Goal: Task Accomplishment & Management: Complete application form

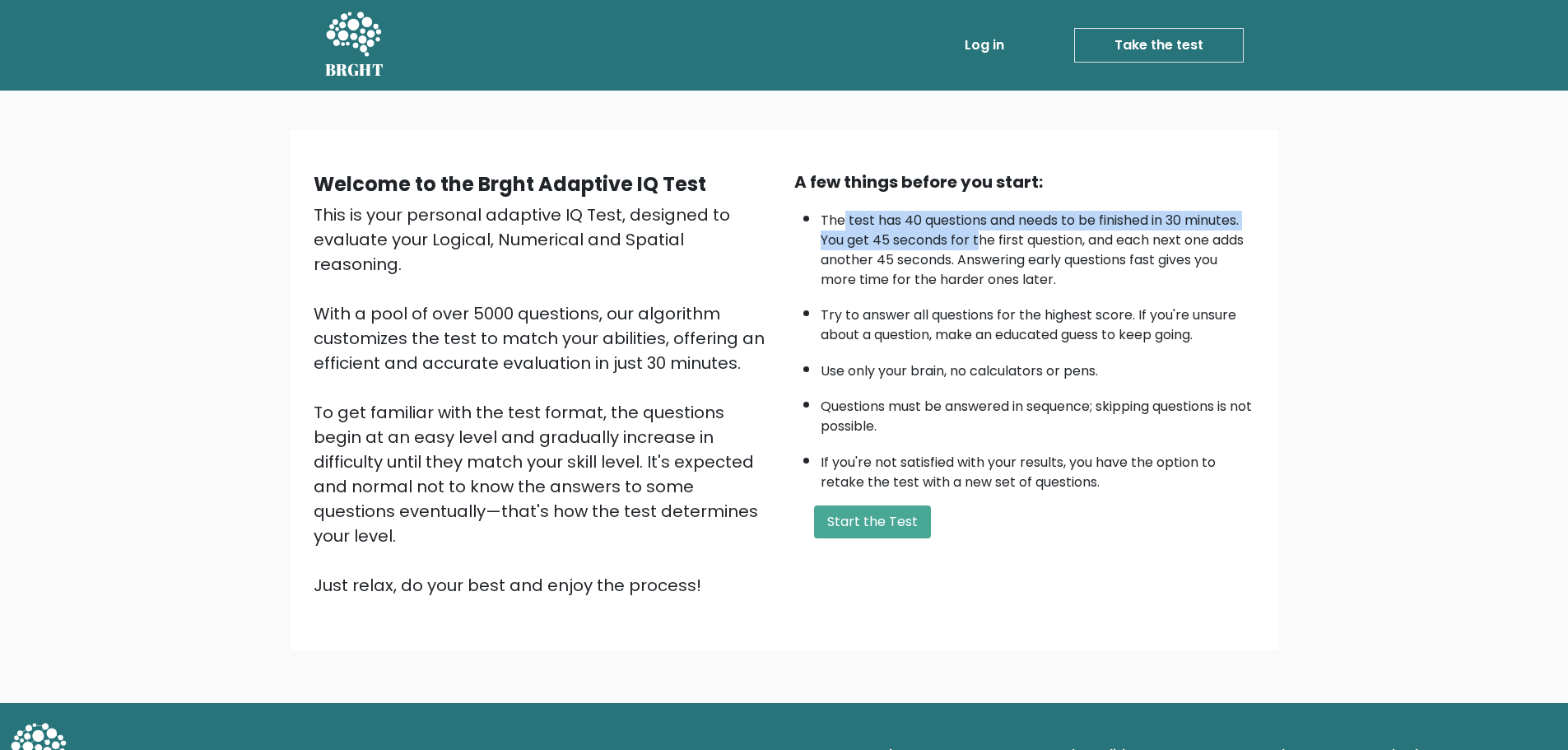
drag, startPoint x: 846, startPoint y: 223, endPoint x: 1040, endPoint y: 234, distance: 194.3
click at [1037, 234] on li "The test has 40 questions and needs to be finished in 30 minutes. You get 45 se…" at bounding box center [1038, 246] width 435 height 87
click at [1040, 234] on li "The test has 40 questions and needs to be finished in 30 minutes. You get 45 se…" at bounding box center [1038, 246] width 435 height 87
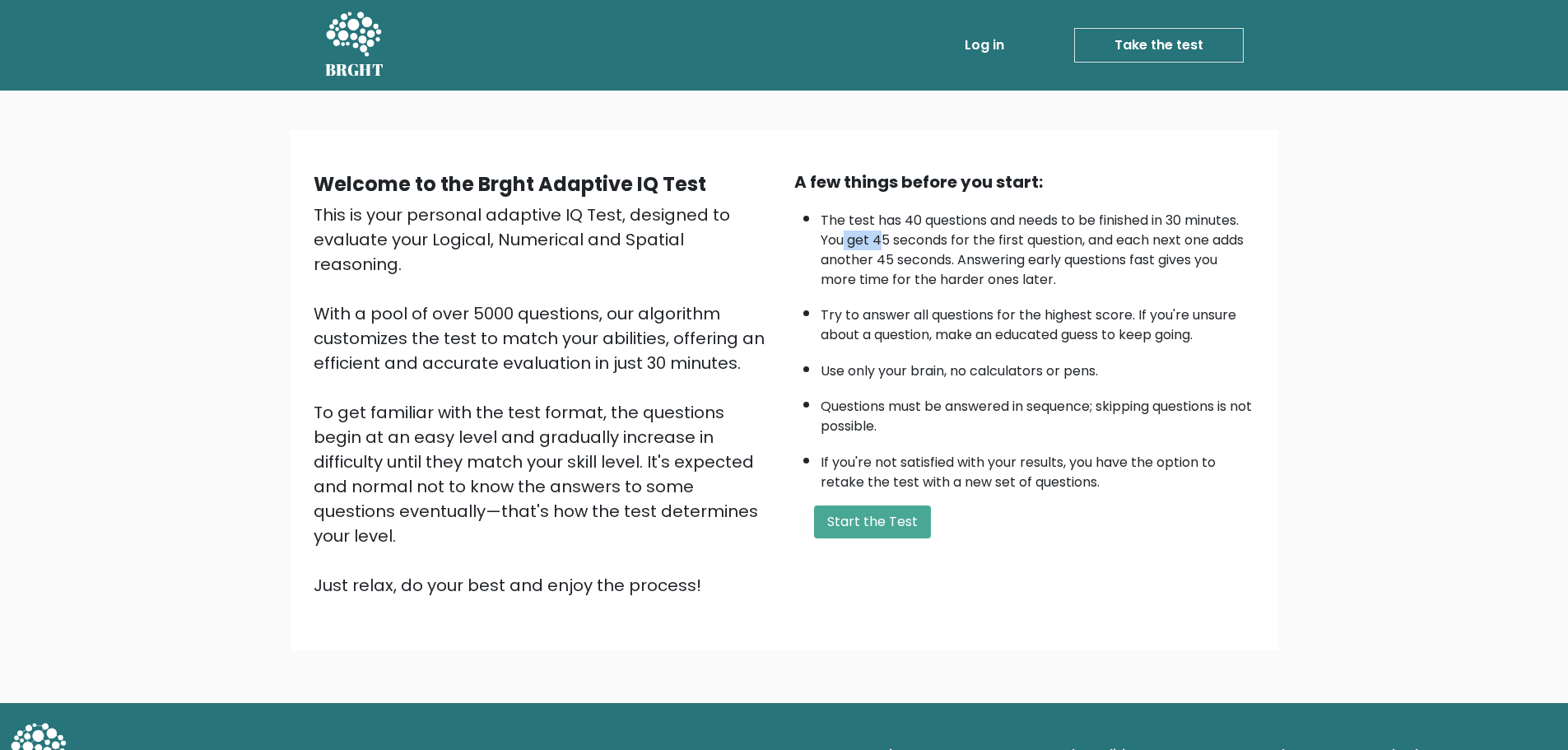
drag, startPoint x: 842, startPoint y: 249, endPoint x: 921, endPoint y: 242, distance: 79.3
click at [917, 243] on li "The test has 40 questions and needs to be finished in 30 minutes. You get 45 se…" at bounding box center [1038, 246] width 435 height 87
click at [967, 249] on li "The test has 40 questions and needs to be finished in 30 minutes. You get 45 se…" at bounding box center [1038, 246] width 435 height 87
click at [1136, 253] on li "The test has 40 questions and needs to be finished in 30 minutes. You get 45 se…" at bounding box center [1038, 246] width 435 height 87
click at [925, 260] on li "The test has 40 questions and needs to be finished in 30 minutes. You get 45 se…" at bounding box center [1038, 246] width 435 height 87
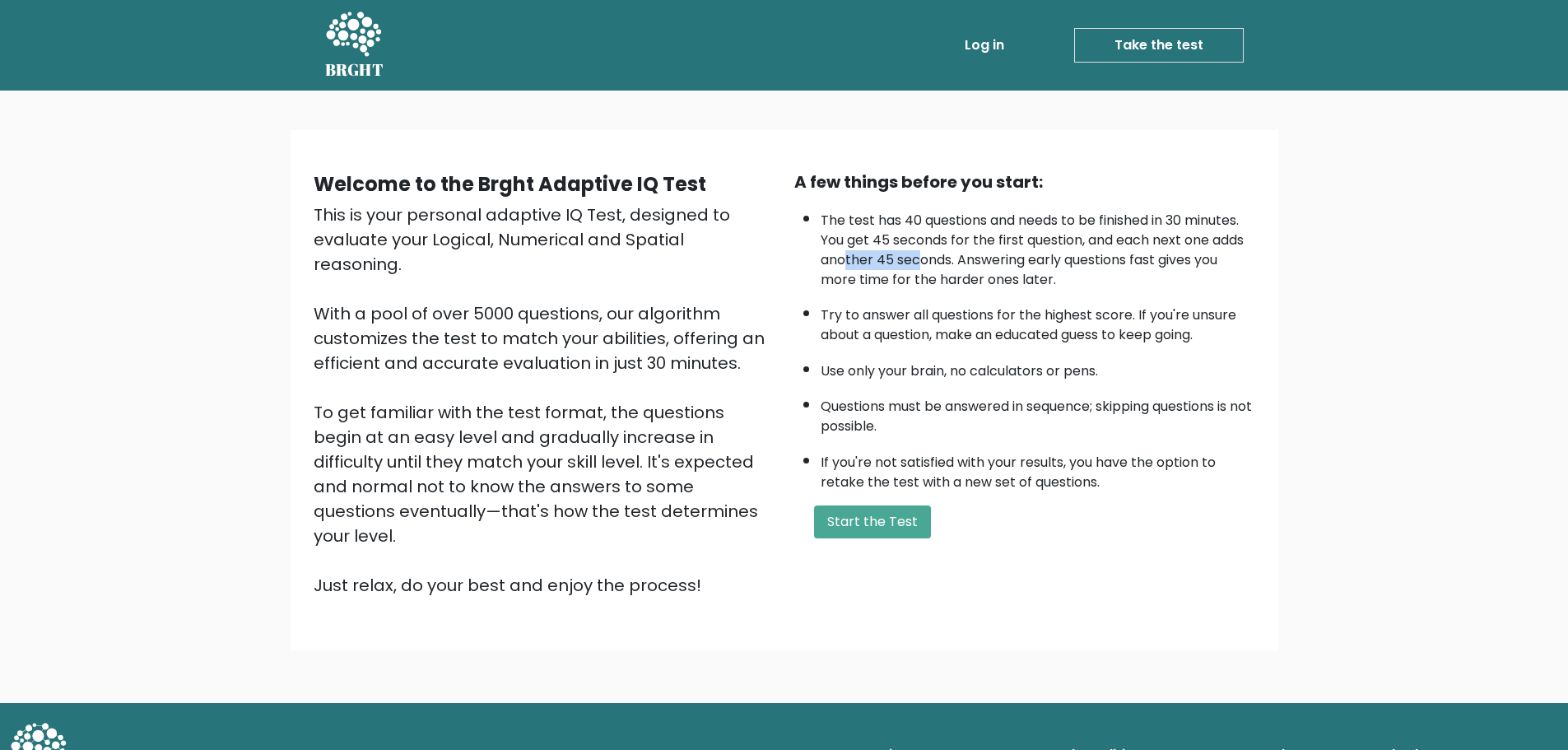
click at [959, 261] on li "The test has 40 questions and needs to be finished in 30 minutes. You get 45 se…" at bounding box center [1038, 246] width 435 height 87
click at [1008, 261] on li "The test has 40 questions and needs to be finished in 30 minutes. You get 45 se…" at bounding box center [1038, 246] width 435 height 87
drag, startPoint x: 1008, startPoint y: 261, endPoint x: 1104, endPoint y: 260, distance: 96.0
click at [1104, 260] on li "The test has 40 questions and needs to be finished in 30 minutes. You get 45 se…" at bounding box center [1038, 246] width 435 height 87
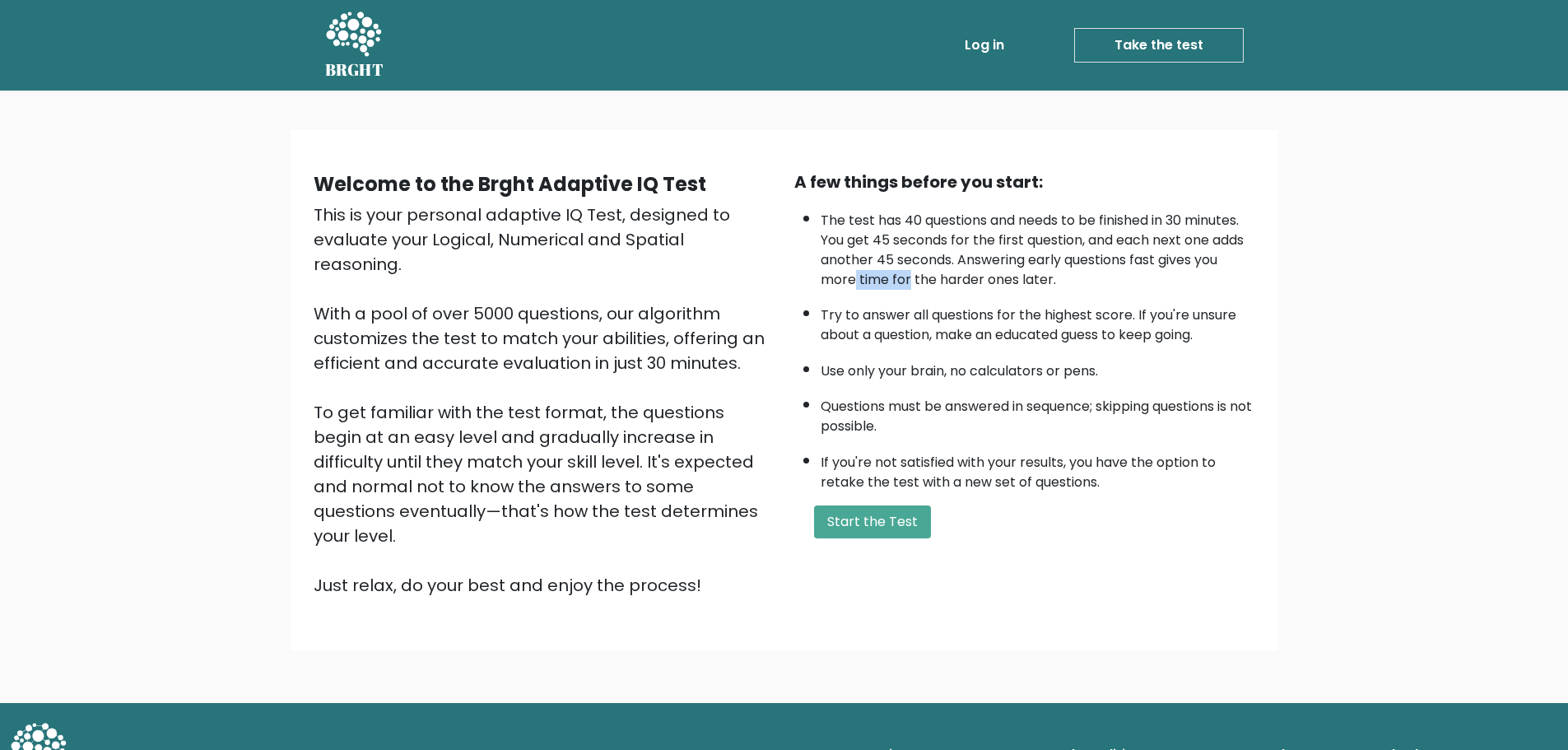
drag, startPoint x: 855, startPoint y: 284, endPoint x: 984, endPoint y: 281, distance: 129.0
click at [950, 282] on li "The test has 40 questions and needs to be finished in 30 minutes. You get 45 se…" at bounding box center [1038, 246] width 435 height 87
click at [984, 281] on li "The test has 40 questions and needs to be finished in 30 minutes. You get 45 se…" at bounding box center [1038, 246] width 435 height 87
drag, startPoint x: 851, startPoint y: 314, endPoint x: 930, endPoint y: 314, distance: 79.0
click at [880, 314] on li "Try to answer all questions for the highest score. If you're unsure about a que…" at bounding box center [1038, 320] width 435 height 47
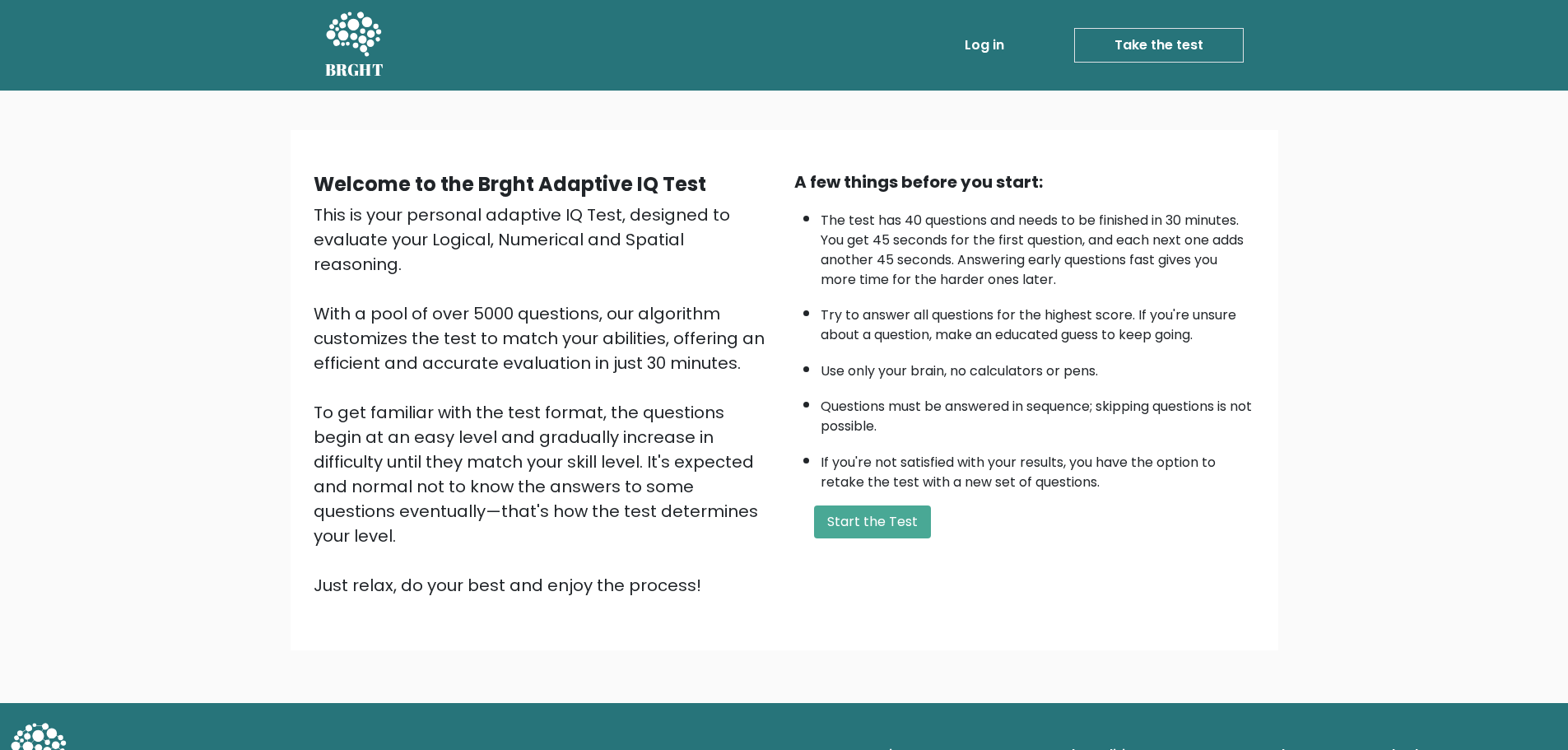
drag, startPoint x: 931, startPoint y: 314, endPoint x: 959, endPoint y: 314, distance: 28.0
click at [936, 314] on li "Try to answer all questions for the highest score. If you're unsure about a que…" at bounding box center [1038, 320] width 435 height 47
drag, startPoint x: 871, startPoint y: 314, endPoint x: 1052, endPoint y: 318, distance: 181.0
click at [1002, 318] on li "Try to answer all questions for the highest score. If you're unsure about a que…" at bounding box center [1038, 320] width 435 height 47
click at [1052, 318] on li "Try to answer all questions for the highest score. If you're unsure about a que…" at bounding box center [1038, 320] width 435 height 47
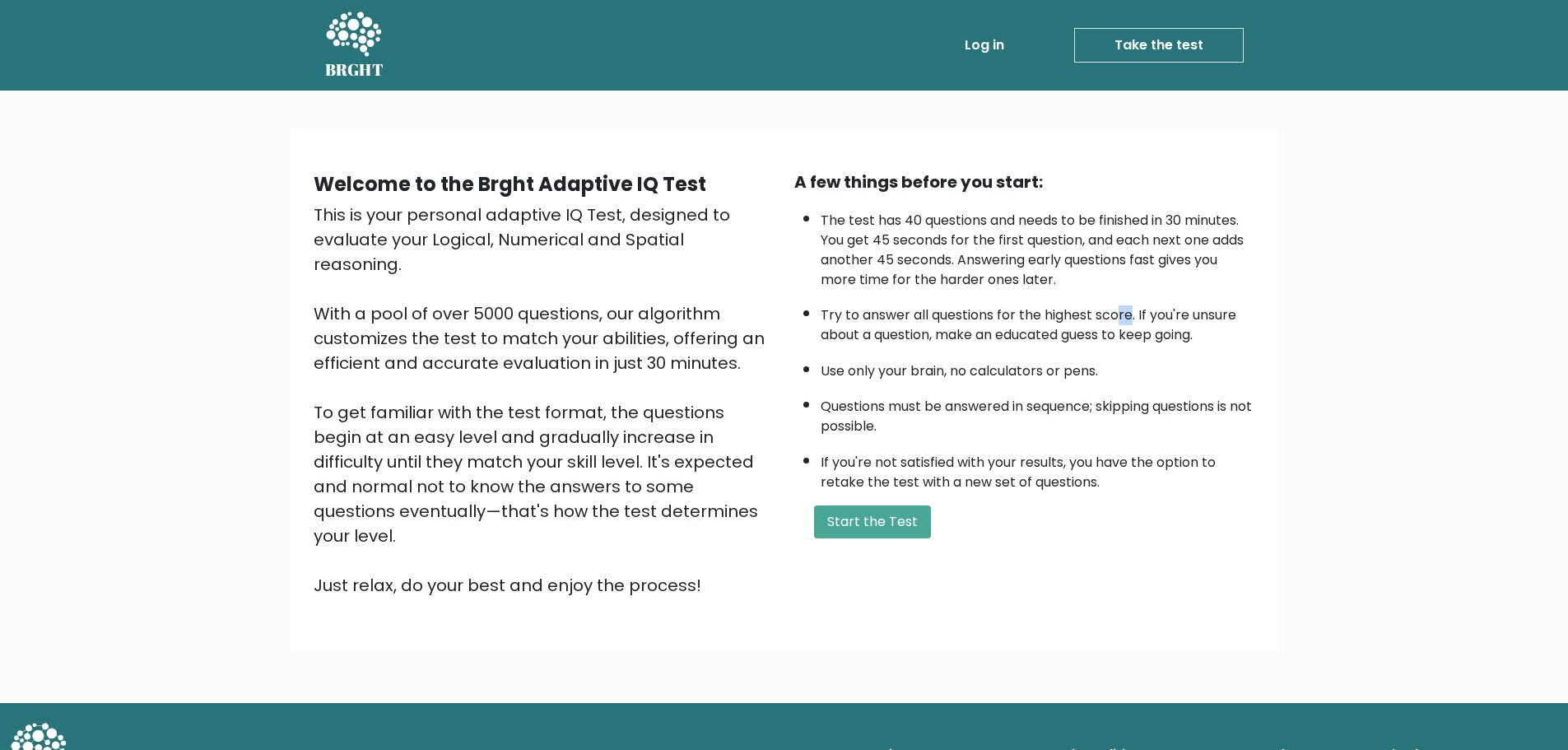
click at [1130, 318] on li "Try to answer all questions for the highest score. If you're unsure about a que…" at bounding box center [1038, 320] width 435 height 47
drag, startPoint x: 865, startPoint y: 381, endPoint x: 966, endPoint y: 381, distance: 101.0
click at [939, 381] on ul "The test has 40 questions and needs to be finished in 30 minutes. You get 45 se…" at bounding box center [1025, 348] width 461 height 290
click at [974, 386] on ul "The test has 40 questions and needs to be finished in 30 minutes. You get 45 se…" at bounding box center [1025, 348] width 461 height 290
click at [899, 516] on button "Start the Test" at bounding box center [872, 522] width 117 height 33
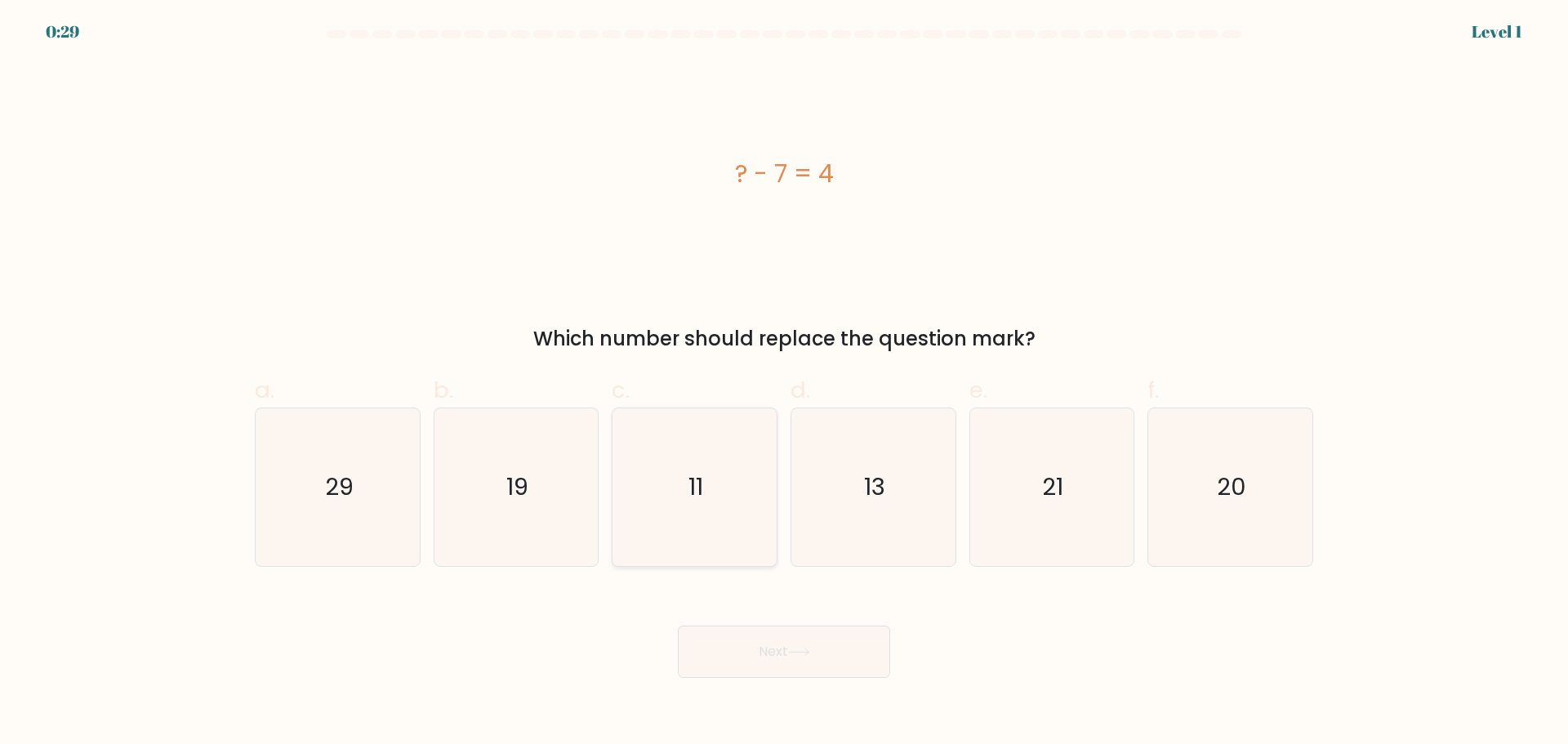
click at [697, 491] on text "11" at bounding box center [697, 487] width 15 height 33
click at [784, 383] on input "c. 11" at bounding box center [784, 378] width 1 height 11
radio input "true"
click at [789, 657] on button "Next" at bounding box center [784, 651] width 212 height 52
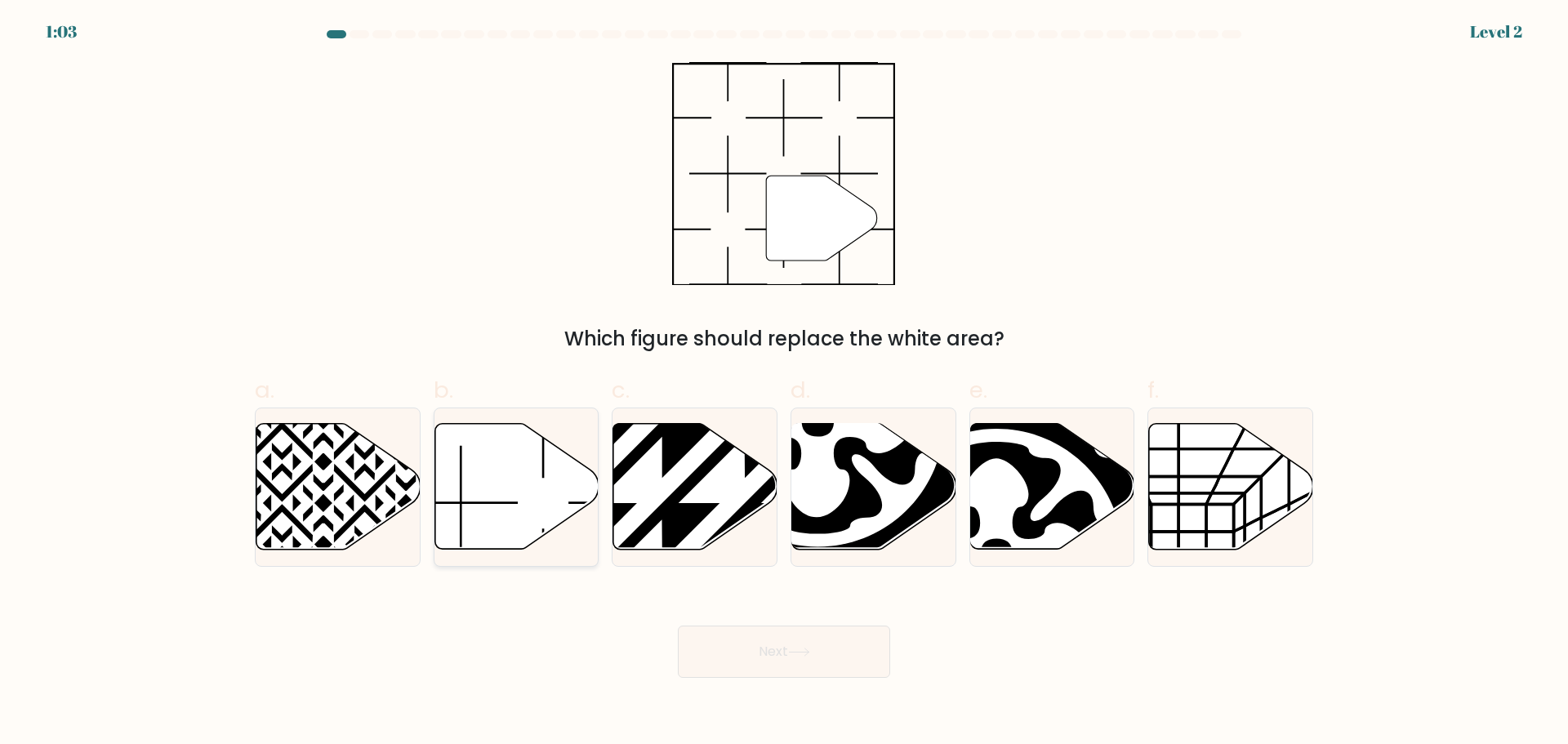
click at [531, 475] on icon at bounding box center [516, 486] width 164 height 125
click at [784, 383] on input "b." at bounding box center [784, 378] width 1 height 11
radio input "true"
click at [810, 647] on icon at bounding box center [799, 652] width 22 height 9
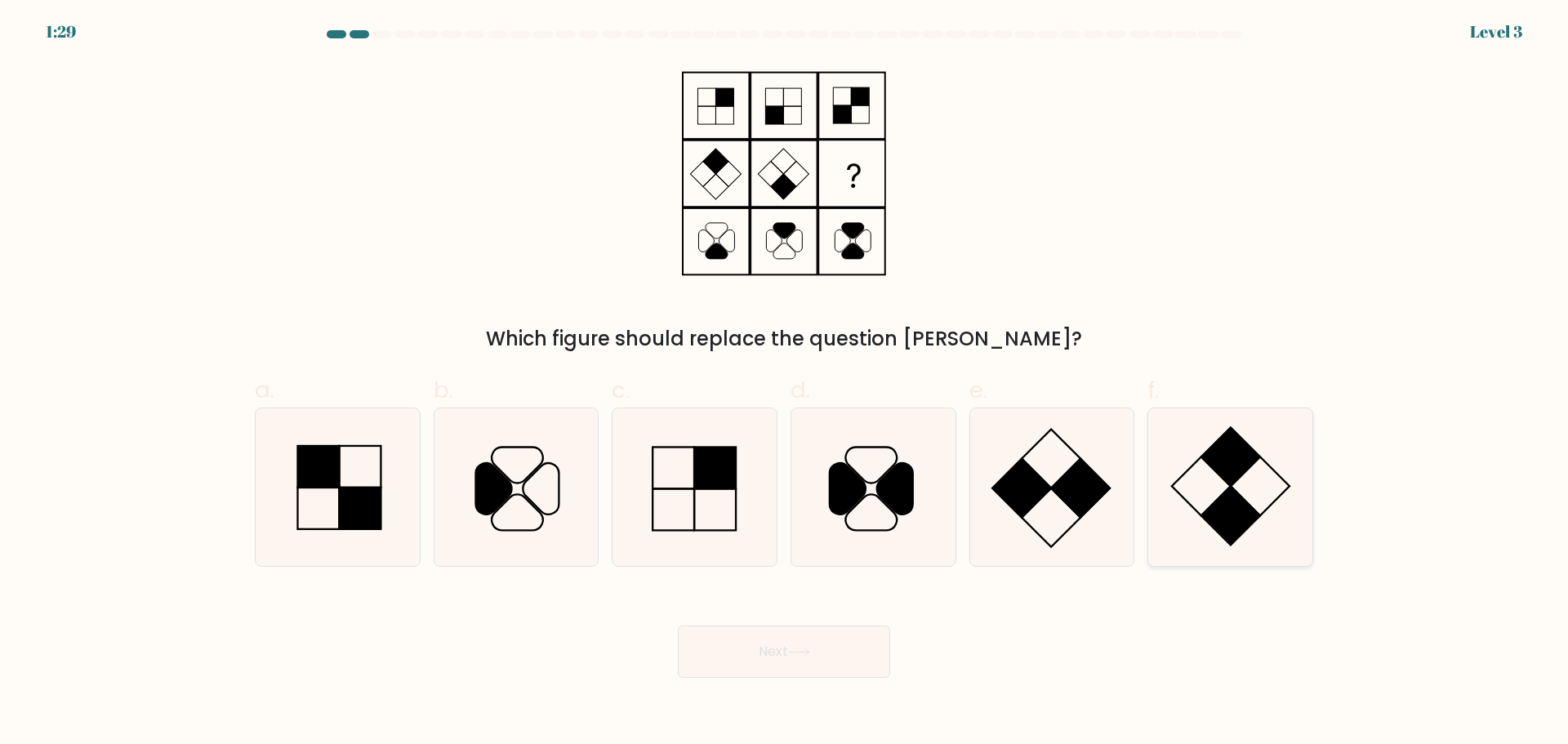
click at [1222, 489] on icon at bounding box center [1230, 487] width 158 height 158
click at [785, 383] on input "f." at bounding box center [784, 378] width 1 height 11
radio input "true"
click at [859, 666] on button "Next" at bounding box center [784, 651] width 212 height 52
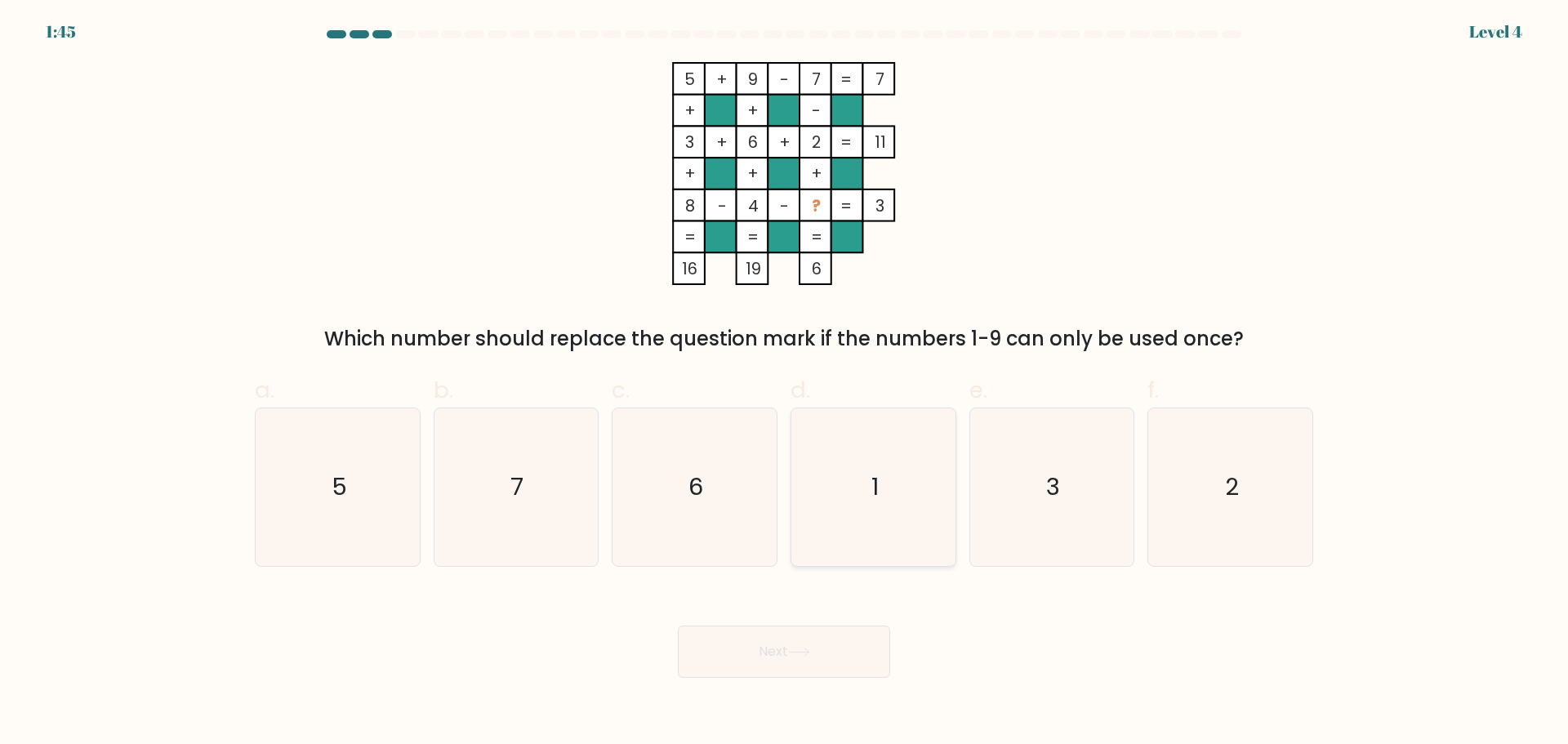
click at [902, 529] on icon "1" at bounding box center [873, 487] width 158 height 158
click at [785, 383] on input "d. 1" at bounding box center [784, 378] width 1 height 11
radio input "true"
click at [830, 652] on button "Next" at bounding box center [784, 651] width 212 height 52
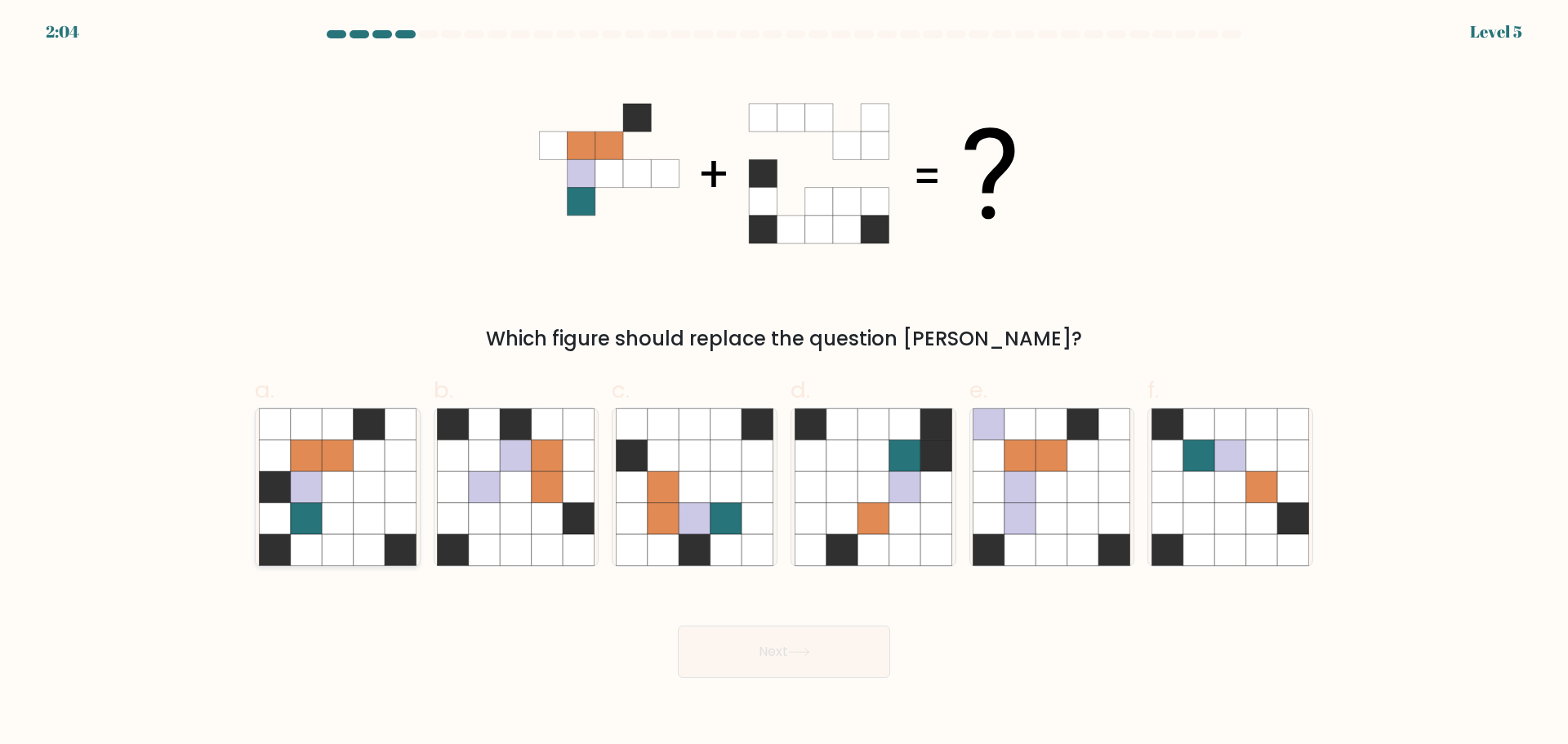
click at [372, 467] on icon at bounding box center [370, 455] width 31 height 31
click at [784, 383] on input "a." at bounding box center [784, 378] width 1 height 11
radio input "true"
click at [799, 643] on button "Next" at bounding box center [784, 651] width 212 height 52
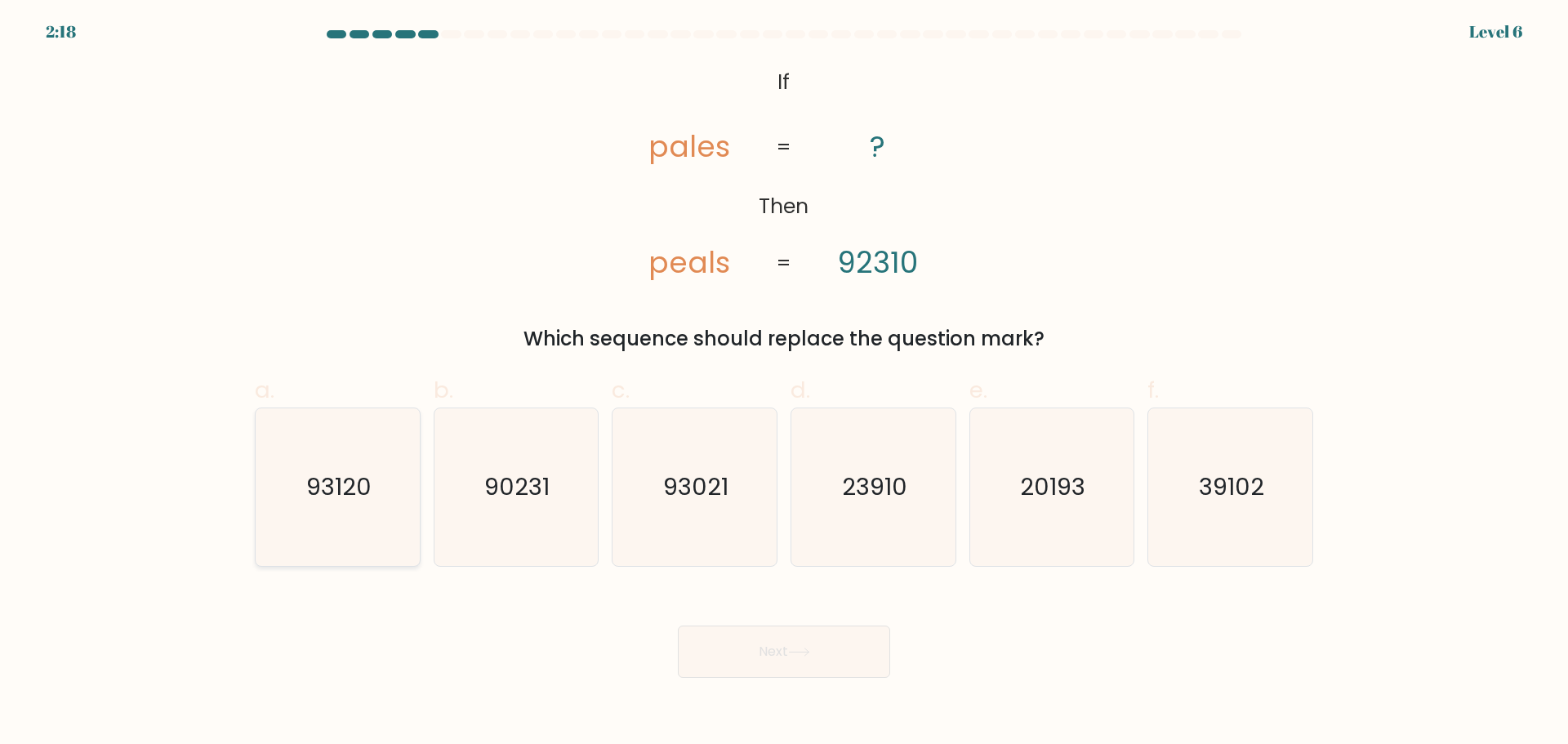
drag, startPoint x: 352, startPoint y: 515, endPoint x: 376, endPoint y: 514, distance: 24.0
click at [358, 513] on icon "93120" at bounding box center [337, 487] width 158 height 158
click at [784, 383] on input "a. 93120" at bounding box center [784, 378] width 1 height 11
radio input "true"
click at [848, 651] on button "Next" at bounding box center [784, 651] width 212 height 52
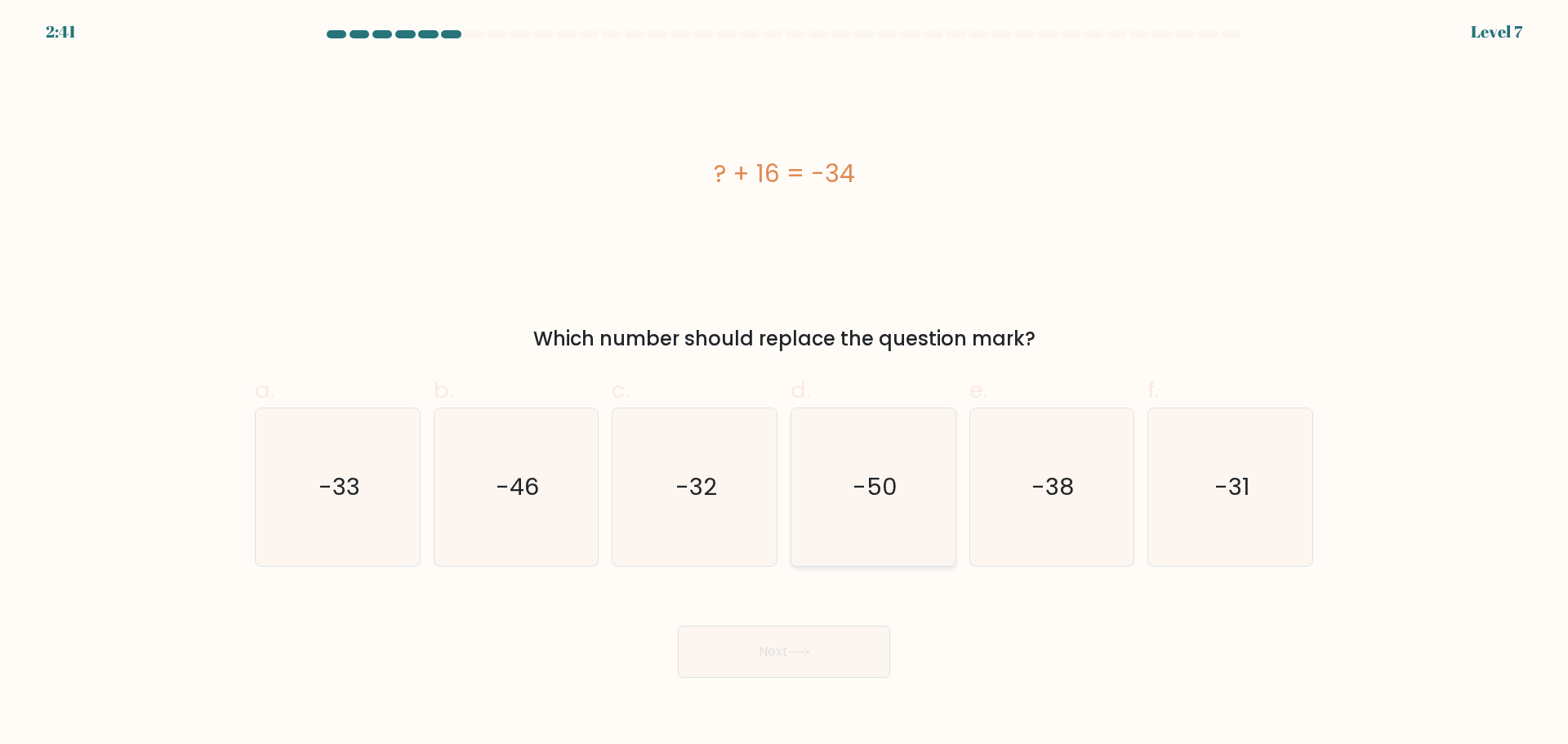
click at [865, 459] on icon "-50" at bounding box center [873, 487] width 158 height 158
click at [785, 383] on input "d. -50" at bounding box center [784, 378] width 1 height 11
radio input "true"
click at [816, 656] on button "Next" at bounding box center [784, 651] width 212 height 52
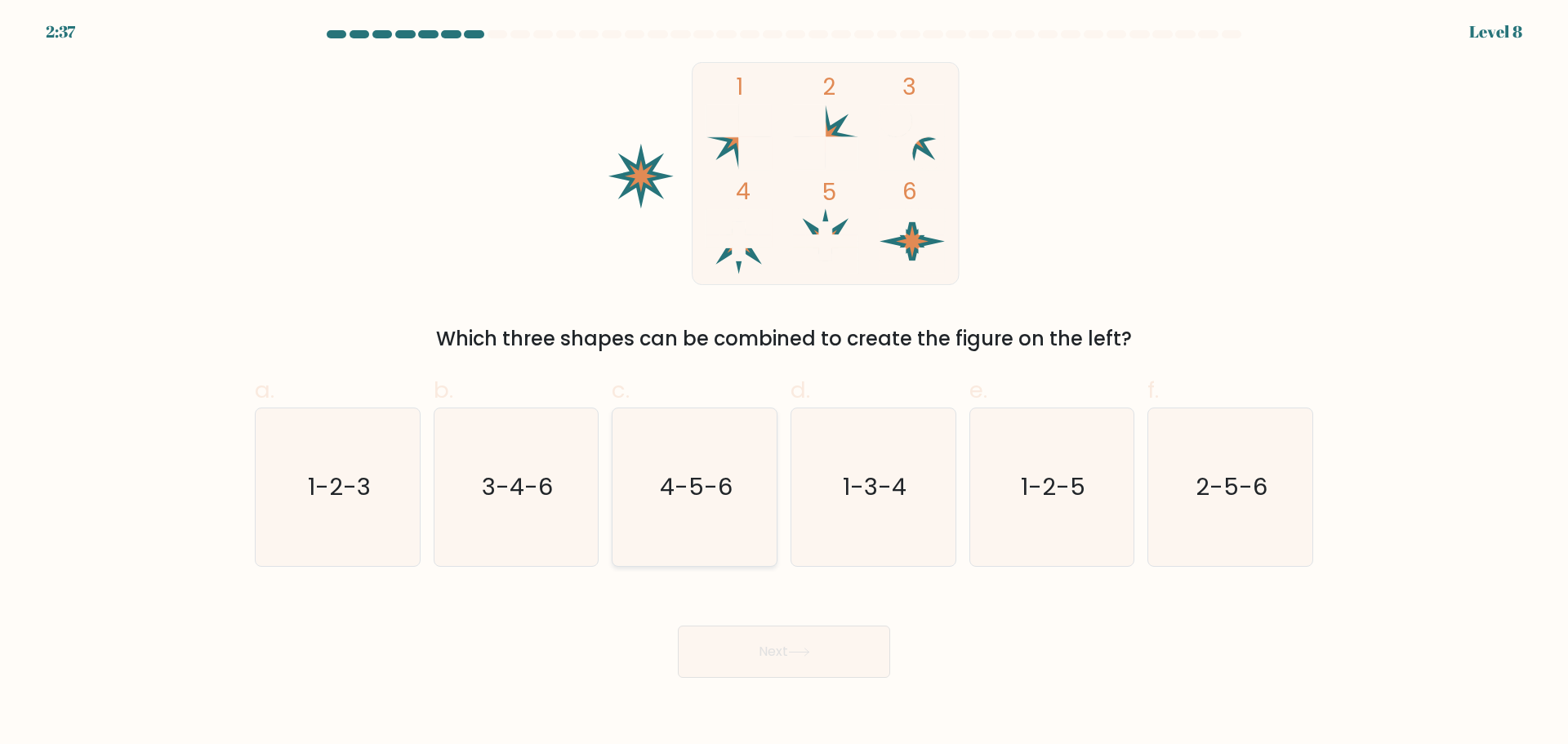
click at [708, 469] on icon "4-5-6" at bounding box center [695, 487] width 158 height 158
click at [784, 383] on input "c. 4-5-6" at bounding box center [784, 378] width 1 height 11
radio input "true"
click at [808, 659] on button "Next" at bounding box center [784, 651] width 212 height 52
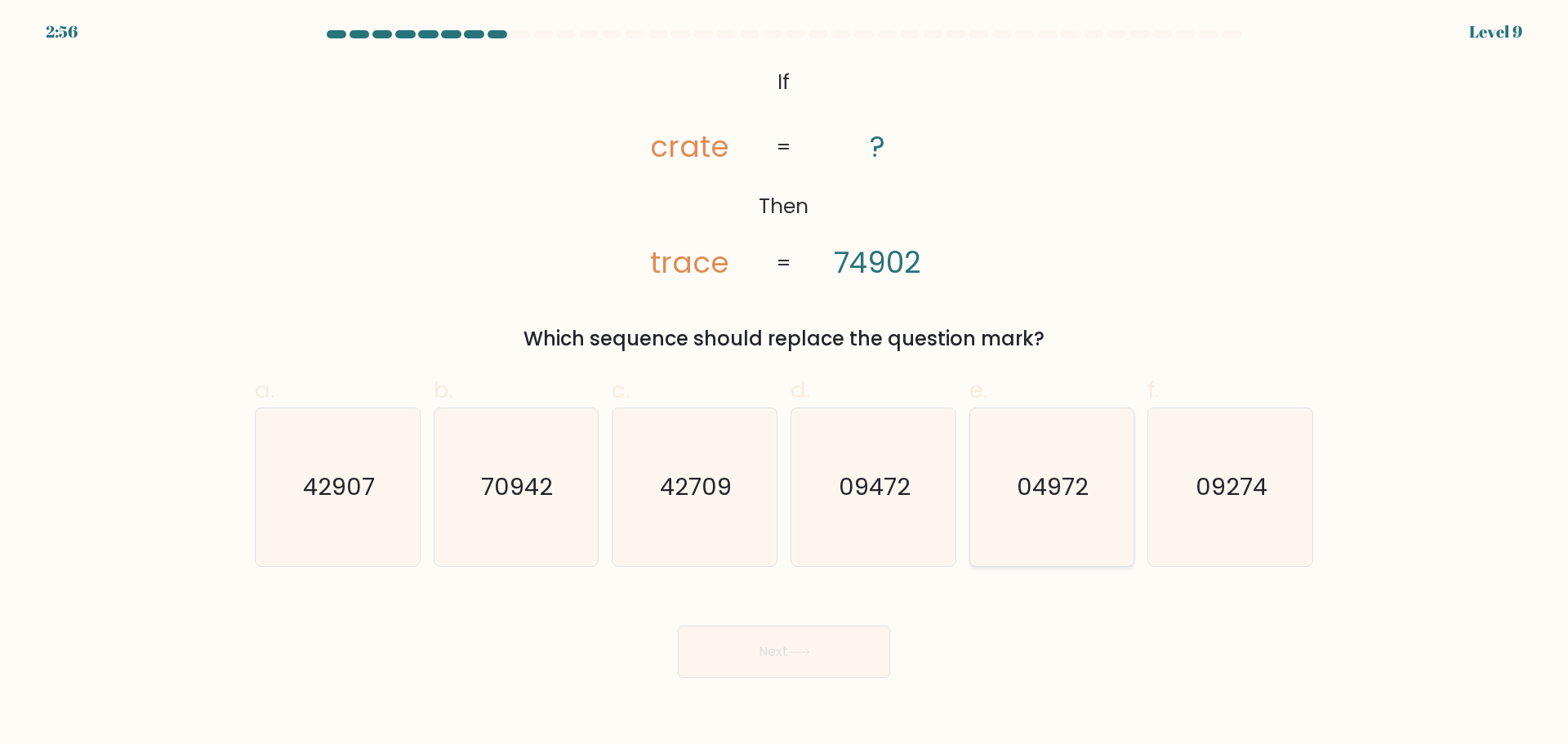
click at [1067, 489] on text "04972" at bounding box center [1053, 487] width 72 height 33
click at [785, 383] on input "e. 04972" at bounding box center [784, 378] width 1 height 11
radio input "true"
click at [777, 660] on button "Next" at bounding box center [784, 651] width 212 height 52
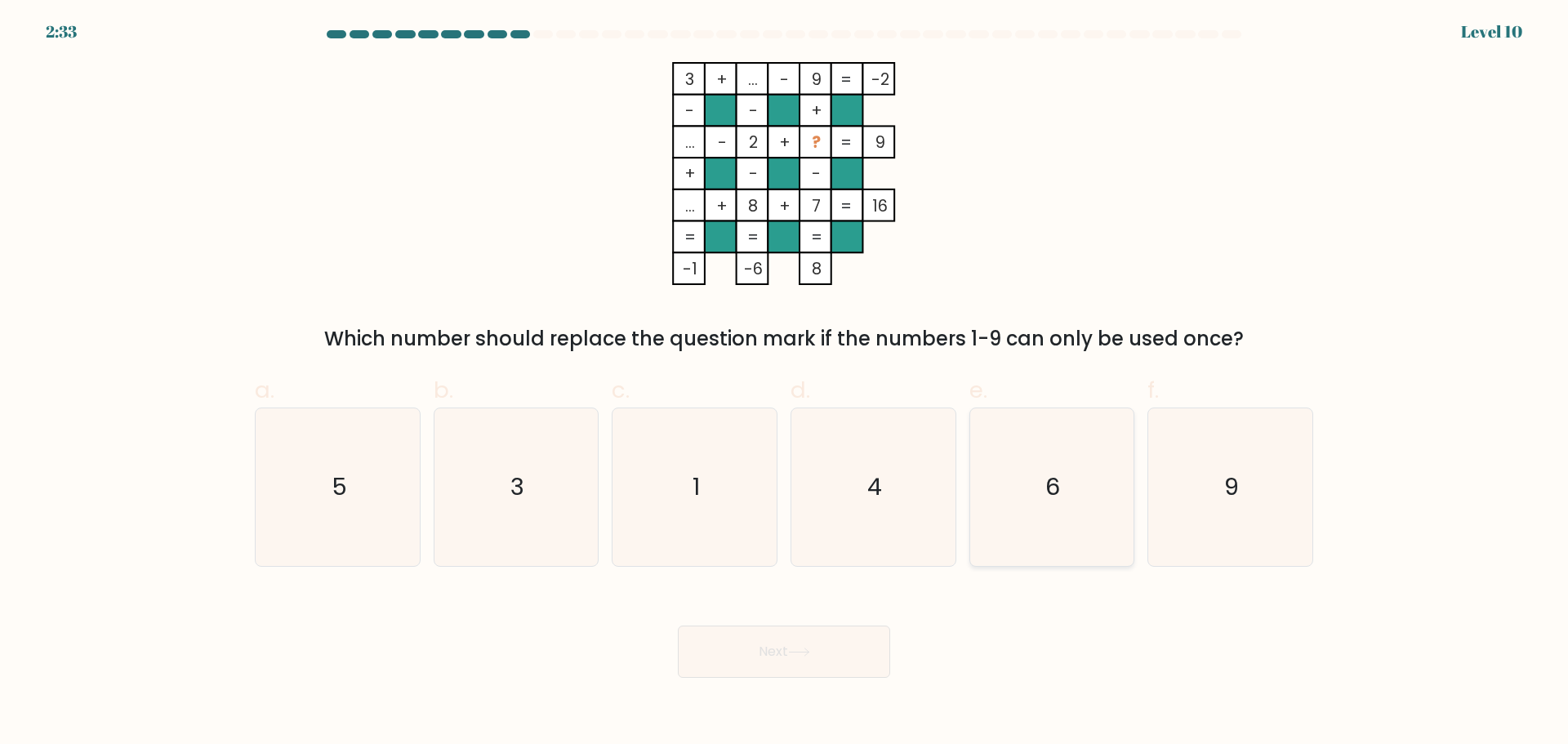
drag, startPoint x: 1030, startPoint y: 486, endPoint x: 1029, endPoint y: 494, distance: 8.1
click at [1030, 487] on icon "6" at bounding box center [1051, 487] width 158 height 158
click at [785, 383] on input "e. 6" at bounding box center [784, 378] width 1 height 11
radio input "true"
drag, startPoint x: 831, startPoint y: 660, endPoint x: 843, endPoint y: 633, distance: 29.5
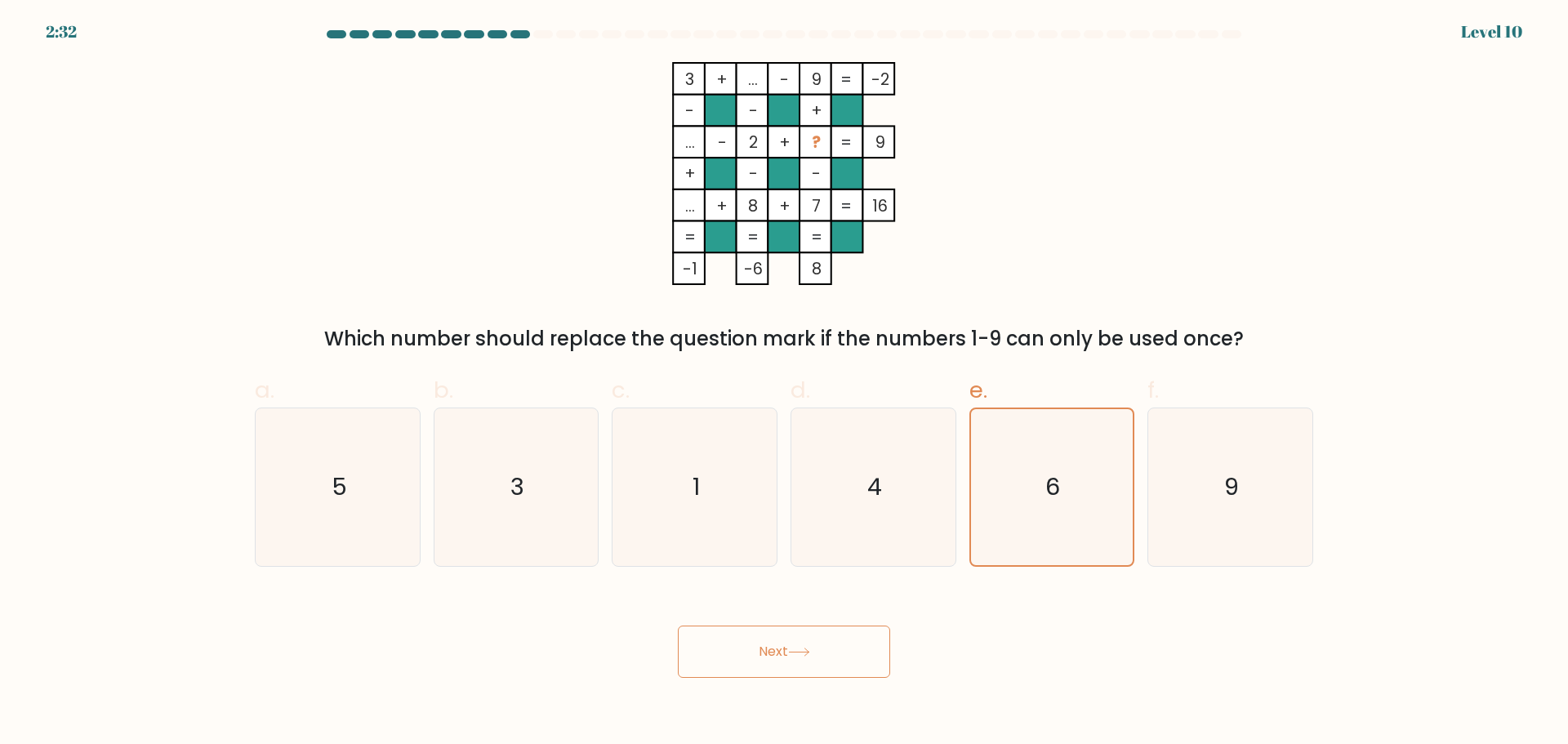
click at [831, 659] on button "Next" at bounding box center [784, 651] width 212 height 52
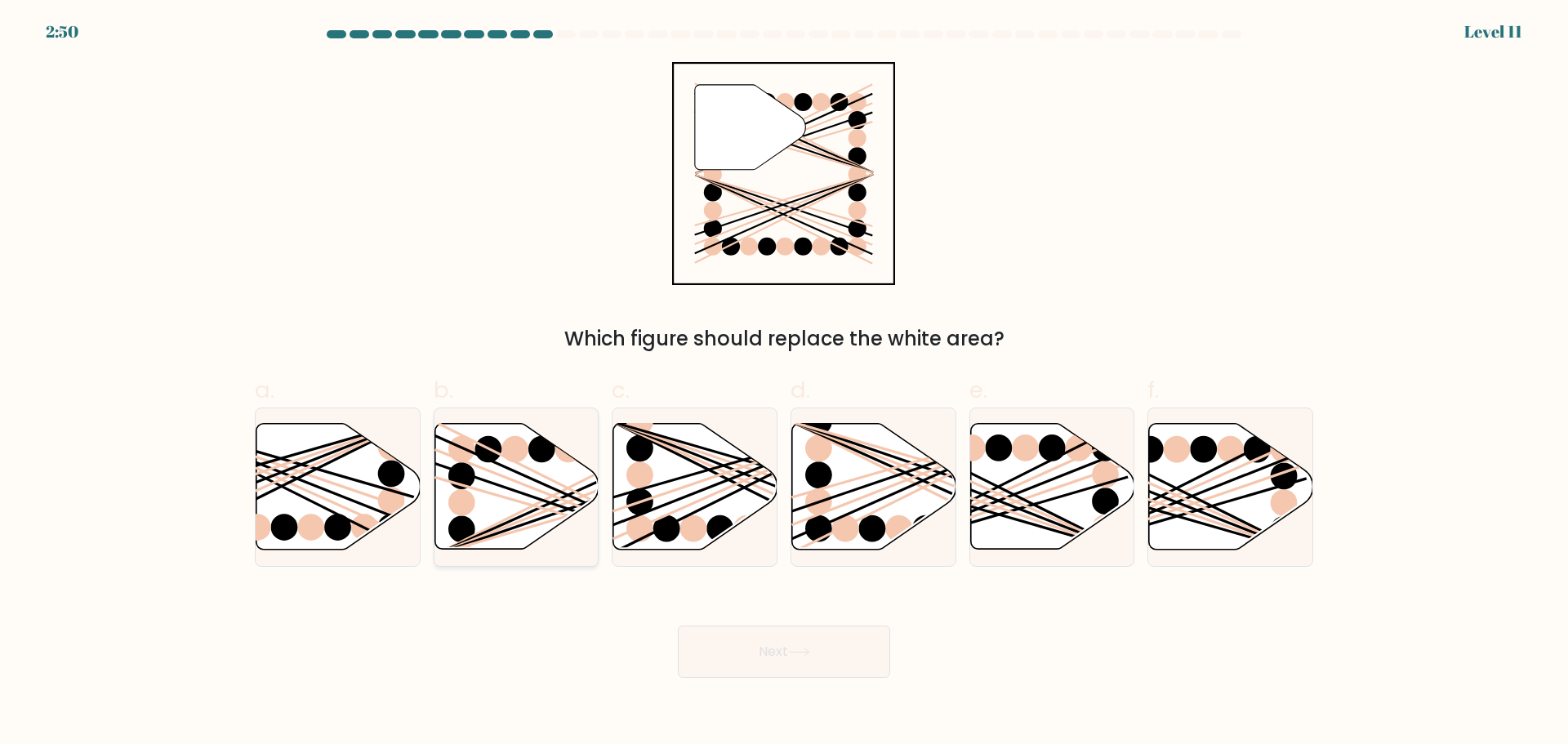
click at [533, 492] on icon at bounding box center [516, 486] width 164 height 125
click at [784, 383] on input "b." at bounding box center [784, 378] width 1 height 11
radio input "true"
click at [808, 668] on button "Next" at bounding box center [784, 651] width 212 height 52
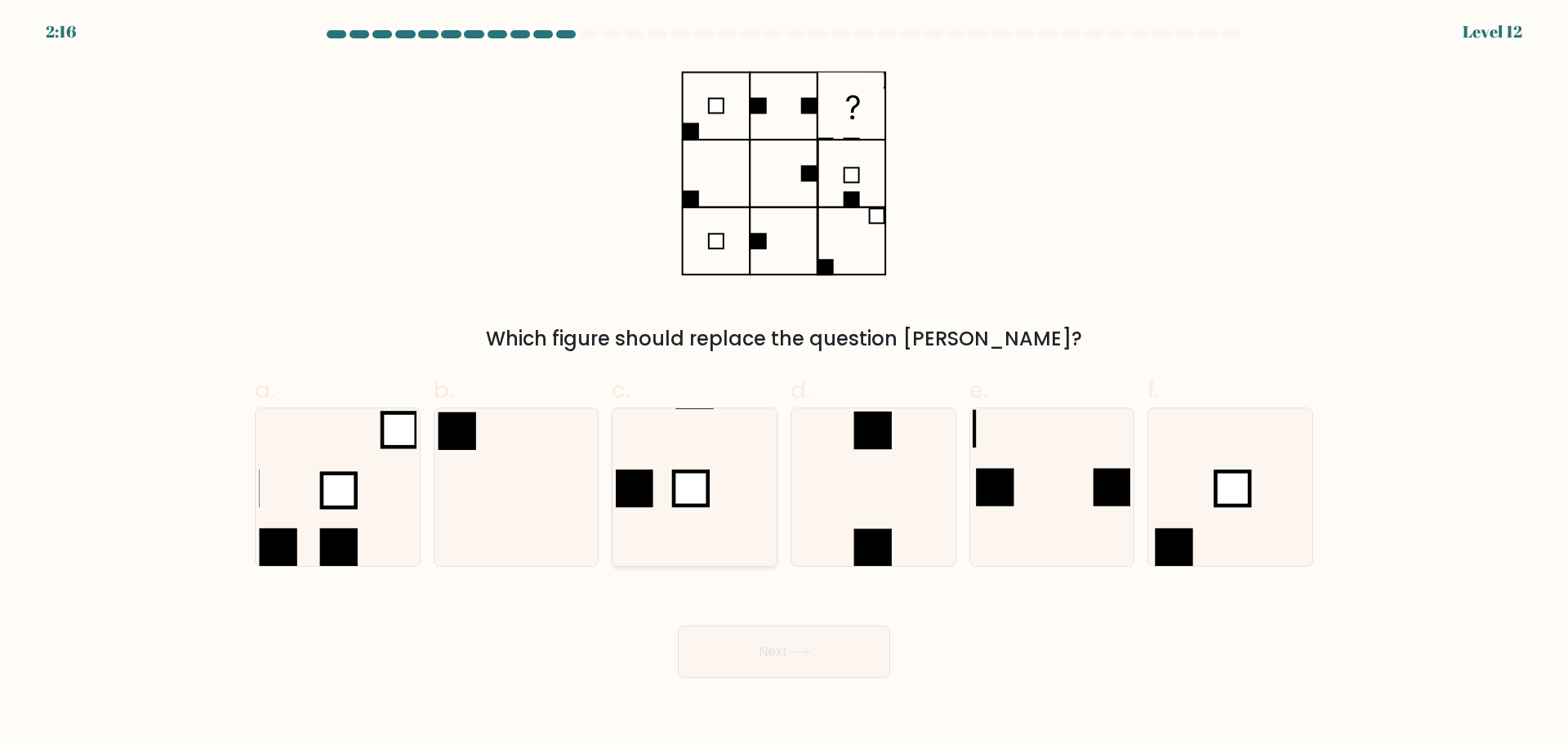
click at [686, 496] on rect at bounding box center [691, 488] width 35 height 35
click at [784, 383] on input "c." at bounding box center [784, 378] width 1 height 11
radio input "true"
click at [809, 647] on icon at bounding box center [799, 652] width 22 height 9
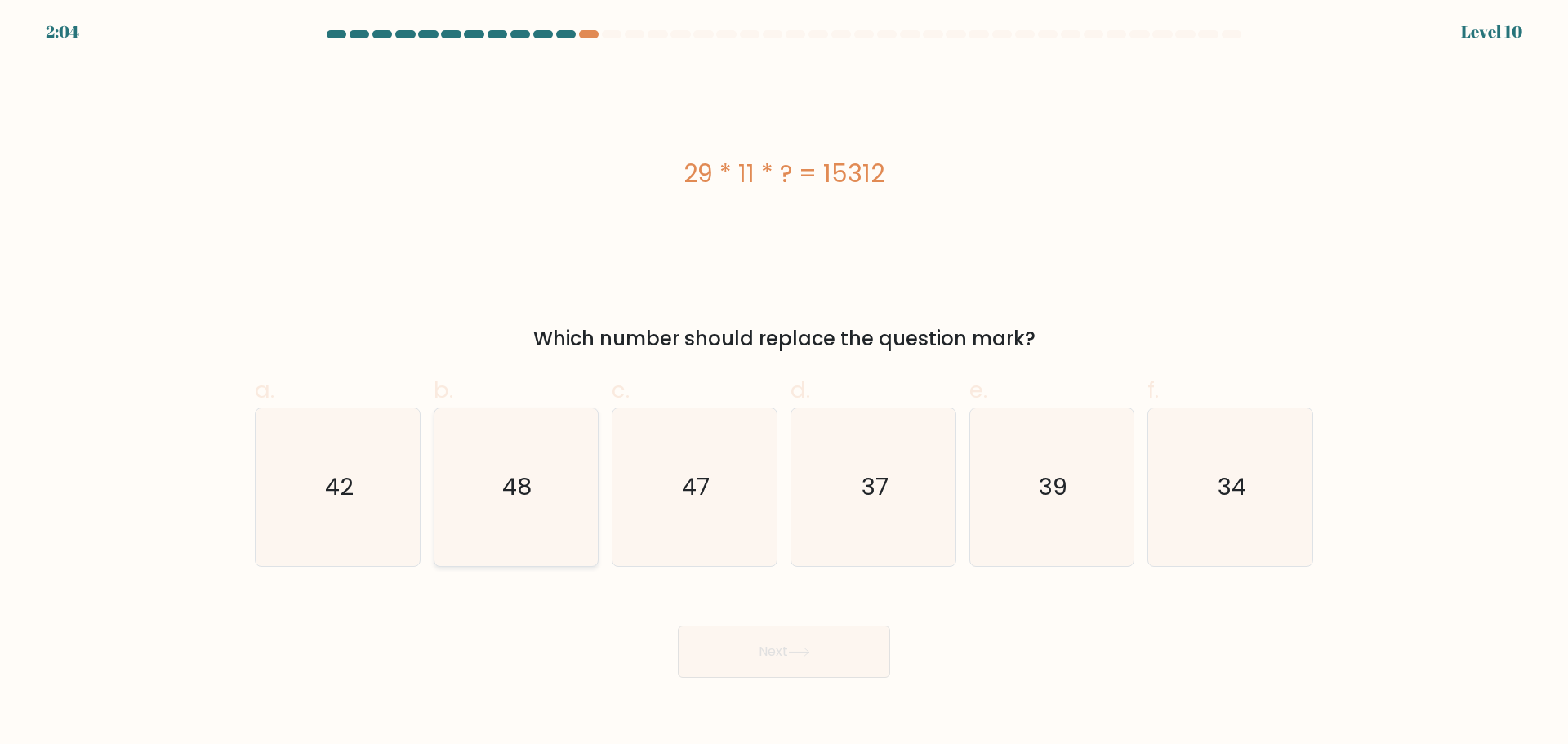
click at [539, 492] on icon "48" at bounding box center [516, 487] width 158 height 158
click at [784, 383] on input "b. 48" at bounding box center [784, 378] width 1 height 11
radio input "true"
click at [796, 647] on icon at bounding box center [799, 652] width 22 height 9
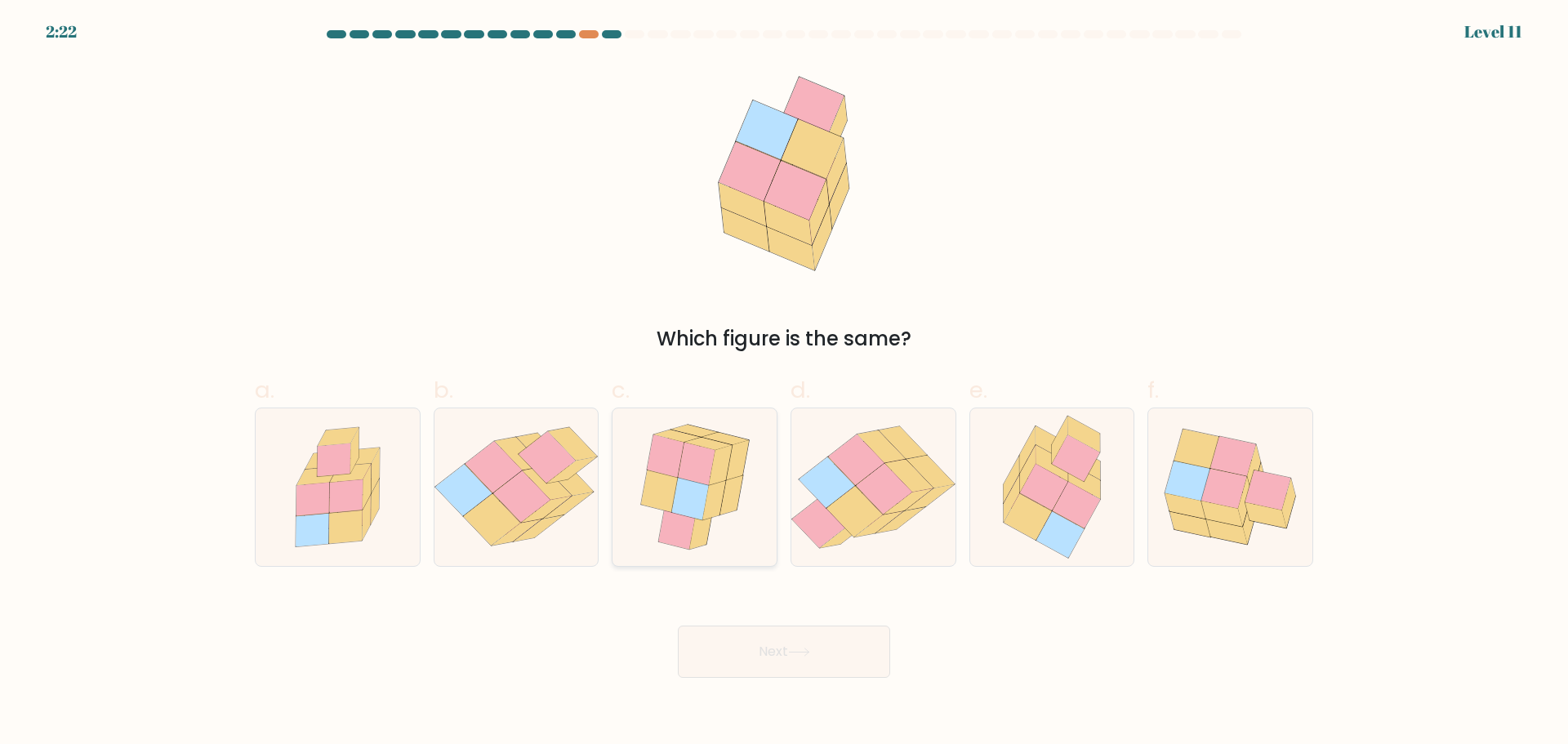
click at [728, 478] on icon at bounding box center [737, 460] width 23 height 40
click at [784, 383] on input "c." at bounding box center [784, 378] width 1 height 11
radio input "true"
click at [774, 640] on button "Next" at bounding box center [784, 651] width 212 height 52
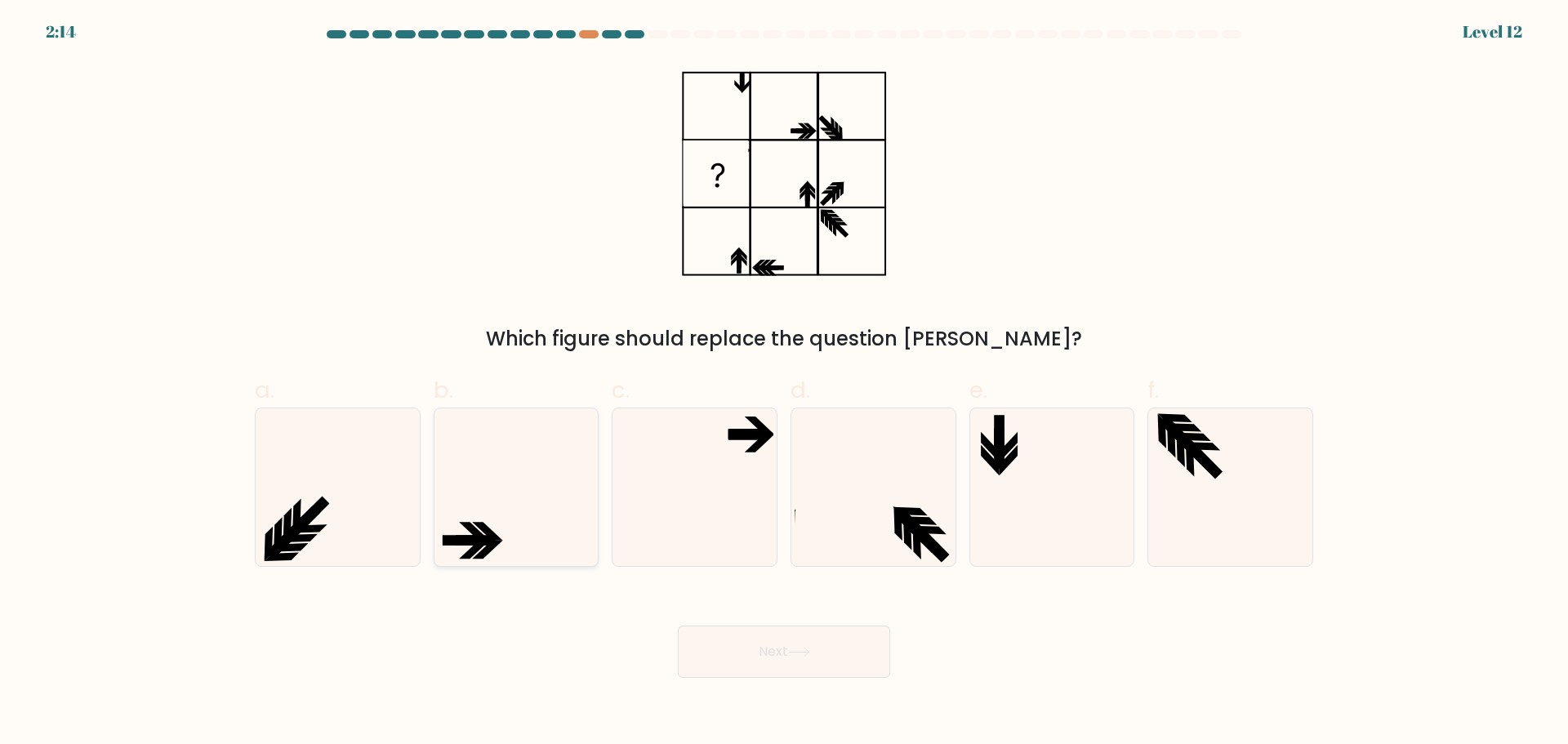
click at [485, 497] on icon at bounding box center [516, 487] width 158 height 158
click at [784, 383] on input "b." at bounding box center [784, 378] width 1 height 11
radio input "true"
click at [780, 651] on button "Next" at bounding box center [784, 651] width 212 height 52
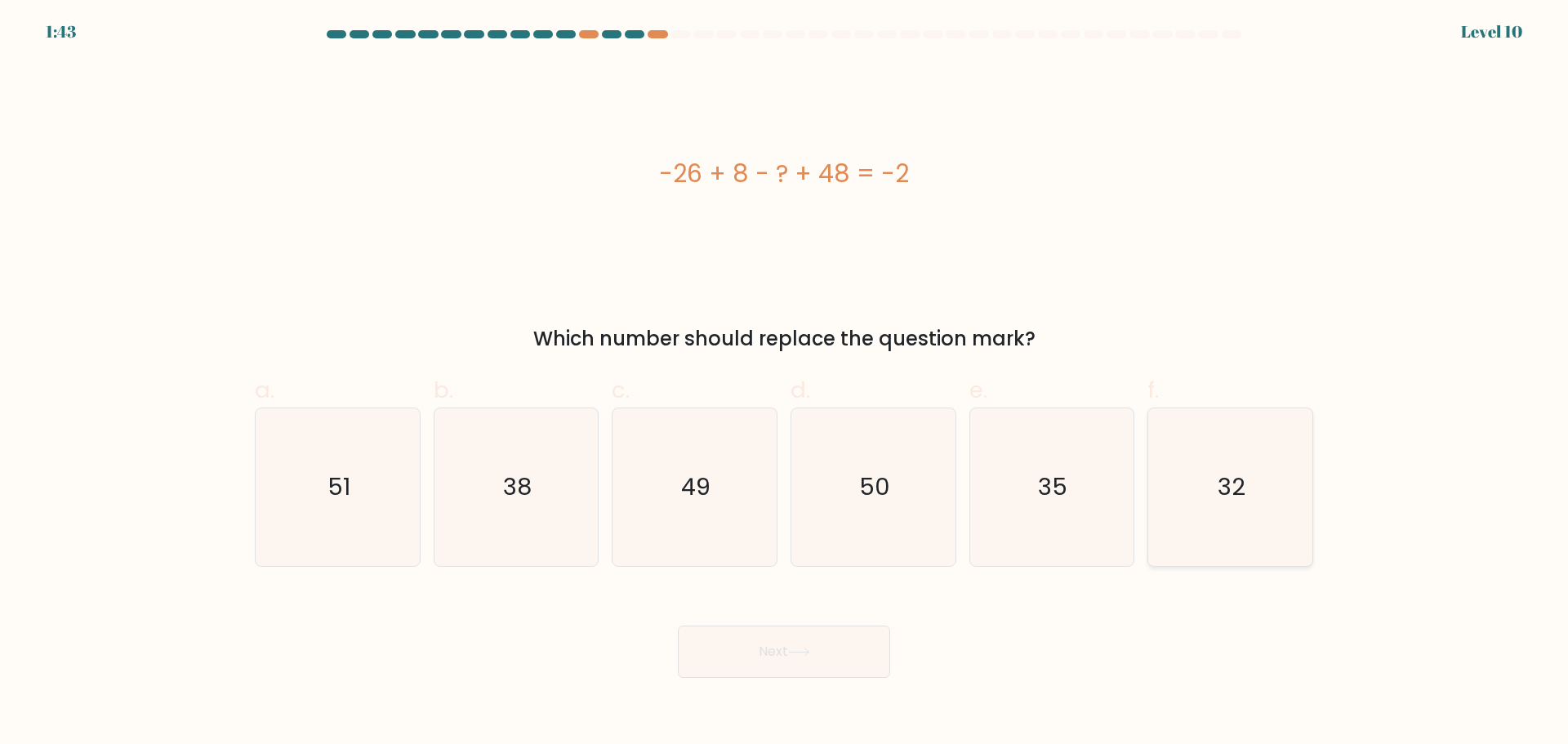
click at [1224, 459] on icon "32" at bounding box center [1230, 487] width 158 height 158
click at [785, 383] on input "f. 32" at bounding box center [784, 378] width 1 height 11
radio input "true"
click at [790, 647] on button "Next" at bounding box center [784, 651] width 212 height 52
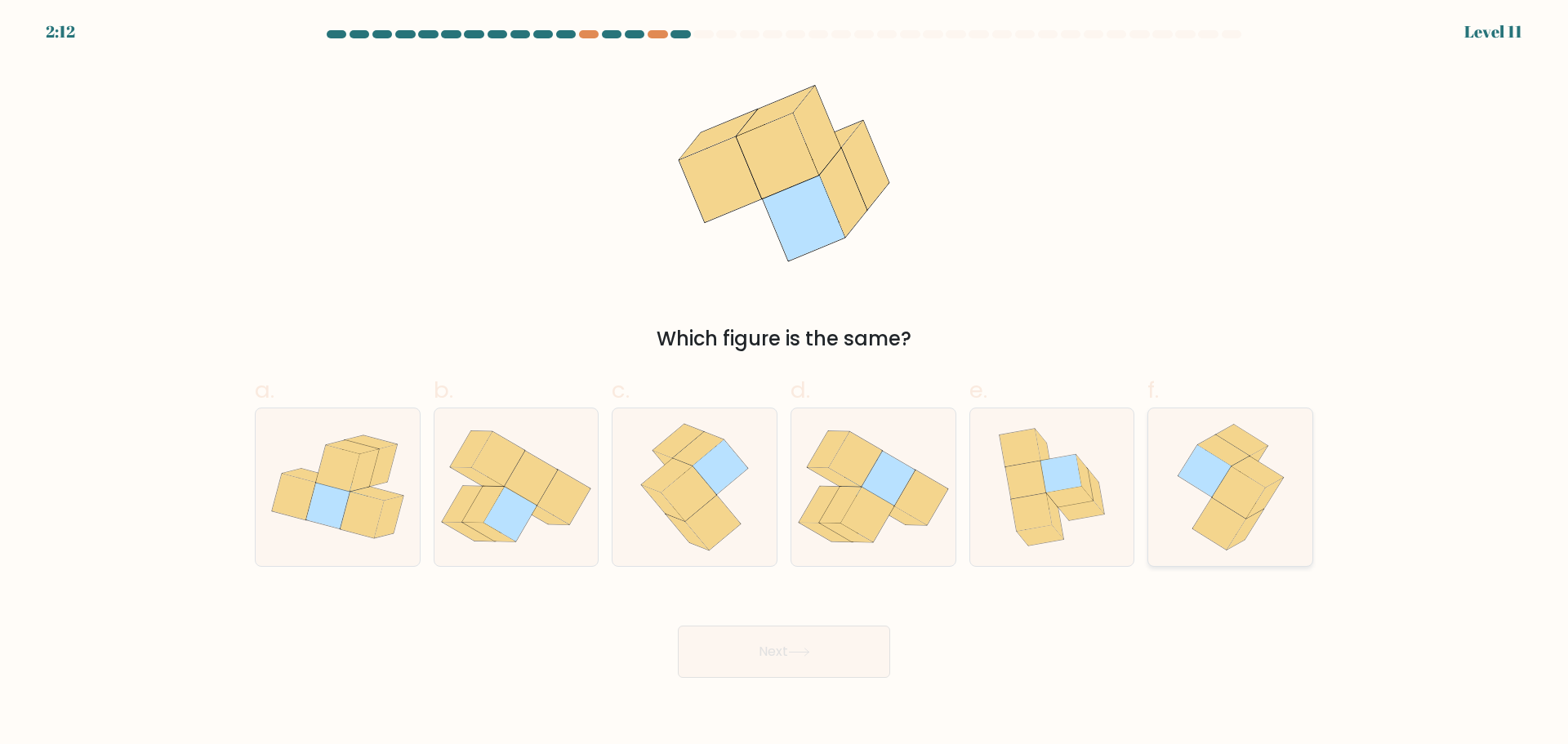
click at [1223, 466] on icon at bounding box center [1204, 471] width 53 height 51
click at [785, 383] on input "f." at bounding box center [784, 378] width 1 height 11
radio input "true"
click at [796, 683] on body "2:11 Level 11" at bounding box center [784, 372] width 1568 height 744
click at [803, 666] on button "Next" at bounding box center [784, 651] width 212 height 52
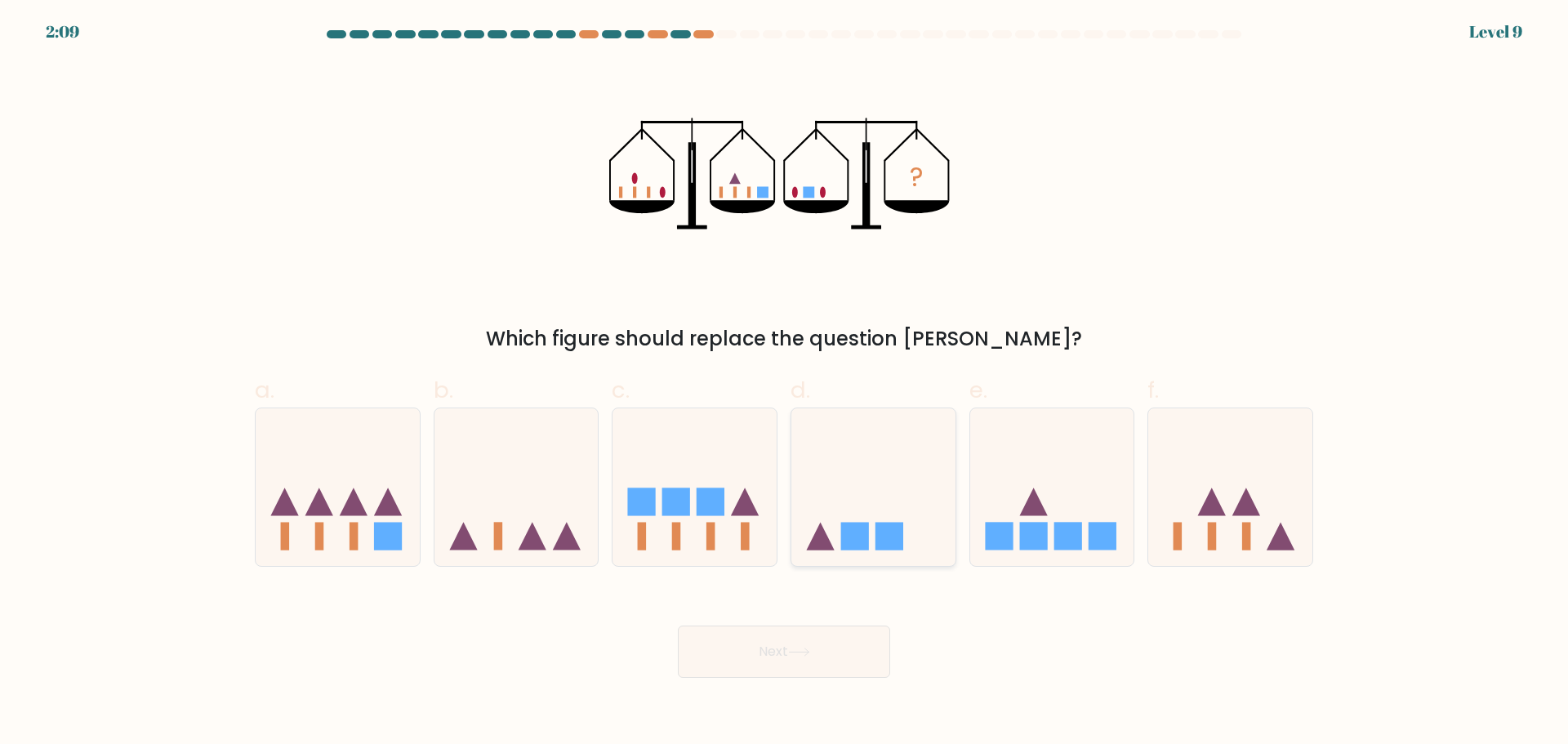
click at [884, 520] on icon at bounding box center [873, 487] width 164 height 135
click at [785, 383] on input "d." at bounding box center [784, 378] width 1 height 11
radio input "true"
click at [795, 665] on button "Next" at bounding box center [784, 651] width 212 height 52
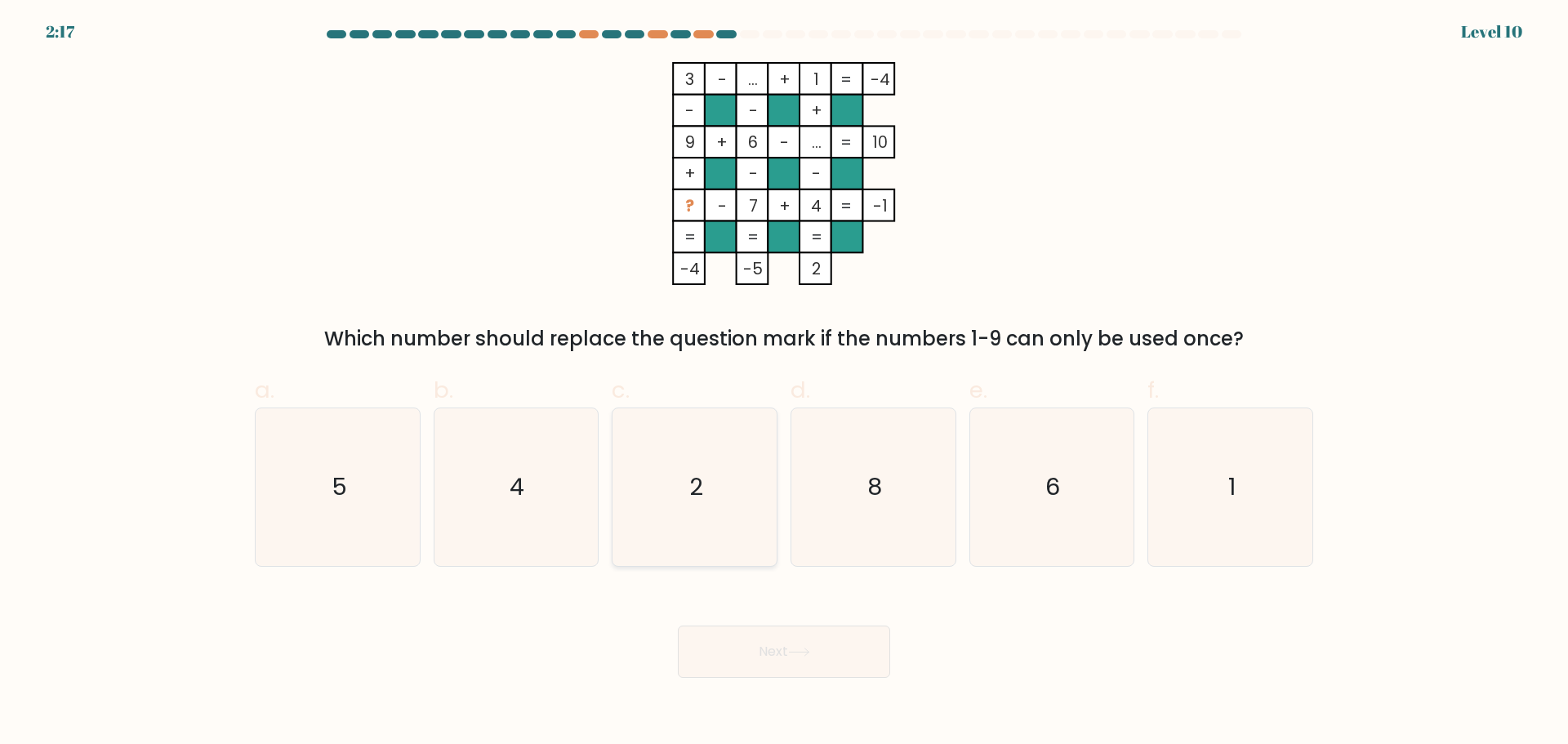
click at [714, 458] on icon "2" at bounding box center [695, 487] width 158 height 158
click at [784, 383] on input "c. 2" at bounding box center [784, 378] width 1 height 11
radio input "true"
click at [820, 652] on button "Next" at bounding box center [784, 651] width 212 height 52
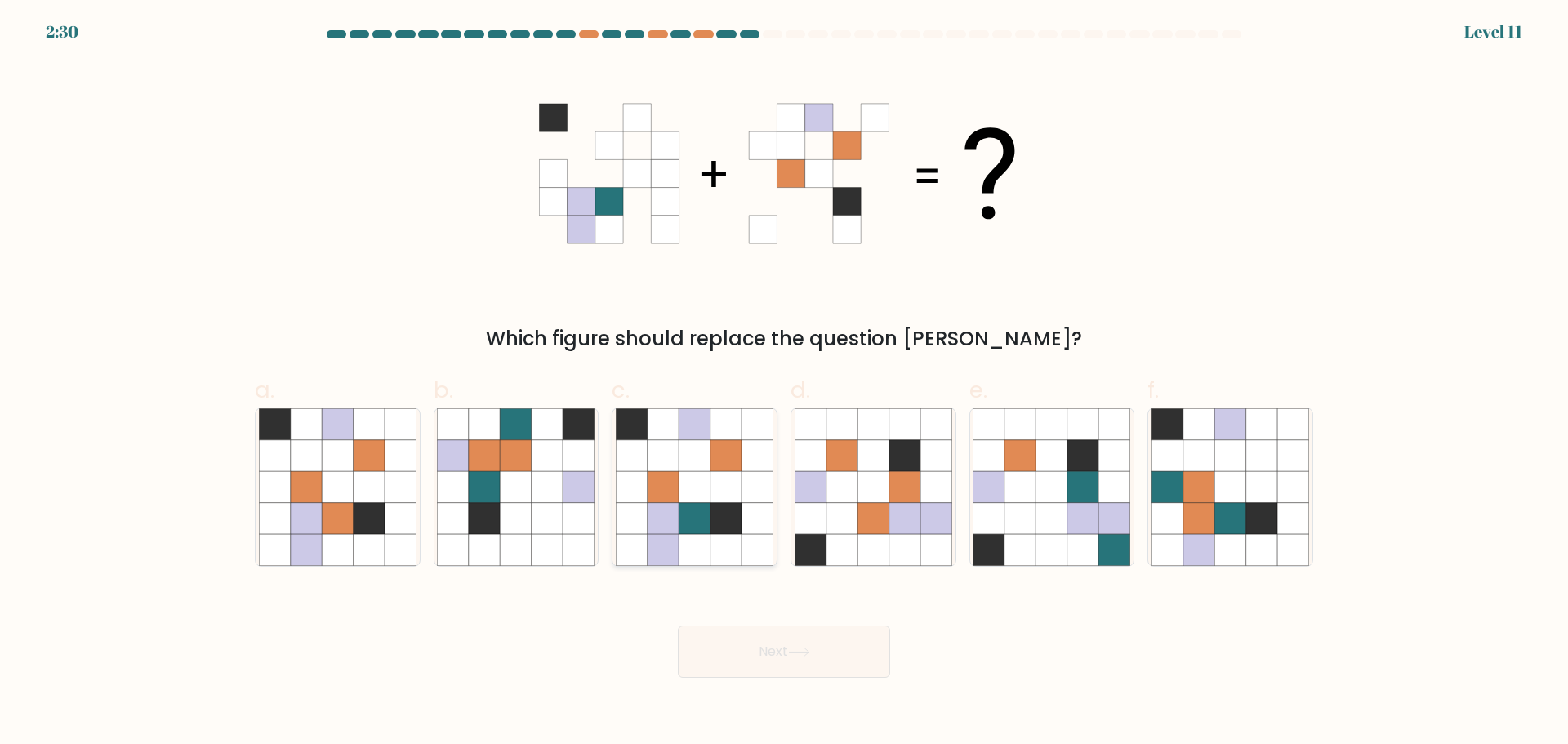
click at [696, 523] on icon at bounding box center [695, 518] width 31 height 31
click at [784, 383] on input "c." at bounding box center [784, 378] width 1 height 11
radio input "true"
click at [814, 662] on button "Next" at bounding box center [784, 651] width 212 height 52
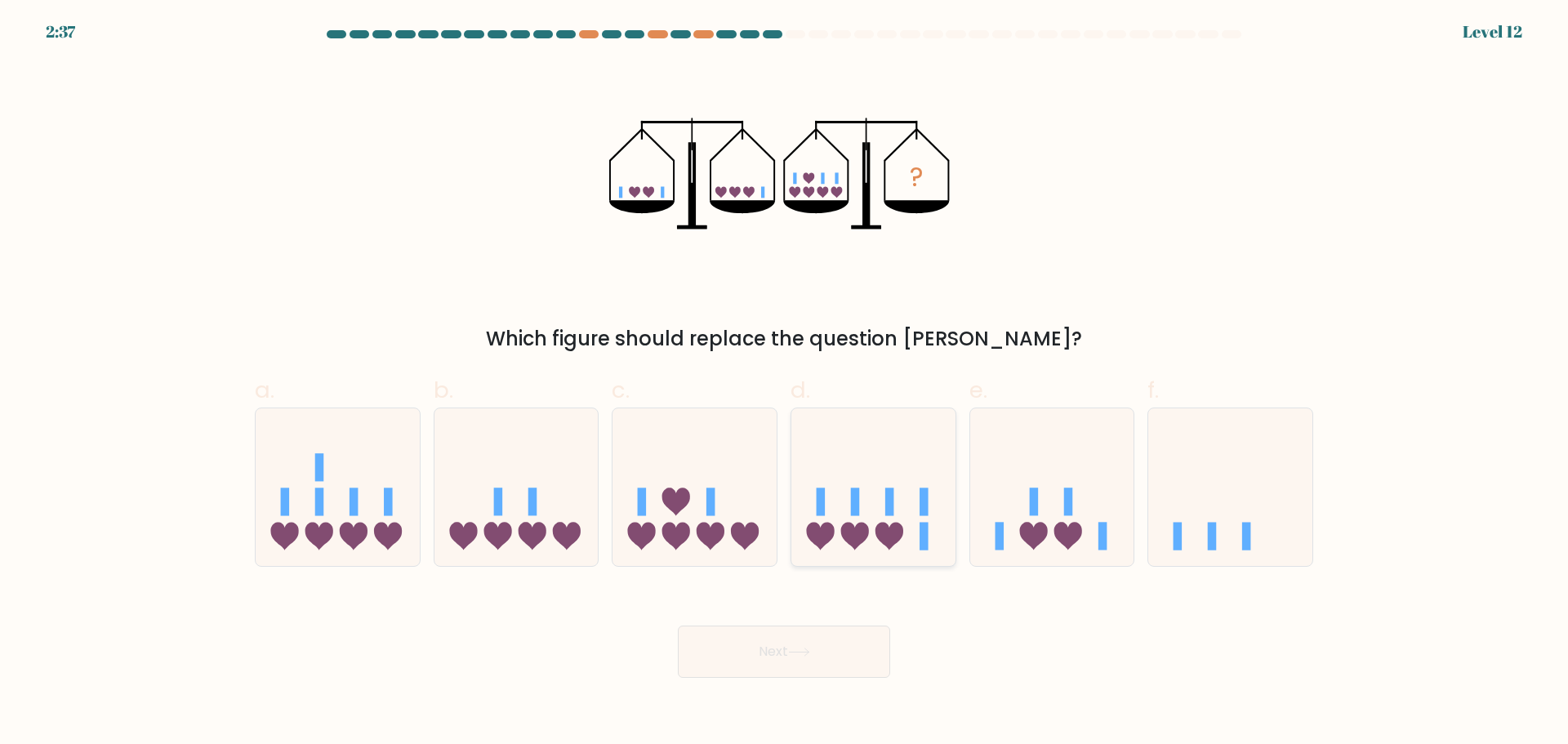
click at [897, 482] on icon at bounding box center [873, 487] width 164 height 135
click at [785, 383] on input "d." at bounding box center [784, 378] width 1 height 11
radio input "true"
click at [795, 652] on icon at bounding box center [799, 652] width 20 height 7
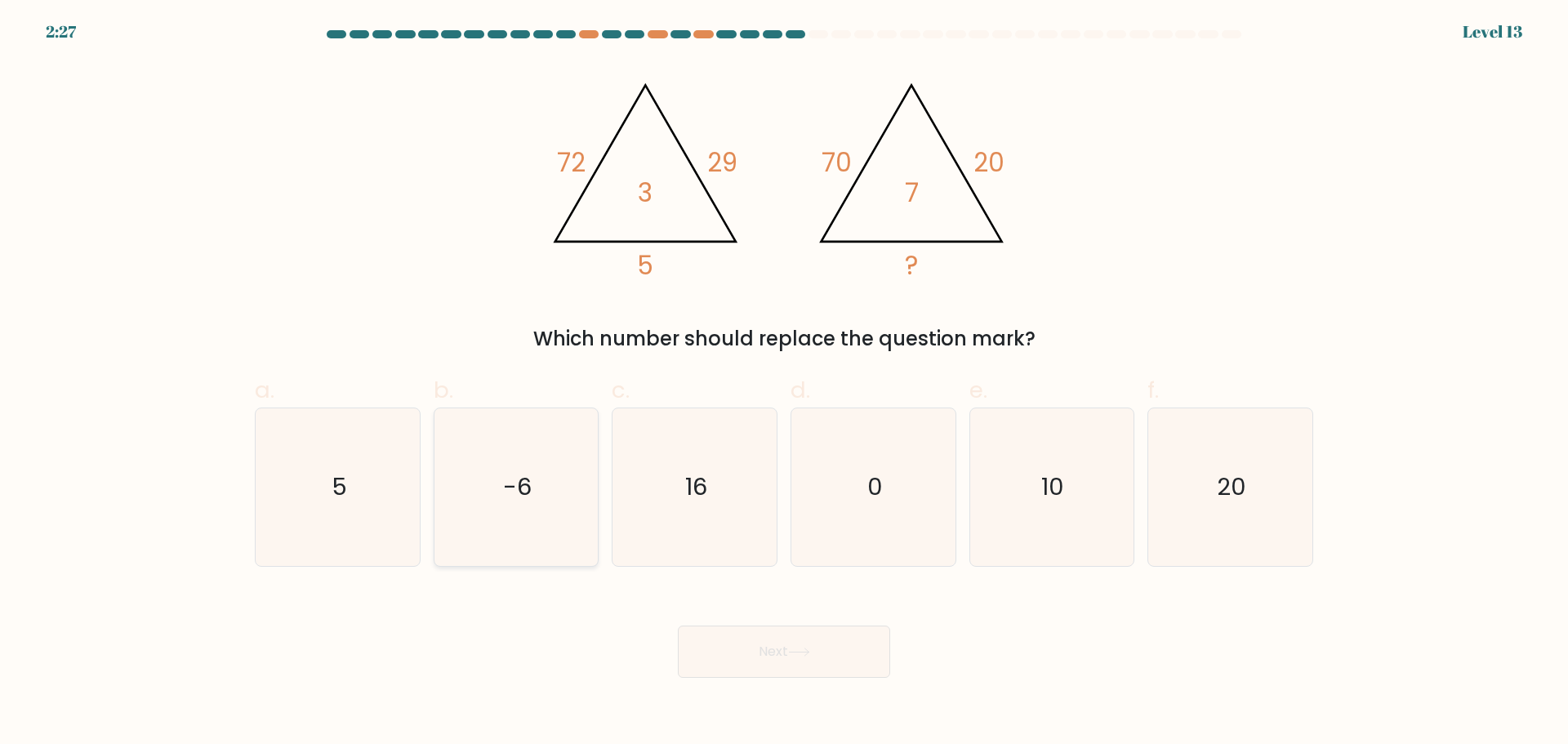
click at [553, 482] on icon "-6" at bounding box center [516, 487] width 158 height 158
click at [784, 383] on input "b. -6" at bounding box center [784, 378] width 1 height 11
radio input "true"
click at [783, 633] on button "Next" at bounding box center [784, 651] width 212 height 52
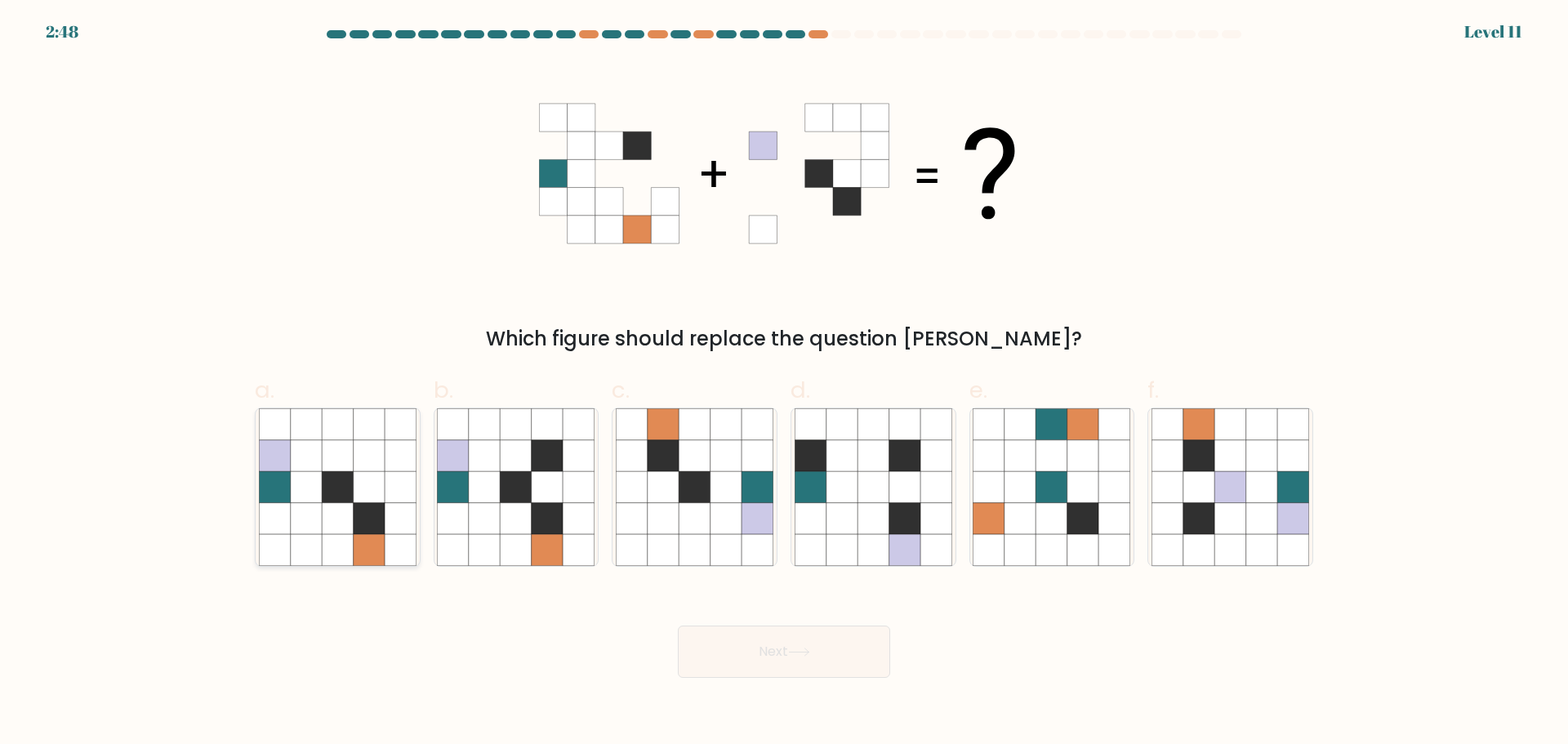
click at [341, 473] on icon at bounding box center [337, 487] width 31 height 31
click at [784, 383] on input "a." at bounding box center [784, 378] width 1 height 11
radio input "true"
click at [845, 645] on button "Next" at bounding box center [784, 651] width 212 height 52
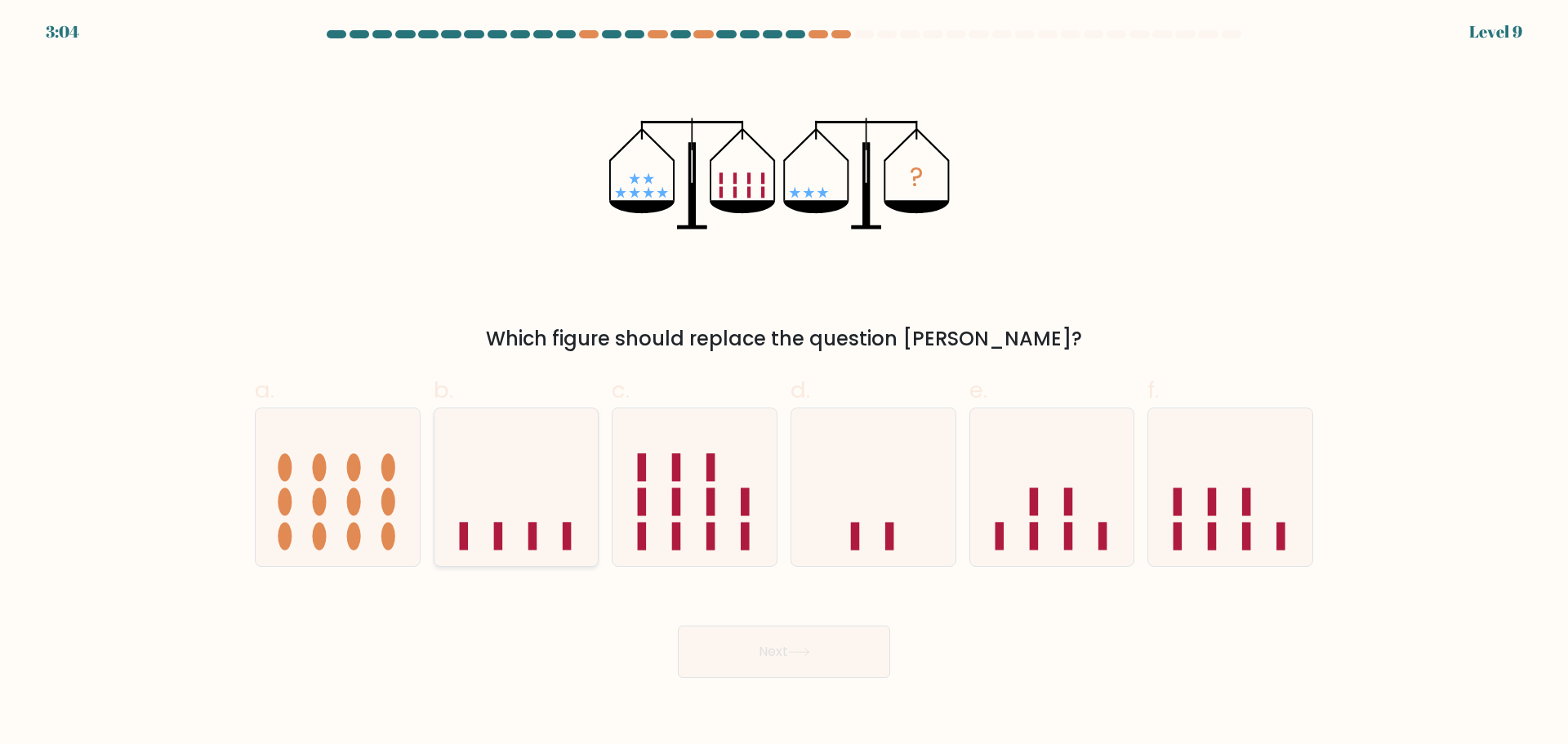
click at [494, 508] on icon at bounding box center [516, 487] width 164 height 135
click at [784, 383] on input "b." at bounding box center [784, 378] width 1 height 11
radio input "true"
click at [806, 647] on icon at bounding box center [799, 652] width 22 height 9
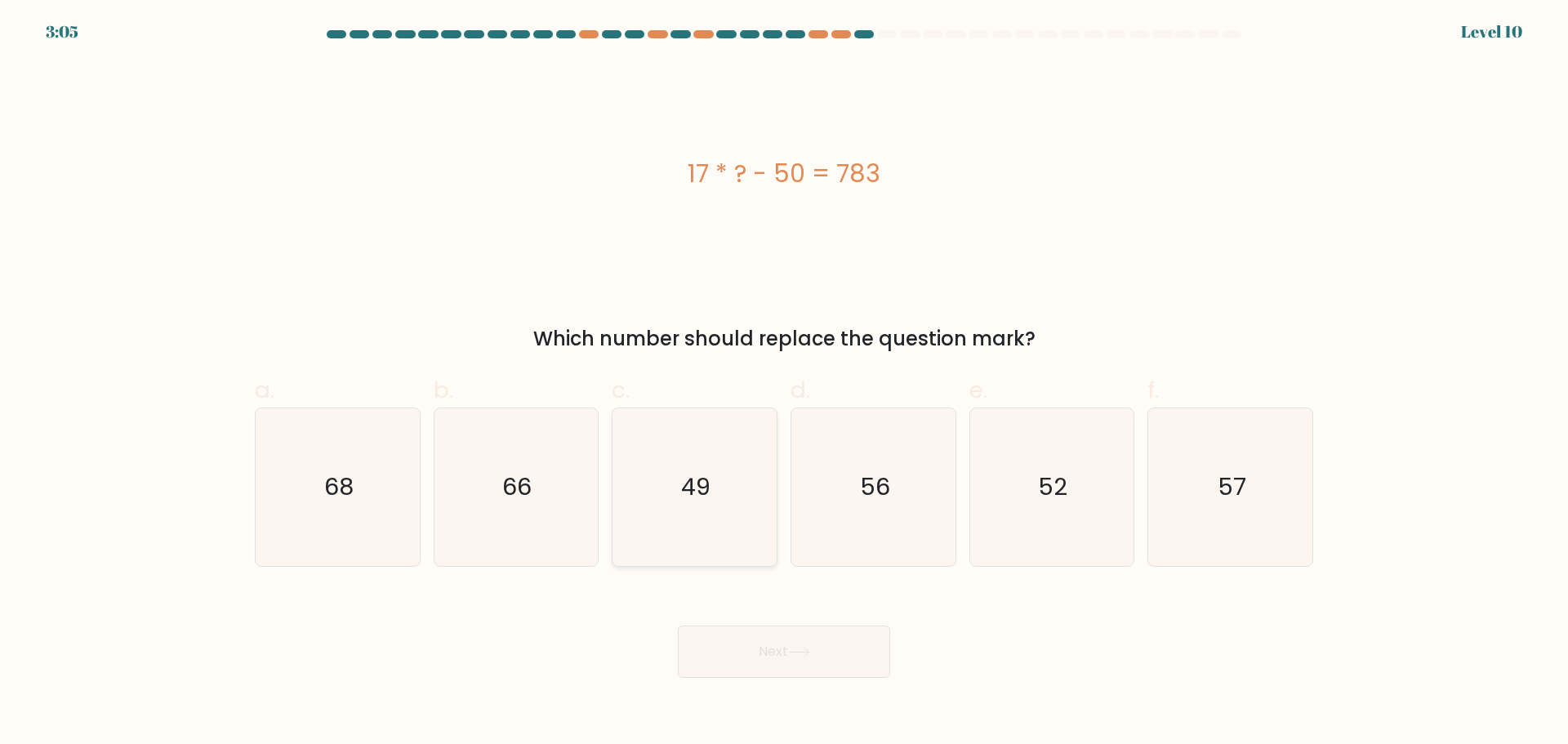
click at [673, 450] on icon "49" at bounding box center [695, 487] width 158 height 158
click at [784, 383] on input "c. 49" at bounding box center [784, 378] width 1 height 11
radio input "true"
click at [803, 652] on icon at bounding box center [799, 652] width 22 height 9
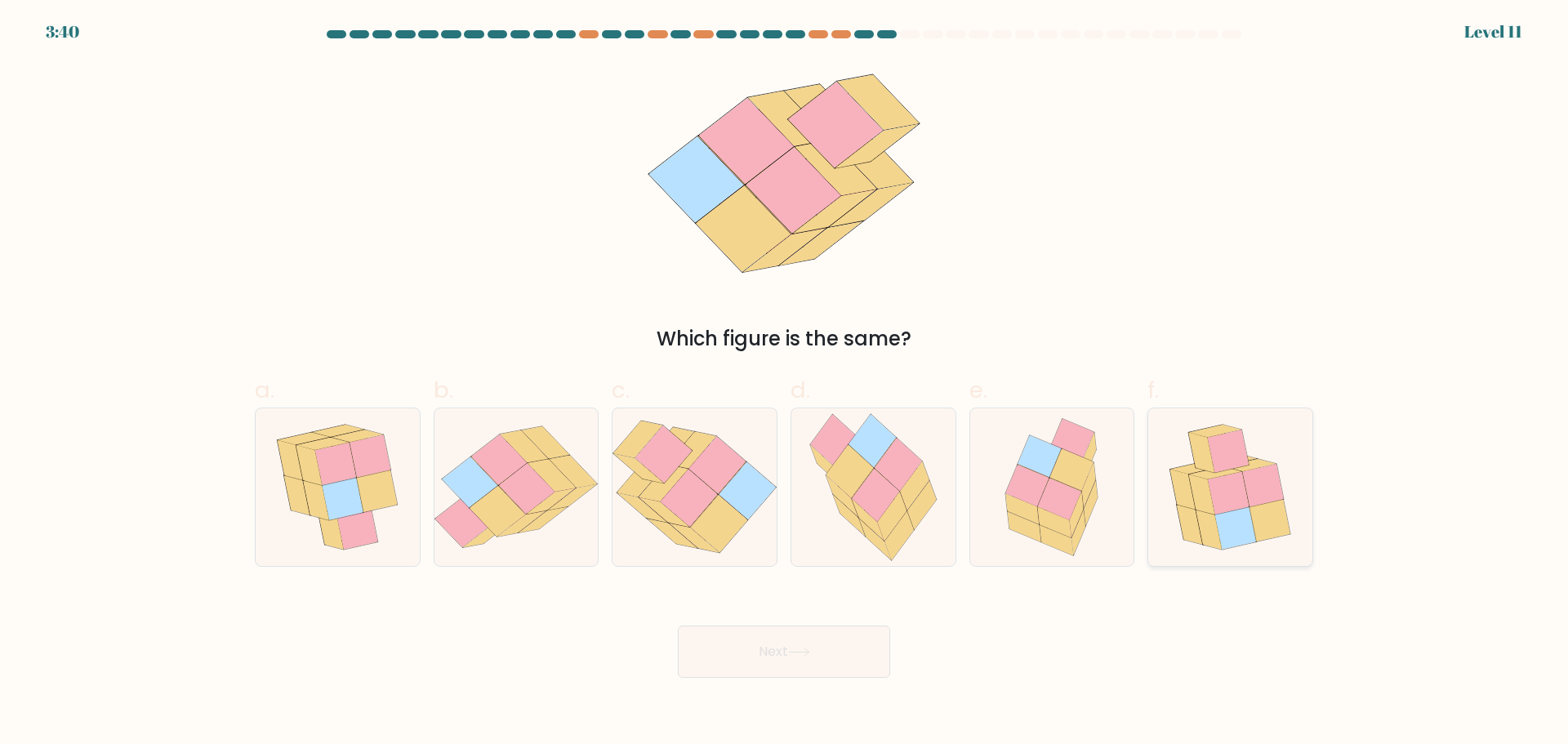
click at [1268, 493] on icon at bounding box center [1264, 484] width 41 height 42
click at [785, 383] on input "f." at bounding box center [784, 378] width 1 height 11
radio input "true"
click at [815, 664] on button "Next" at bounding box center [784, 651] width 212 height 52
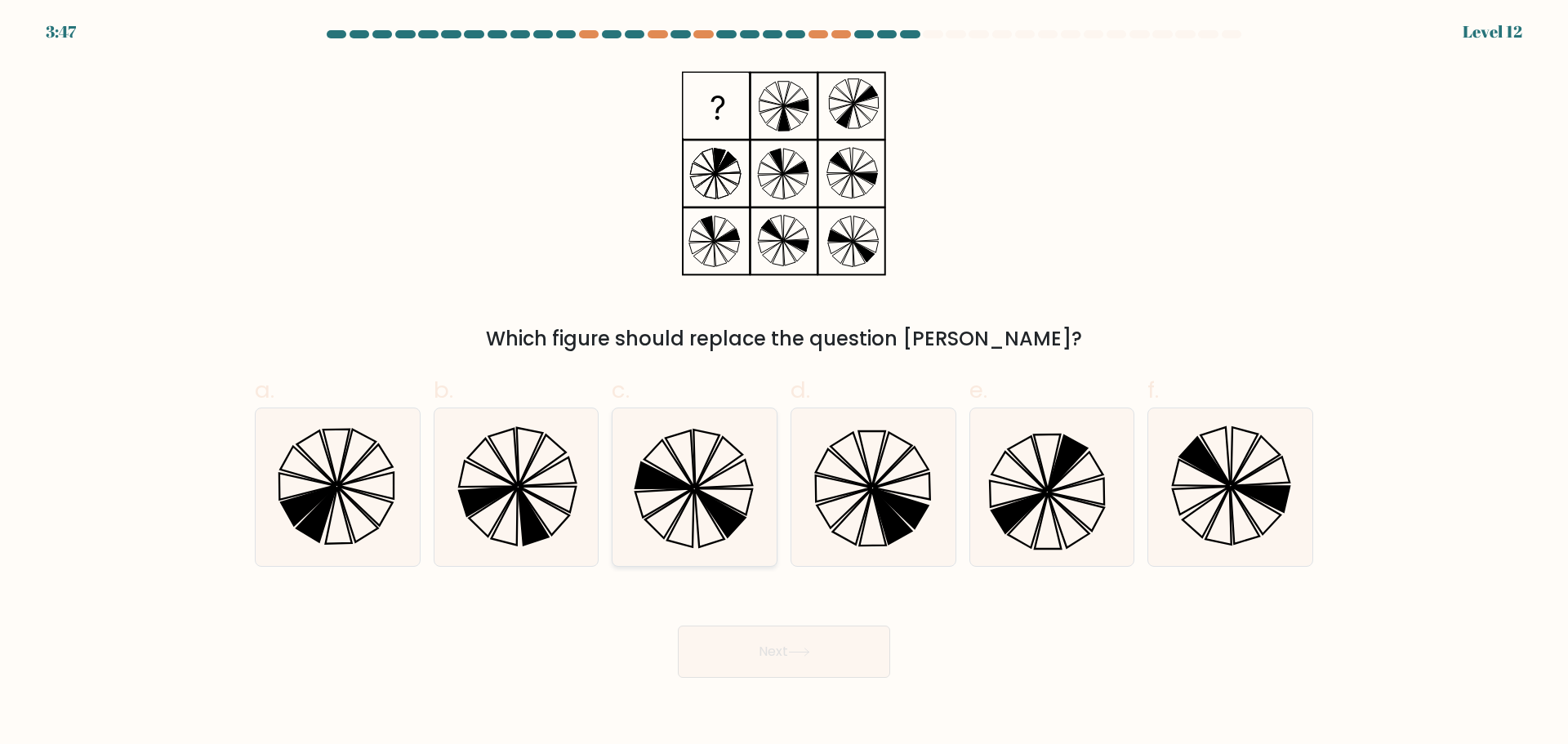
click at [705, 485] on icon at bounding box center [695, 487] width 158 height 158
click at [784, 383] on input "c." at bounding box center [784, 378] width 1 height 11
radio input "true"
click at [812, 672] on button "Next" at bounding box center [784, 651] width 212 height 52
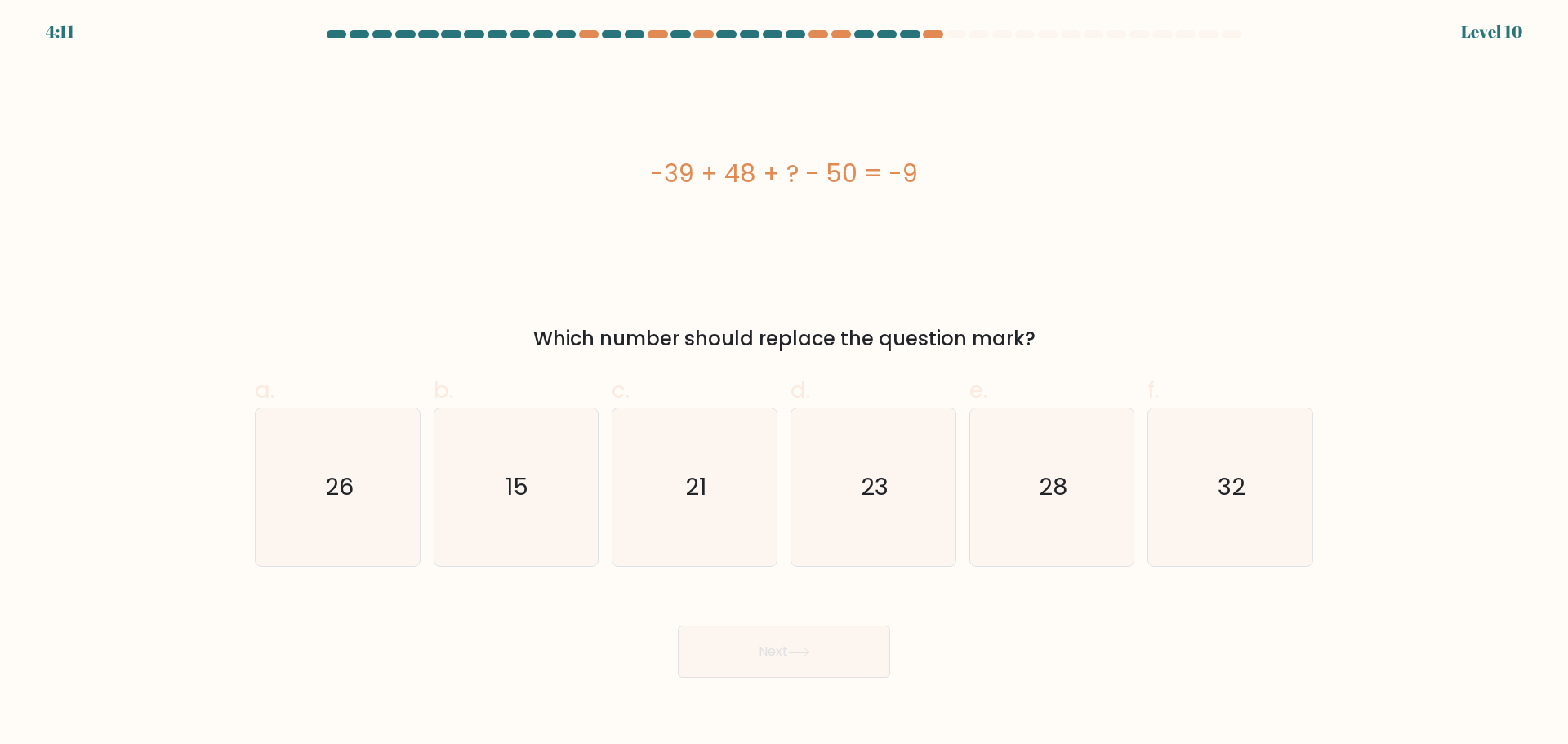
click at [855, 335] on div "Which number should replace the question mark?" at bounding box center [784, 339] width 1039 height 30
click at [1163, 456] on icon "32" at bounding box center [1230, 487] width 158 height 158
click at [785, 383] on input "f. 32" at bounding box center [784, 378] width 1 height 11
radio input "true"
click at [801, 654] on icon at bounding box center [799, 652] width 22 height 9
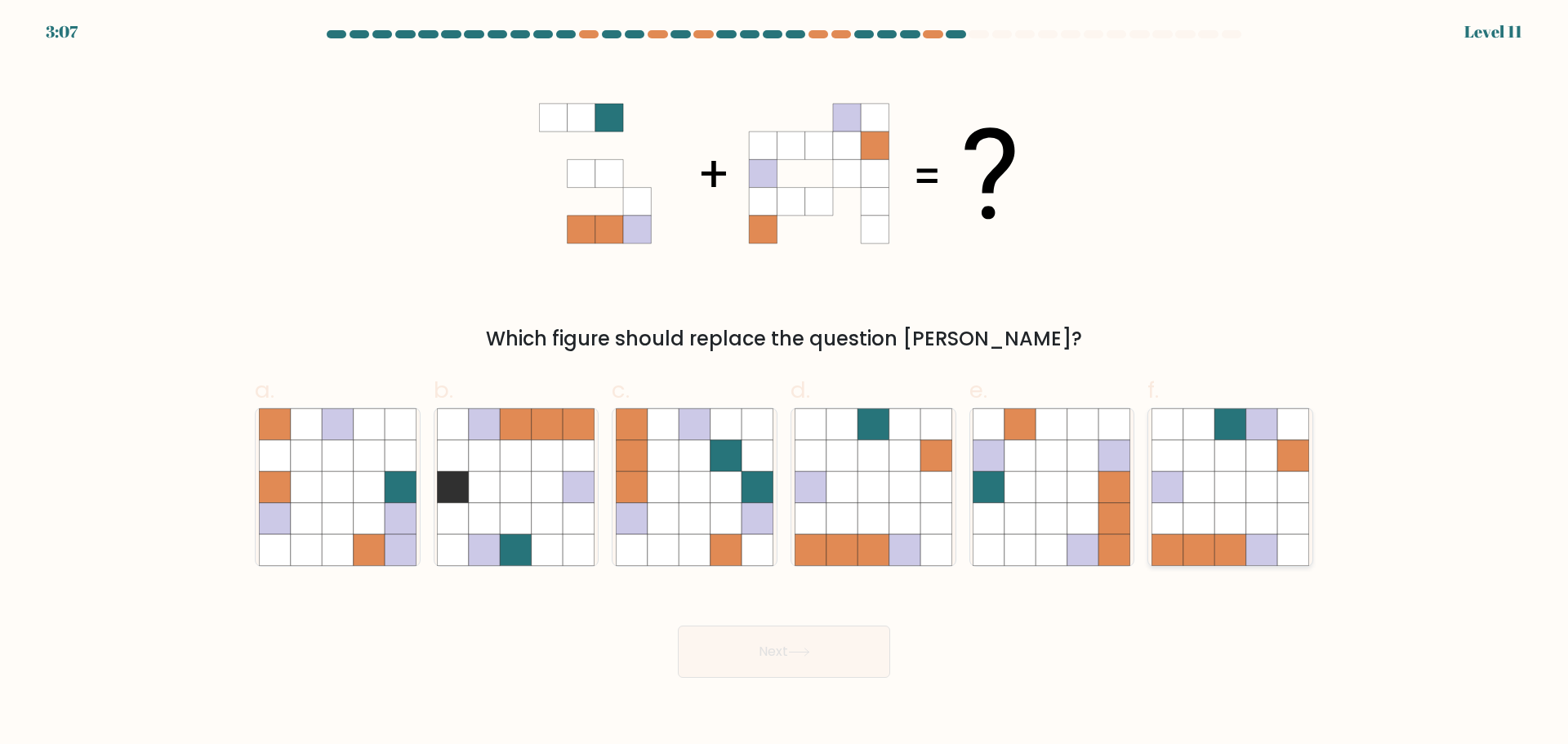
click at [1229, 506] on icon at bounding box center [1230, 518] width 31 height 31
click at [785, 383] on input "f." at bounding box center [784, 378] width 1 height 11
radio input "true"
click at [812, 644] on button "Next" at bounding box center [784, 651] width 212 height 52
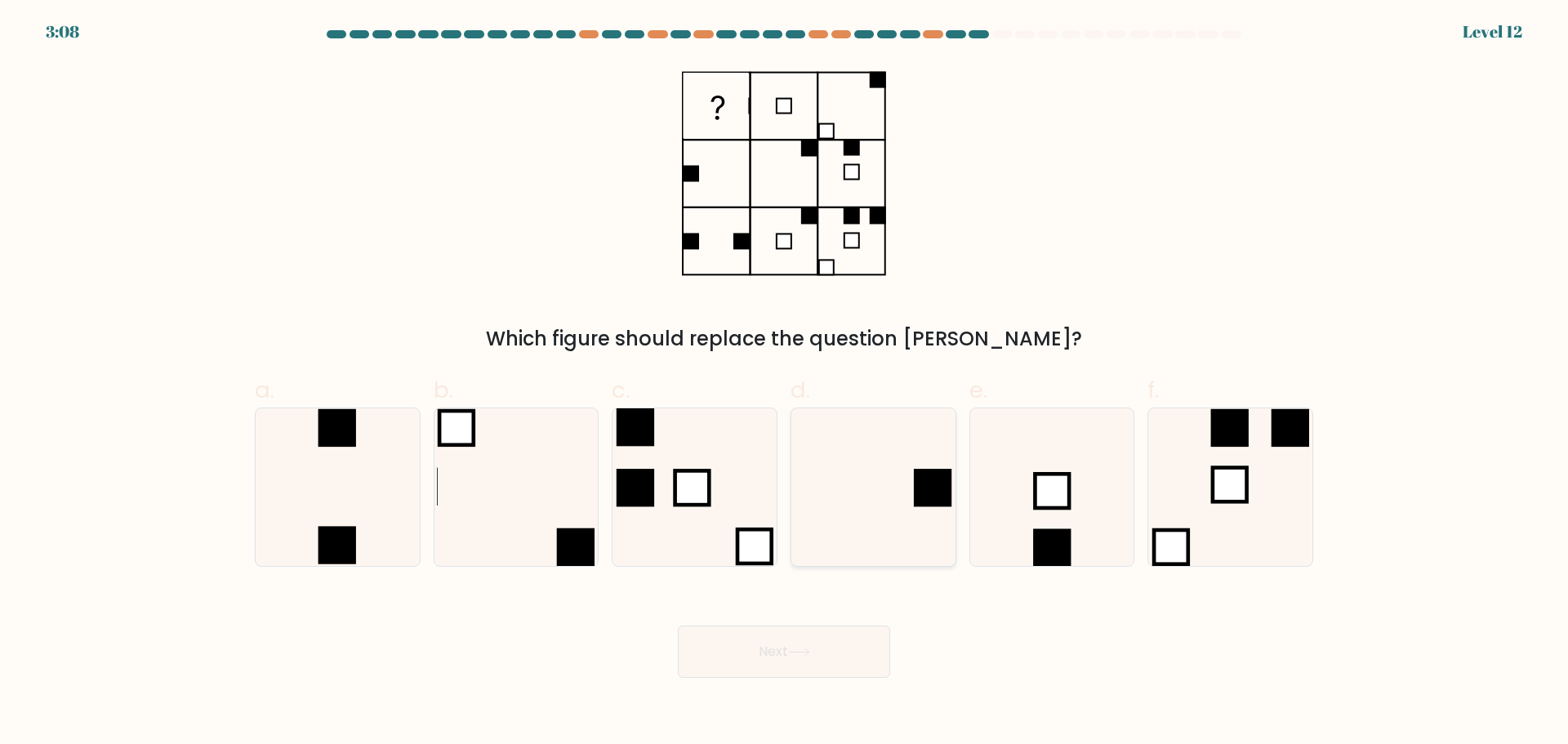
click at [903, 458] on icon at bounding box center [873, 487] width 158 height 158
click at [785, 383] on input "d." at bounding box center [784, 378] width 1 height 11
radio input "true"
click at [808, 643] on button "Next" at bounding box center [784, 651] width 212 height 52
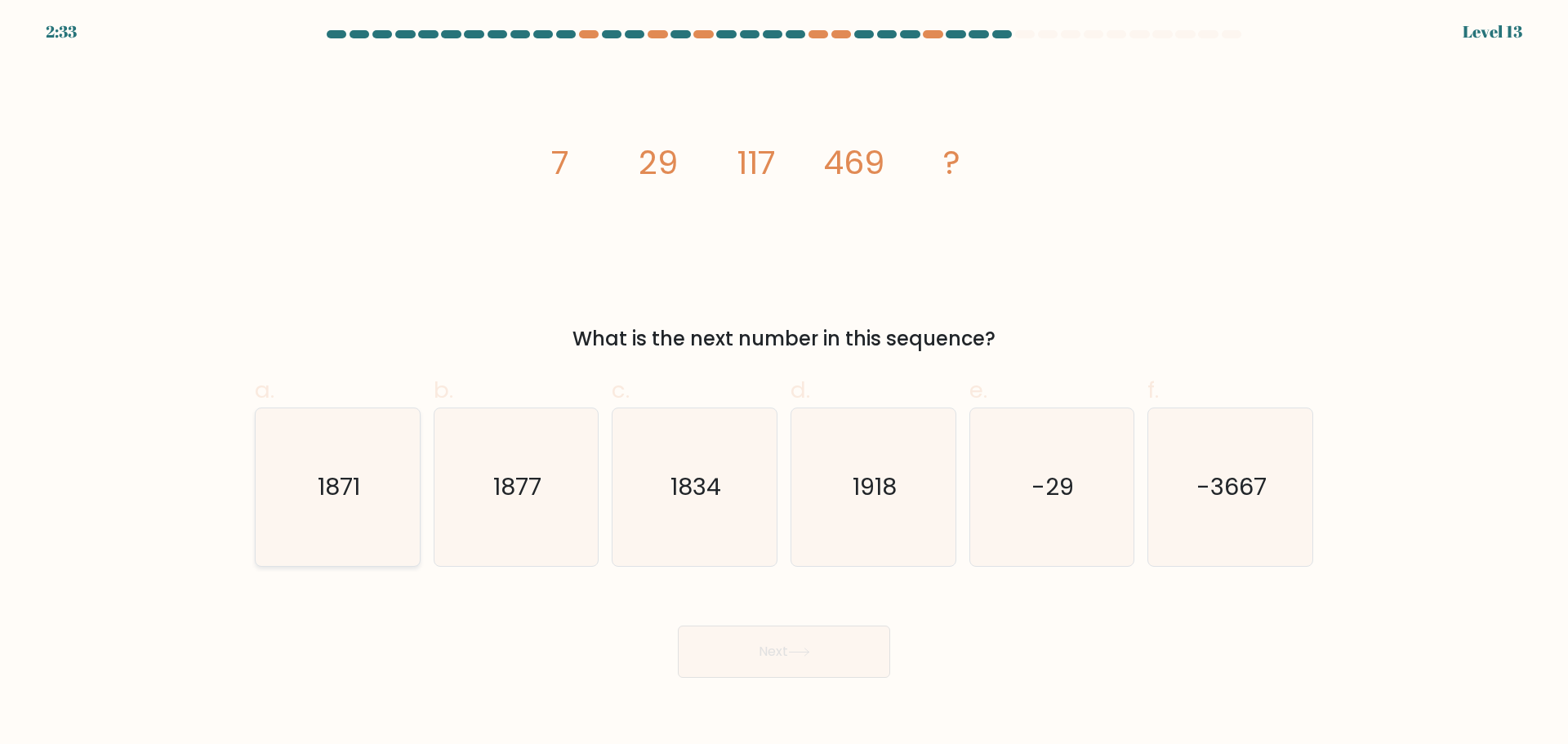
click at [389, 483] on icon "1871" at bounding box center [337, 487] width 158 height 158
click at [784, 383] on input "a. 1871" at bounding box center [784, 378] width 1 height 11
radio input "true"
click at [802, 658] on button "Next" at bounding box center [784, 651] width 212 height 52
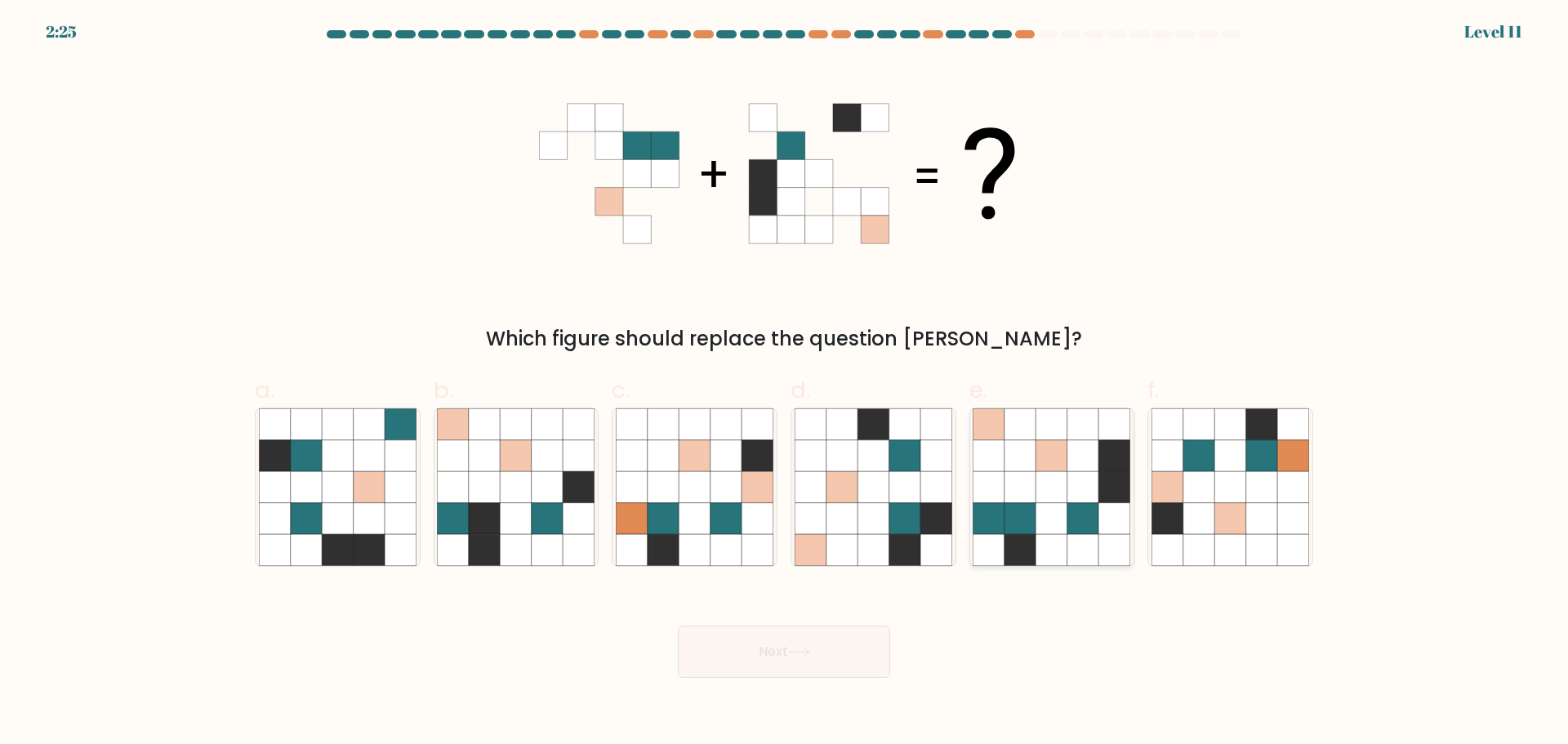
click at [1049, 509] on icon at bounding box center [1052, 518] width 31 height 31
click at [785, 383] on input "e." at bounding box center [784, 378] width 1 height 11
radio input "true"
click at [859, 653] on button "Next" at bounding box center [784, 651] width 212 height 52
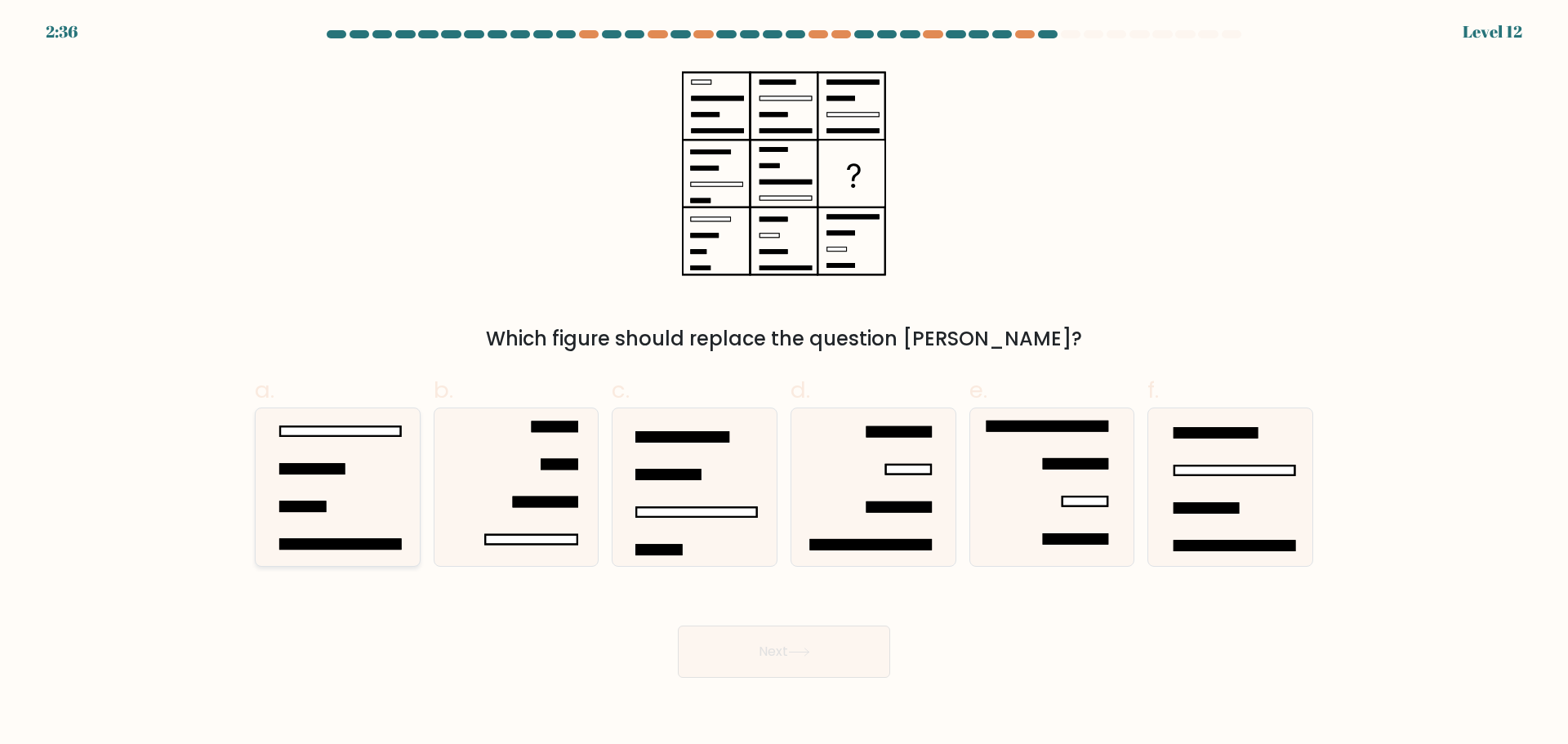
click at [372, 488] on icon at bounding box center [337, 487] width 158 height 158
click at [784, 383] on input "a." at bounding box center [784, 378] width 1 height 11
radio input "true"
click at [775, 638] on button "Next" at bounding box center [784, 651] width 212 height 52
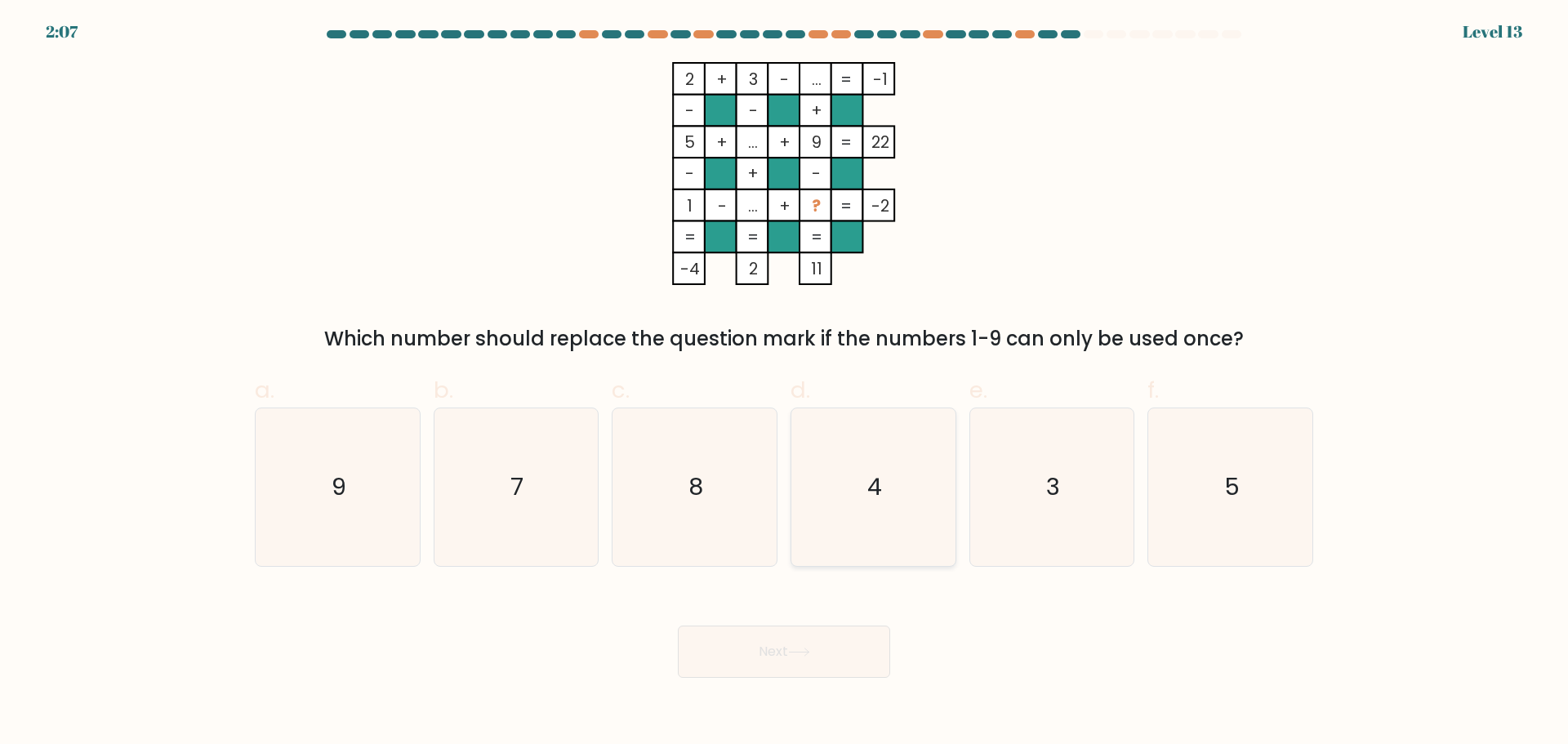
click at [892, 516] on icon "4" at bounding box center [873, 487] width 158 height 158
click at [785, 383] on input "d. 4" at bounding box center [784, 378] width 1 height 11
radio input "true"
click at [826, 643] on button "Next" at bounding box center [784, 651] width 212 height 52
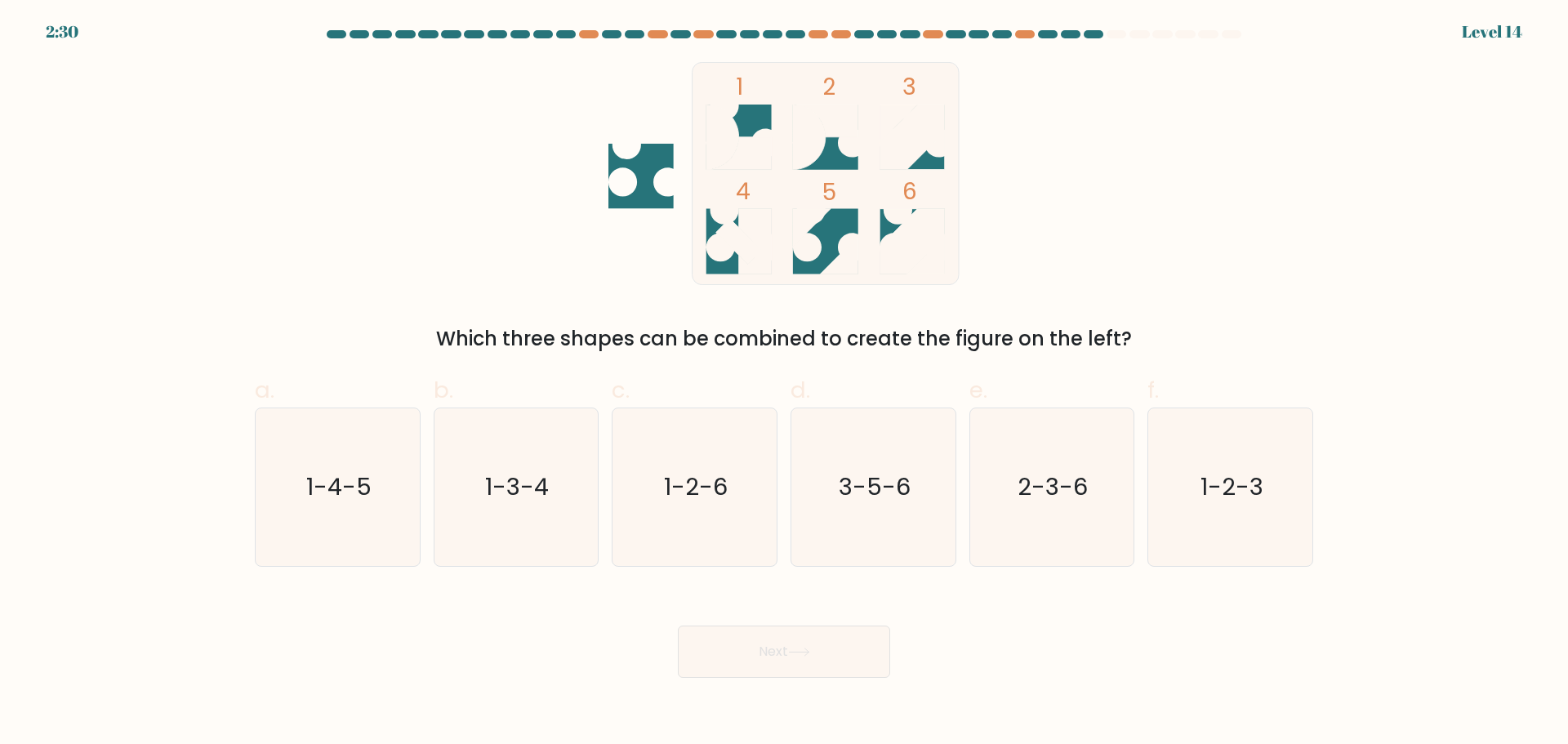
click at [718, 237] on rect at bounding box center [826, 172] width 267 height 222
click at [731, 252] on rect at bounding box center [826, 172] width 267 height 222
click at [830, 235] on icon at bounding box center [825, 241] width 65 height 65
click at [876, 474] on text "3-5-6" at bounding box center [874, 487] width 72 height 33
click at [785, 383] on input "d. 3-5-6" at bounding box center [784, 378] width 1 height 11
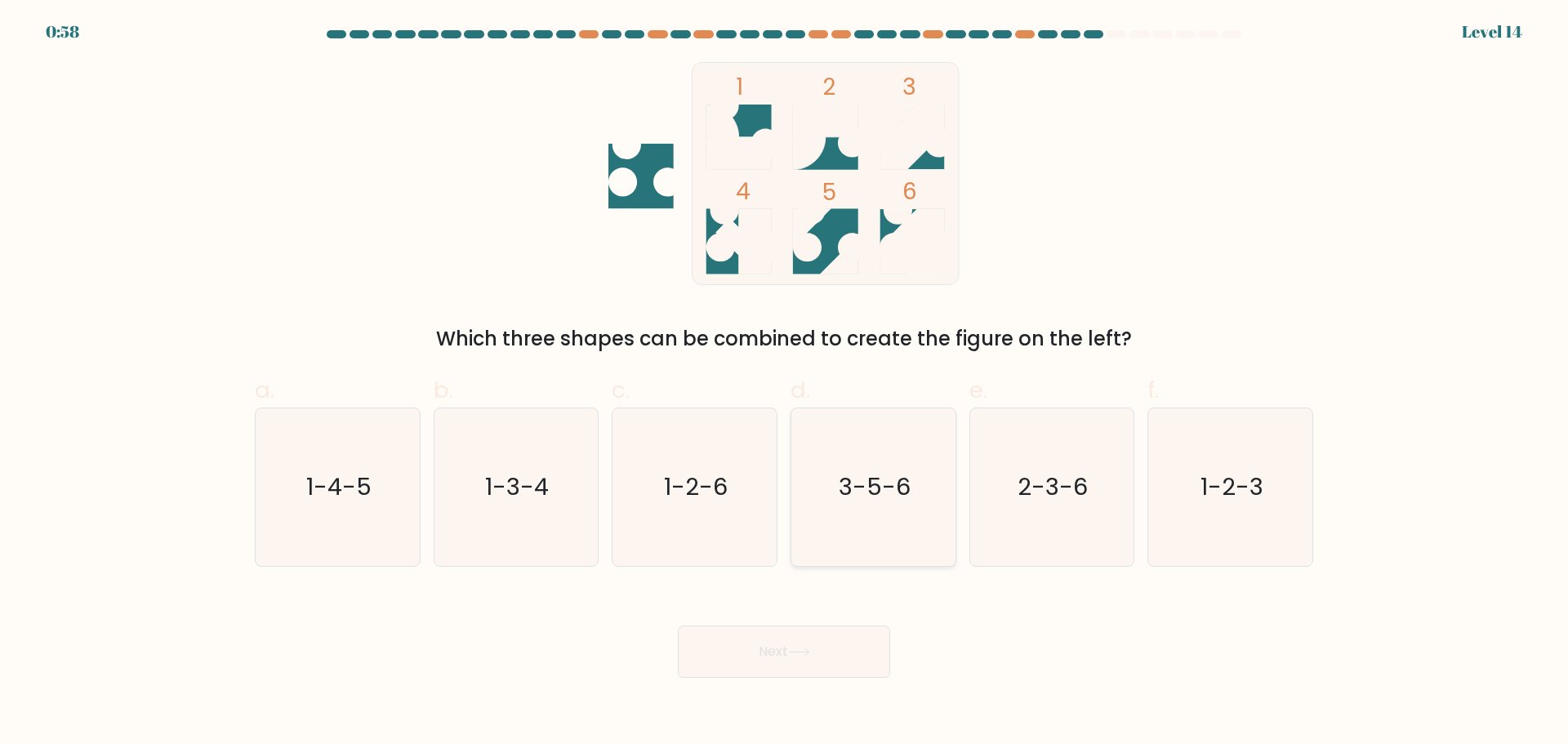
radio input "true"
click at [837, 652] on button "Next" at bounding box center [784, 651] width 212 height 52
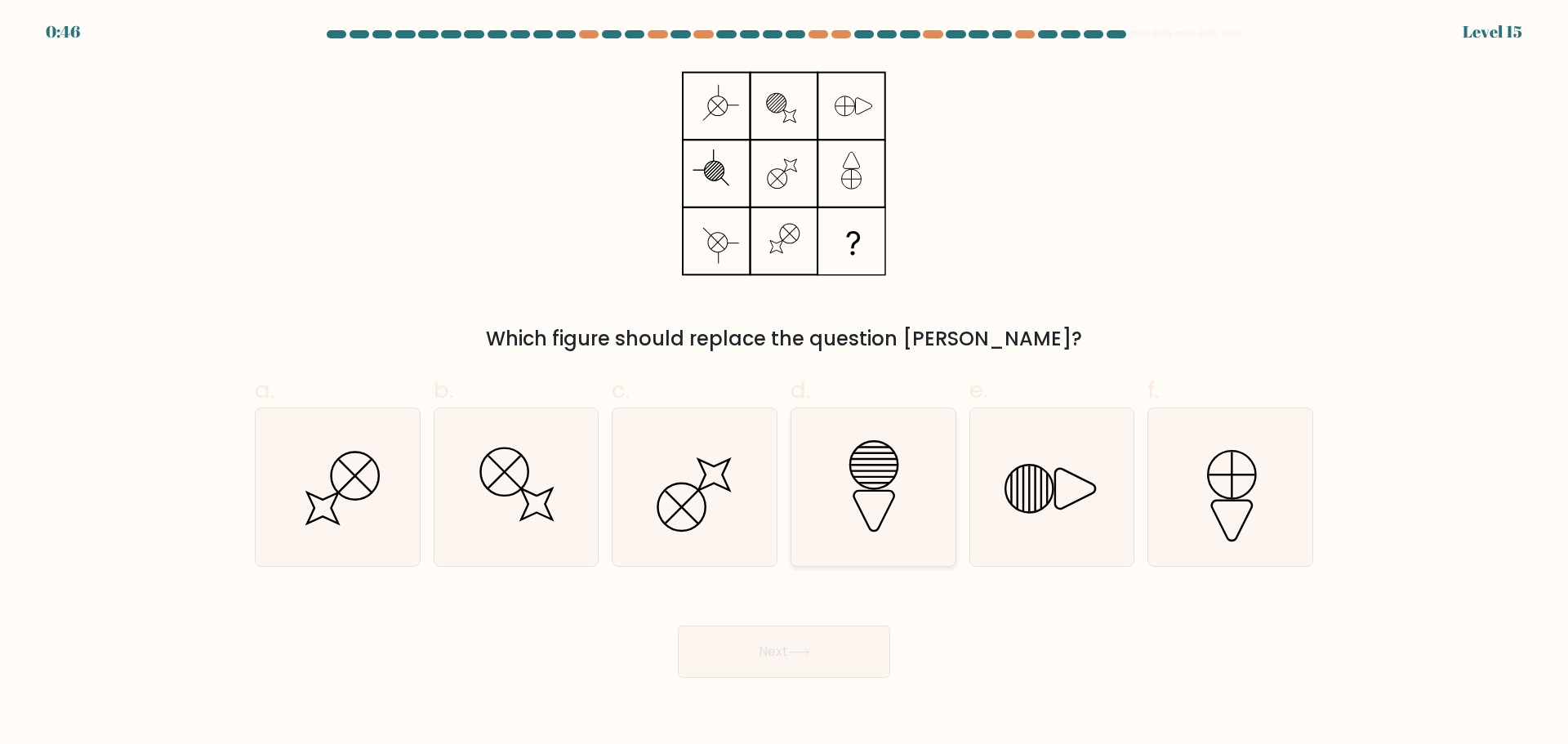
click at [888, 479] on icon at bounding box center [873, 487] width 158 height 158
click at [785, 383] on input "d." at bounding box center [784, 378] width 1 height 11
radio input "true"
click at [835, 657] on button "Next" at bounding box center [784, 651] width 212 height 52
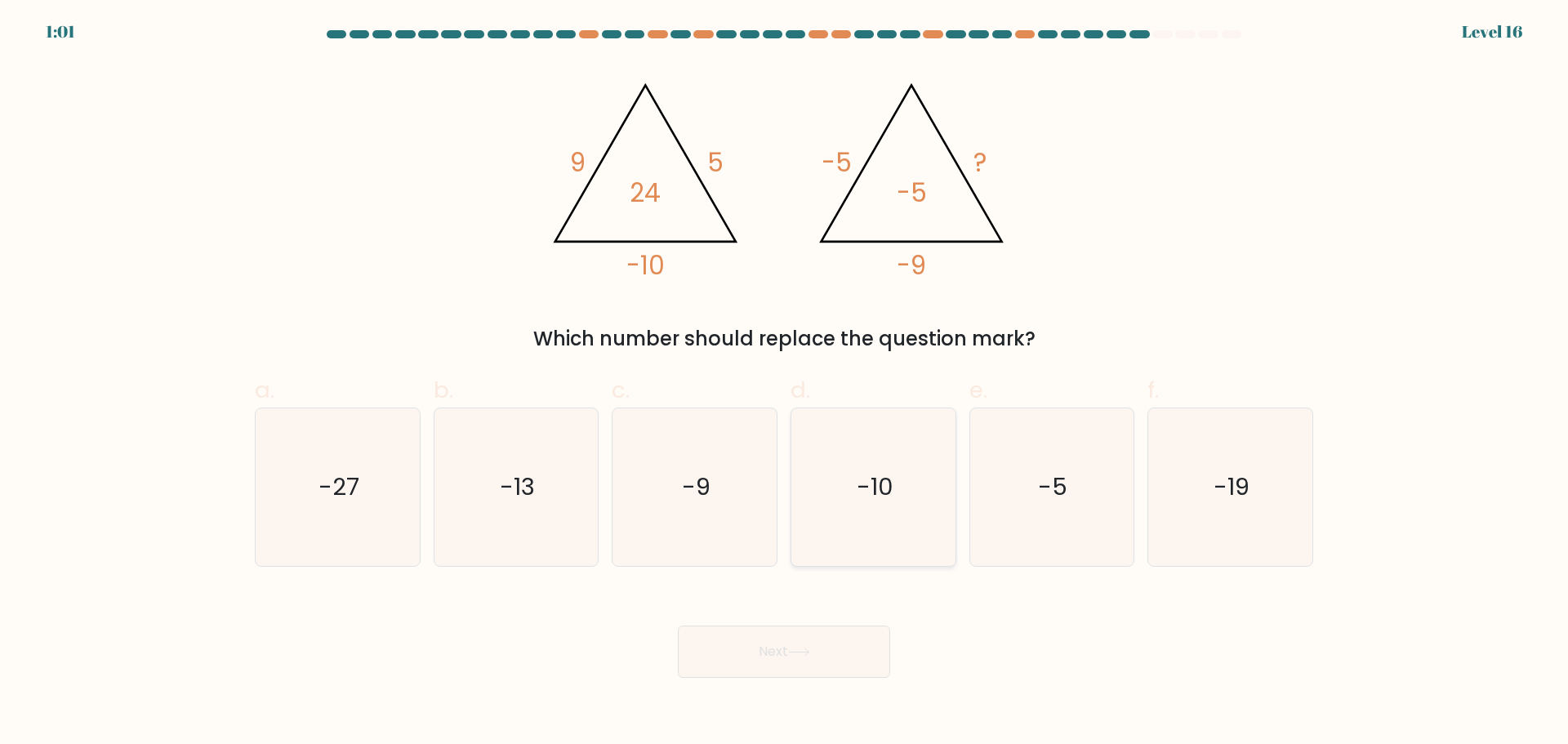
click at [883, 497] on text "-10" at bounding box center [875, 487] width 37 height 33
click at [785, 383] on input "d. -10" at bounding box center [784, 378] width 1 height 11
radio input "true"
click at [843, 657] on button "Next" at bounding box center [784, 651] width 212 height 52
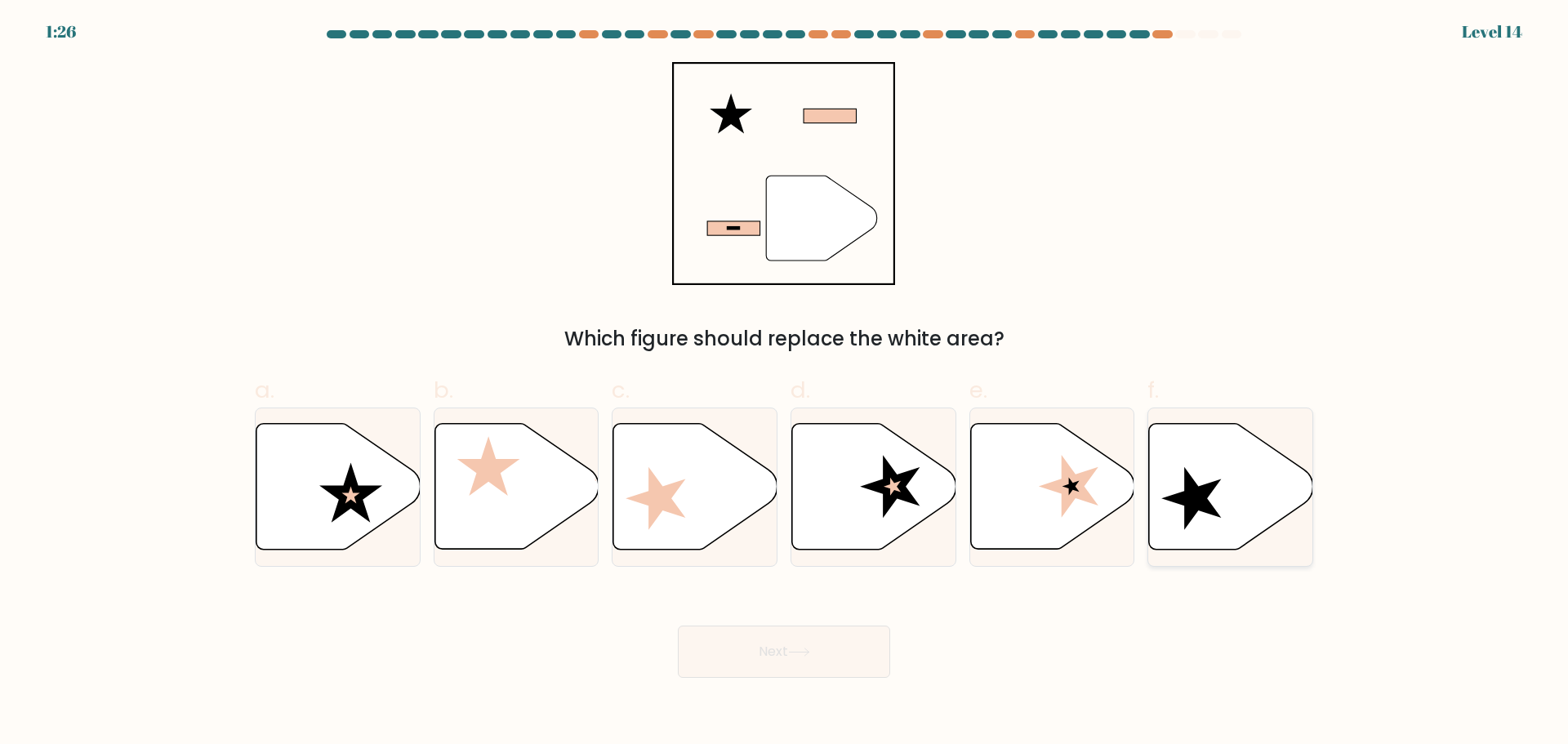
click at [1175, 471] on icon at bounding box center [1231, 486] width 164 height 125
click at [785, 383] on input "f." at bounding box center [784, 378] width 1 height 11
radio input "true"
click at [831, 650] on button "Next" at bounding box center [784, 651] width 212 height 52
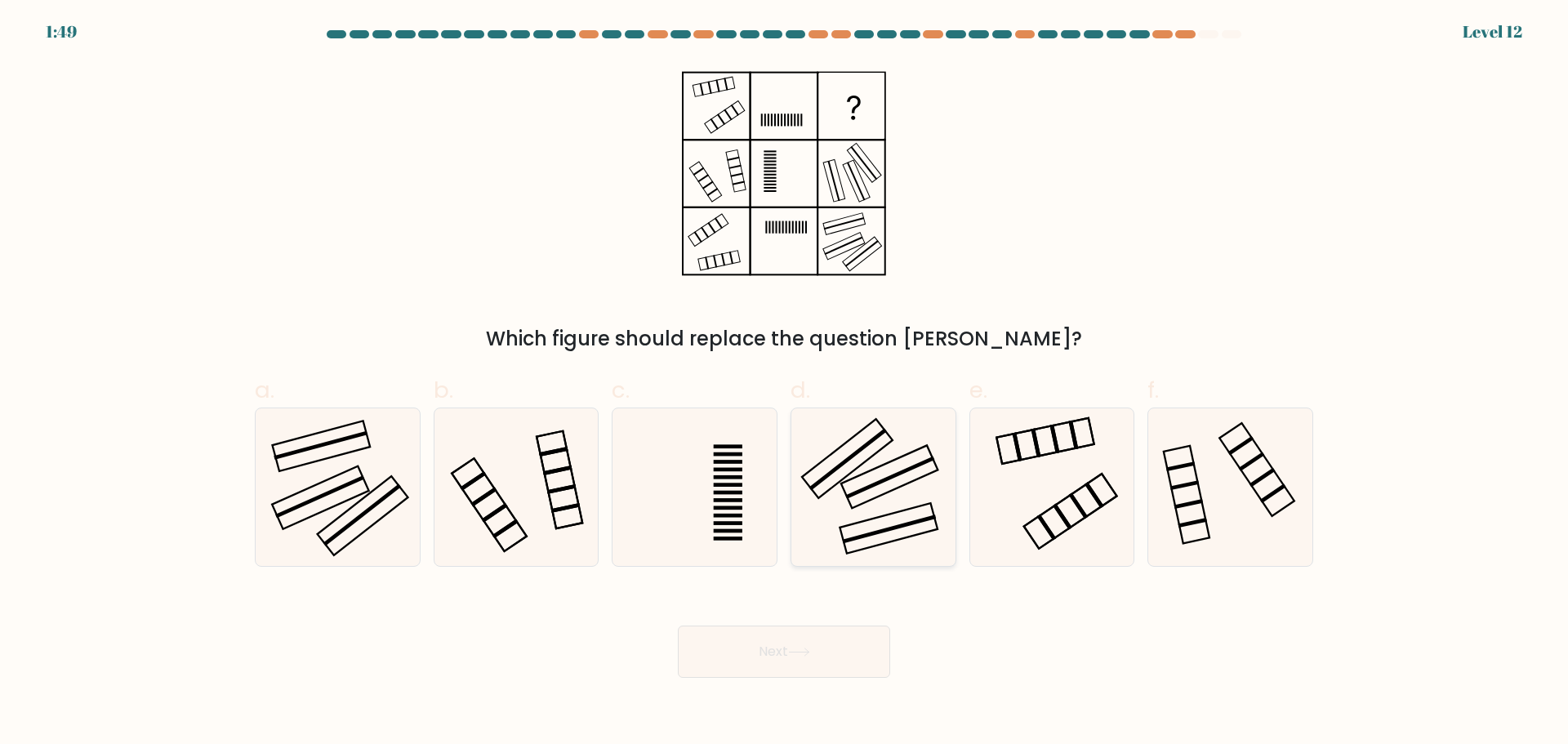
click at [860, 504] on rect at bounding box center [889, 477] width 97 height 63
click at [785, 383] on input "d." at bounding box center [784, 378] width 1 height 11
radio input "true"
click at [806, 664] on button "Next" at bounding box center [784, 651] width 212 height 52
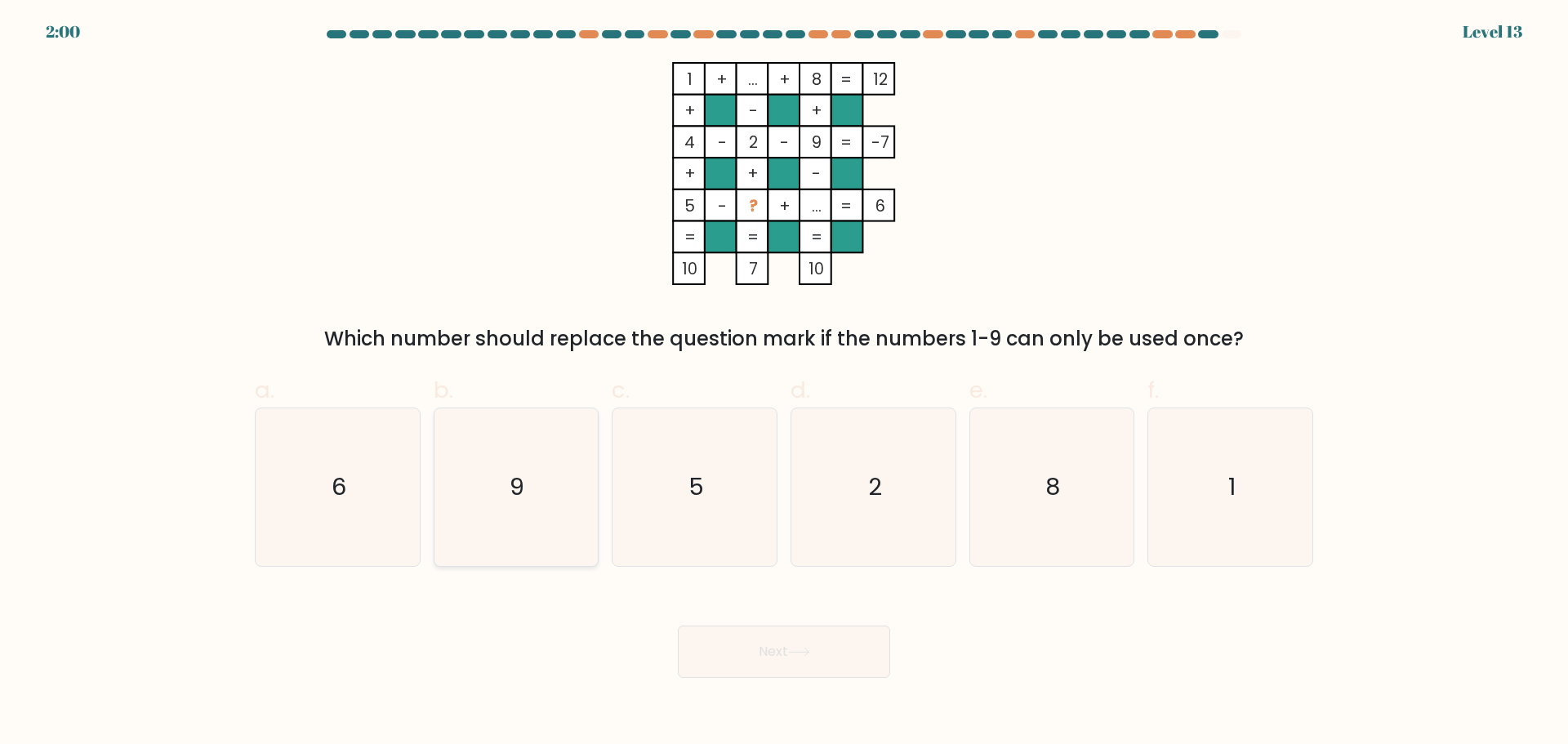
click at [492, 488] on icon "9" at bounding box center [516, 487] width 158 height 158
click at [784, 383] on input "b. 9" at bounding box center [784, 378] width 1 height 11
radio input "true"
click at [820, 680] on body "1:59 Level 13" at bounding box center [784, 372] width 1568 height 744
click at [840, 617] on div "Next" at bounding box center [784, 632] width 1078 height 92
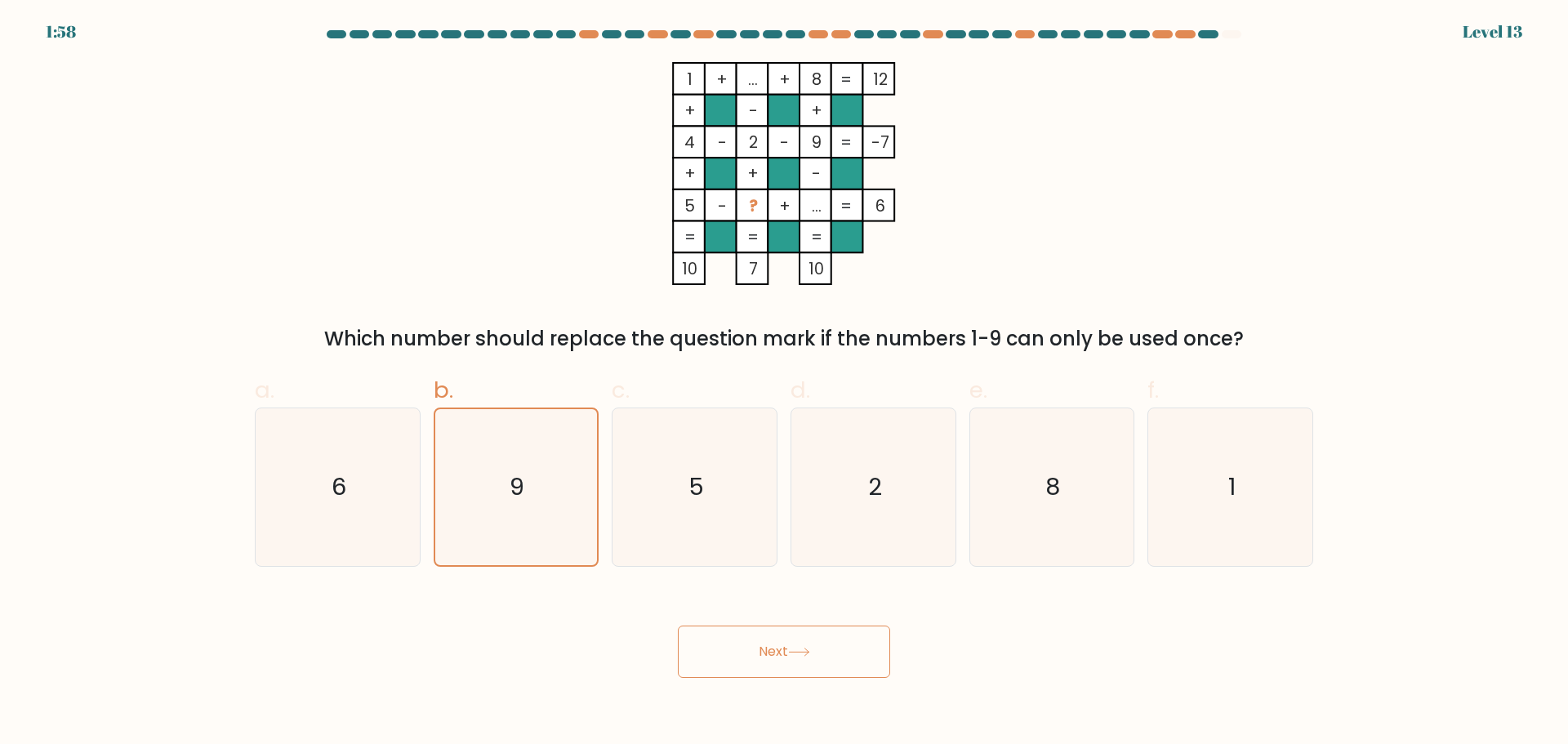
click at [822, 645] on button "Next" at bounding box center [784, 651] width 212 height 52
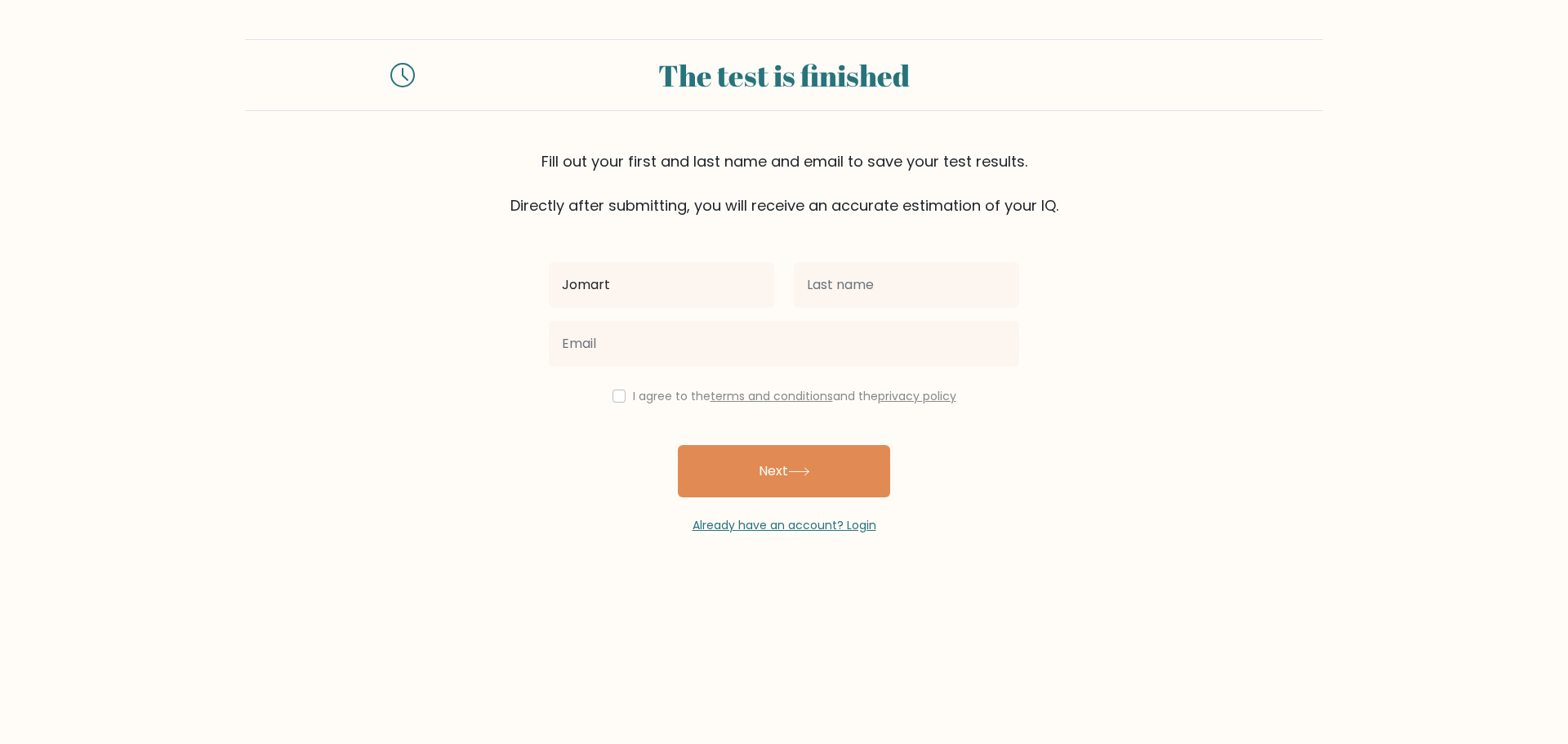
type input "Jomart"
type input "Guayan"
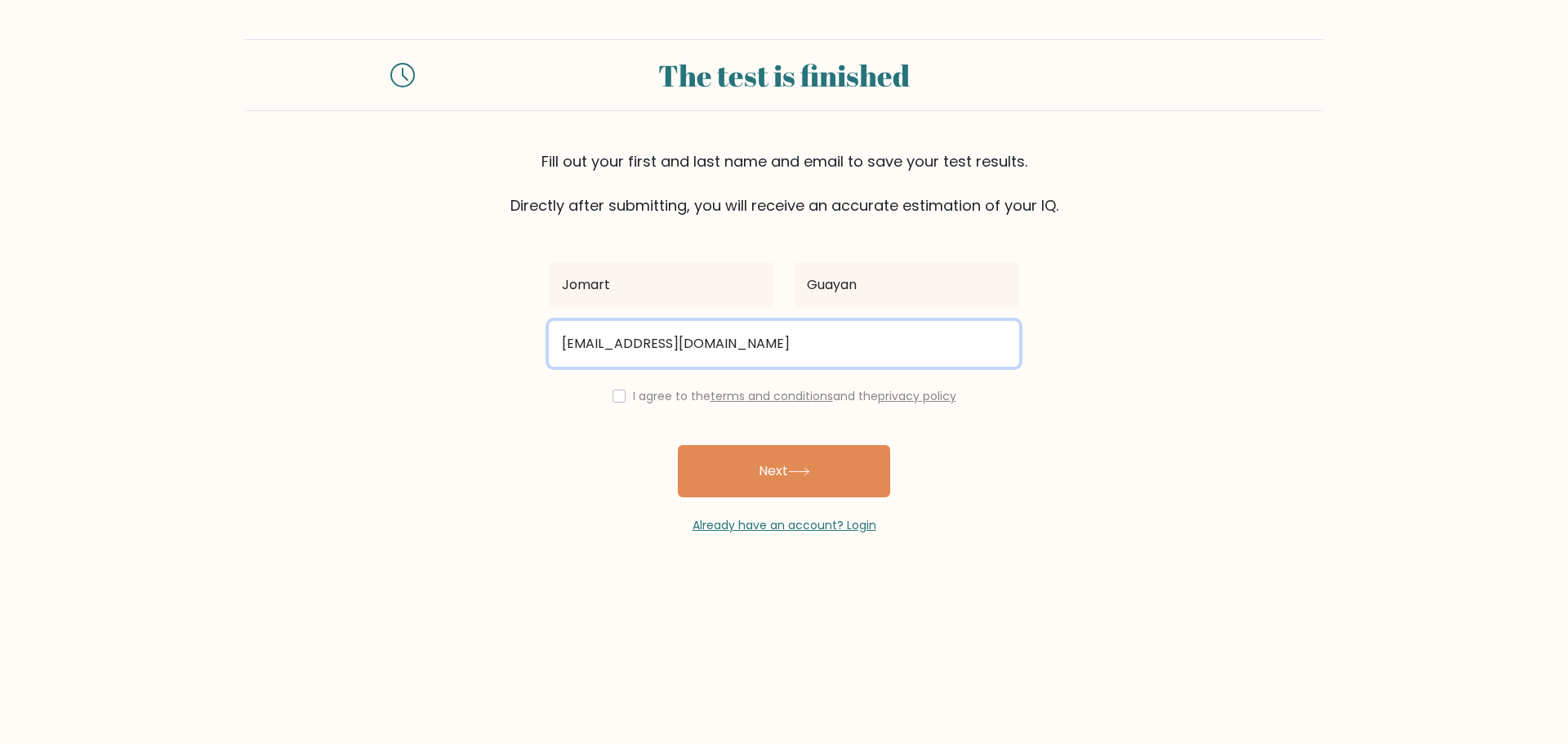
type input "jomart.guayan@gmail.com"
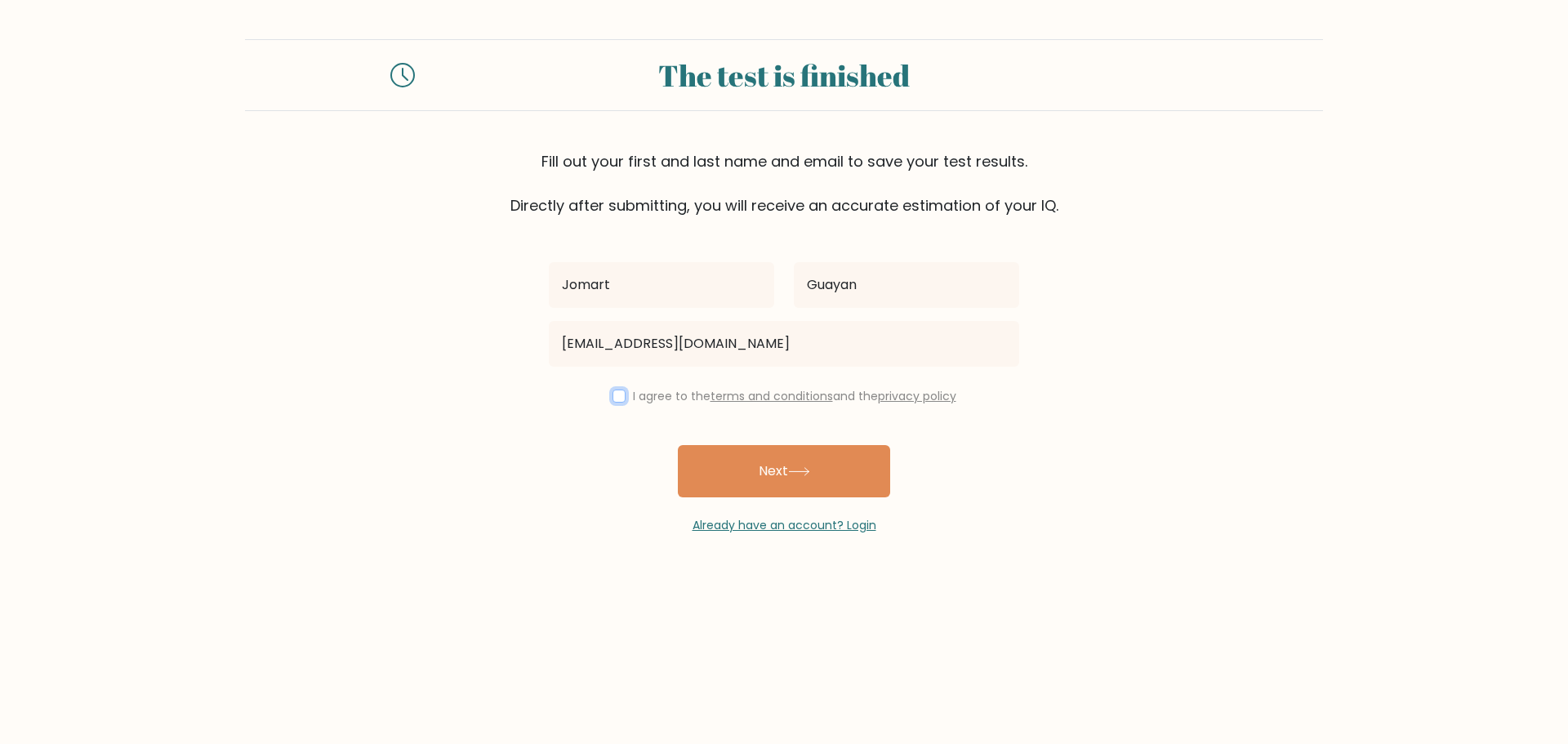
click at [613, 389] on input "checkbox" at bounding box center [619, 396] width 13 height 13
checkbox input "true"
click at [881, 475] on button "Next" at bounding box center [784, 471] width 212 height 52
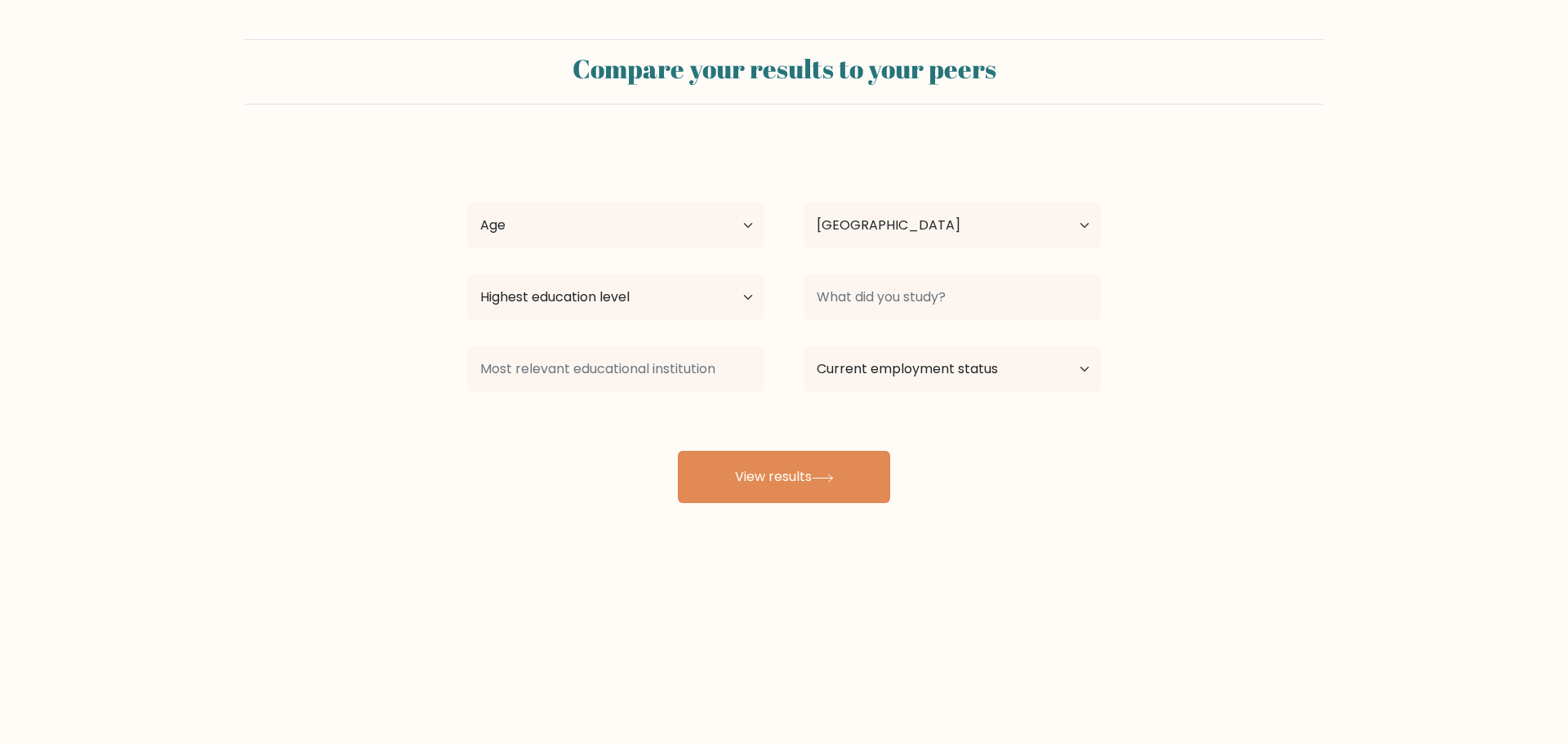
select select "PH"
click at [951, 299] on input at bounding box center [952, 297] width 297 height 45
click at [1188, 410] on form "Compare your results to your peers Jomart Guayan Age Under 18 years old 18-24 y…" at bounding box center [784, 271] width 1568 height 464
click at [749, 229] on select "Age Under 18 years old 18-24 years old 25-34 years old 35-44 years old 45-54 ye…" at bounding box center [615, 225] width 297 height 45
select select "25_34"
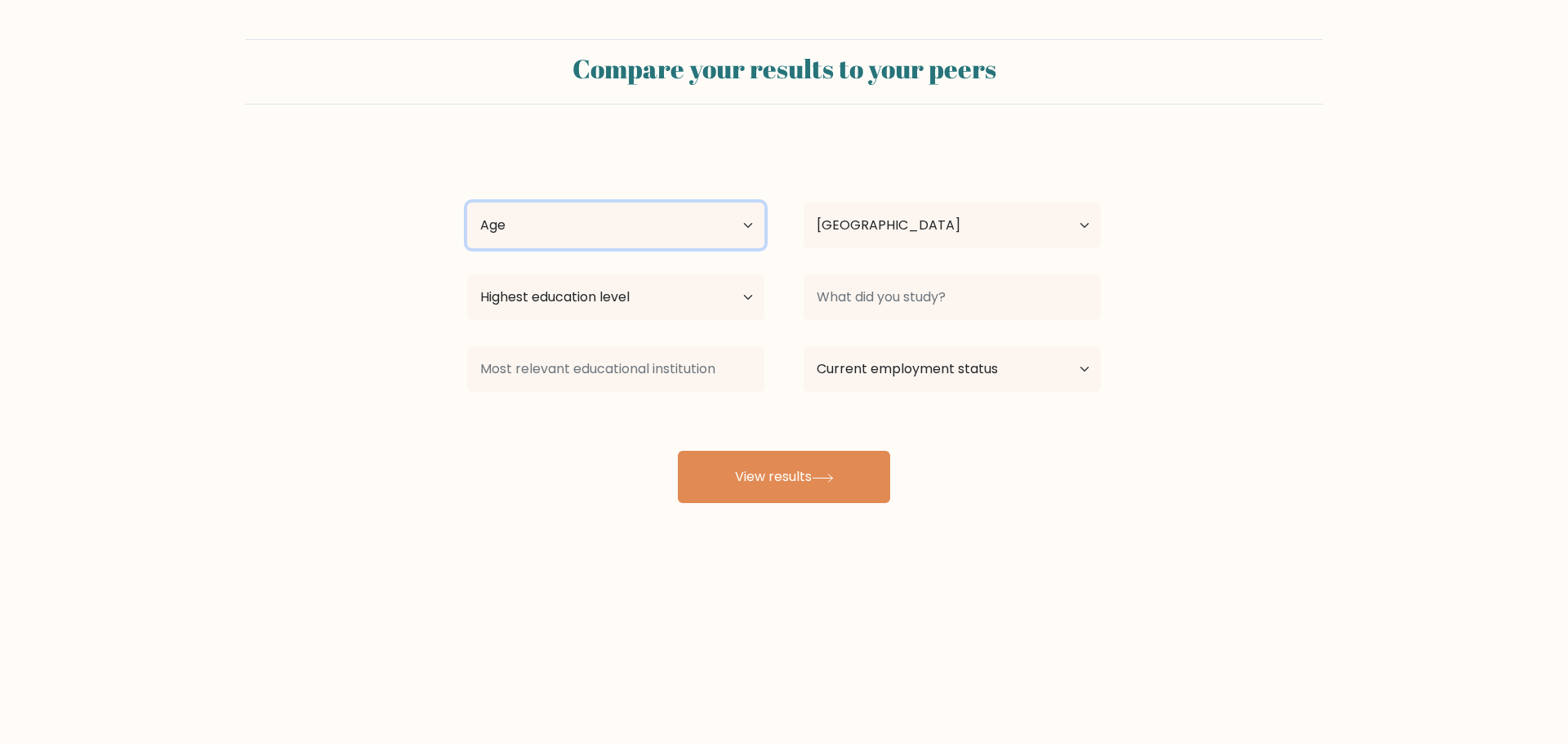
click at [467, 203] on select "Age Under 18 years old 18-24 years old 25-34 years old 35-44 years old 45-54 ye…" at bounding box center [615, 225] width 297 height 45
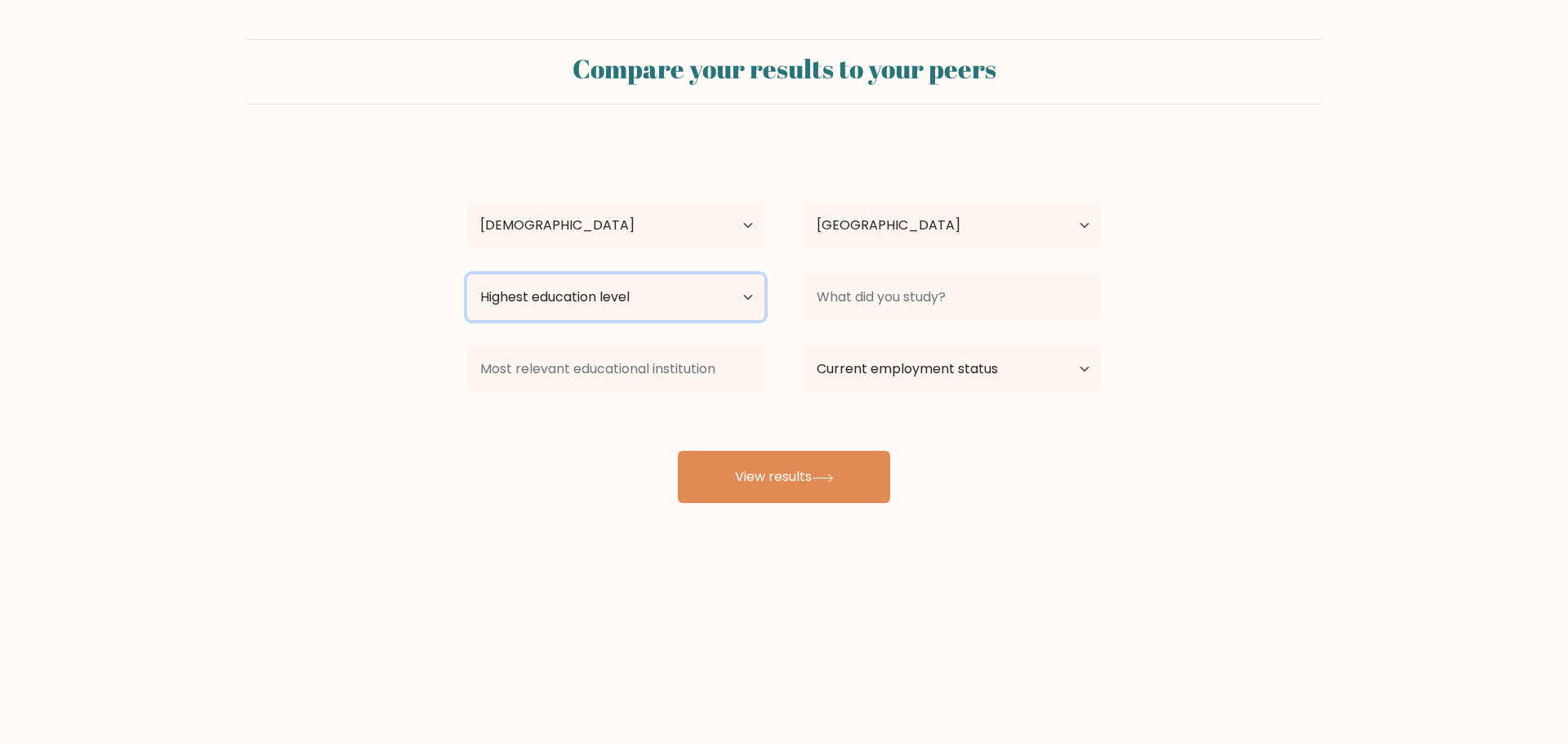
click at [728, 280] on select "Highest education level No schooling Primary Lower Secondary Upper Secondary Oc…" at bounding box center [615, 297] width 297 height 45
select select "upper_secondary"
click at [467, 275] on select "Highest education level No schooling Primary Lower Secondary Upper Secondary Oc…" at bounding box center [615, 297] width 297 height 45
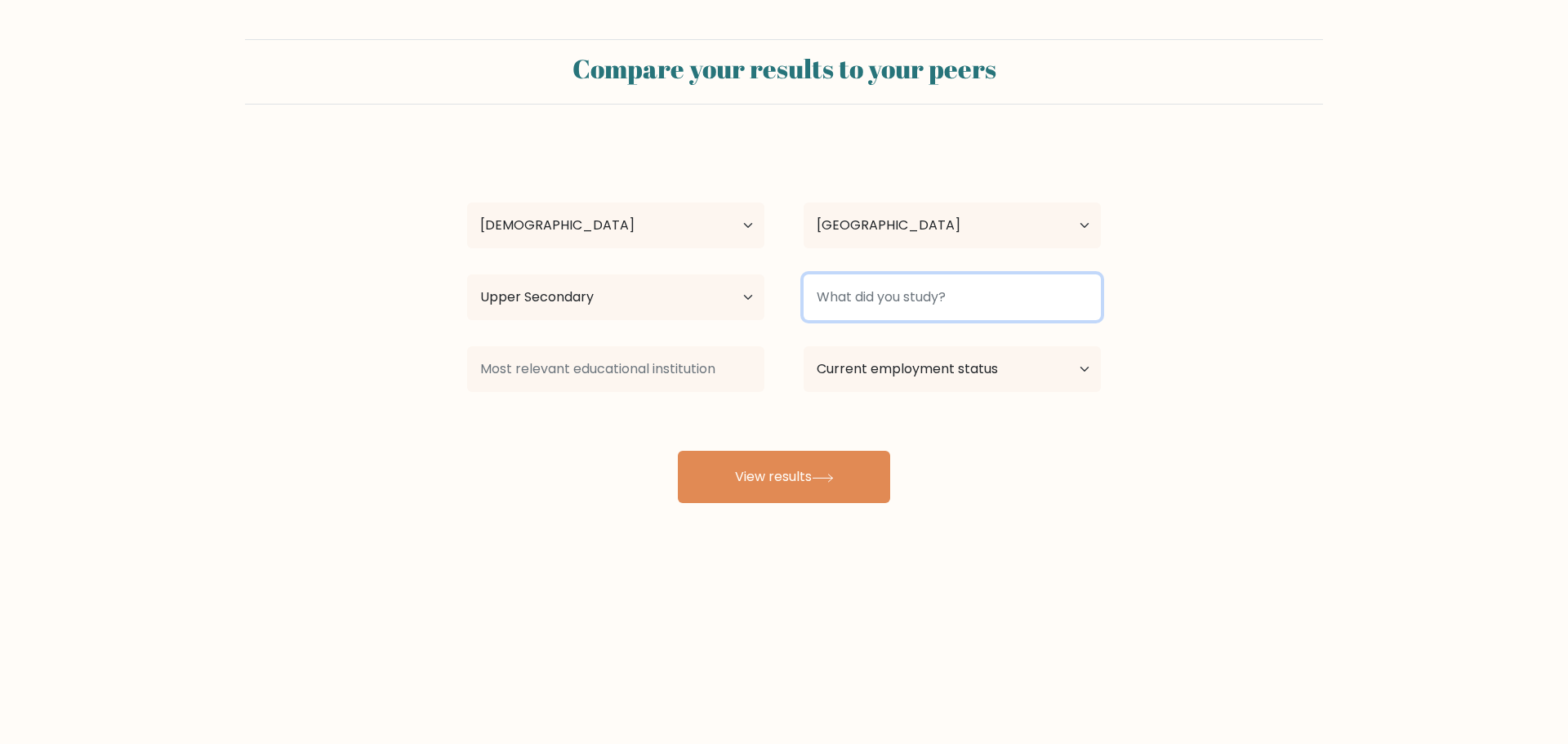
click at [878, 290] on input at bounding box center [952, 297] width 297 height 45
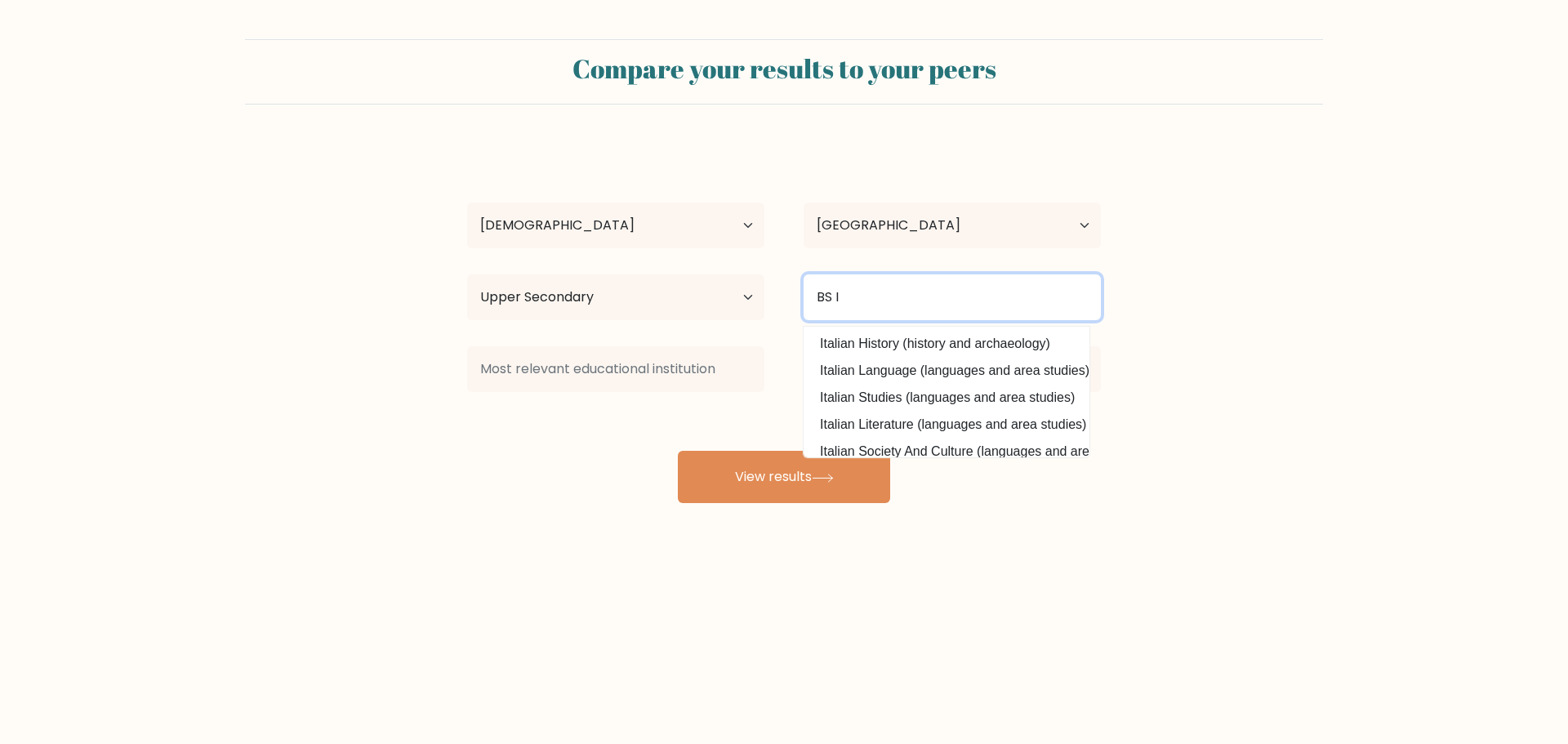
type input "BS IT"
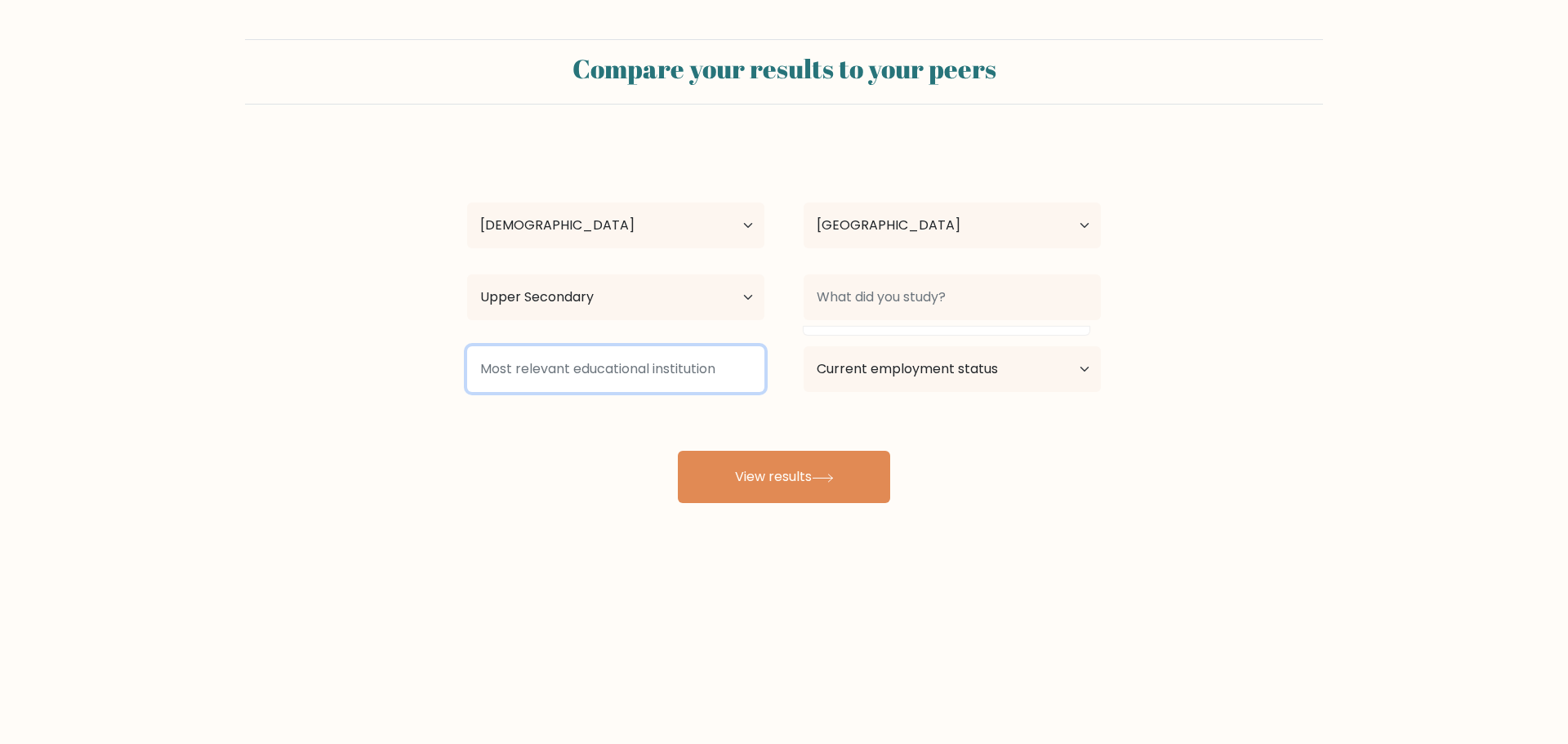
click at [751, 353] on input at bounding box center [615, 369] width 297 height 45
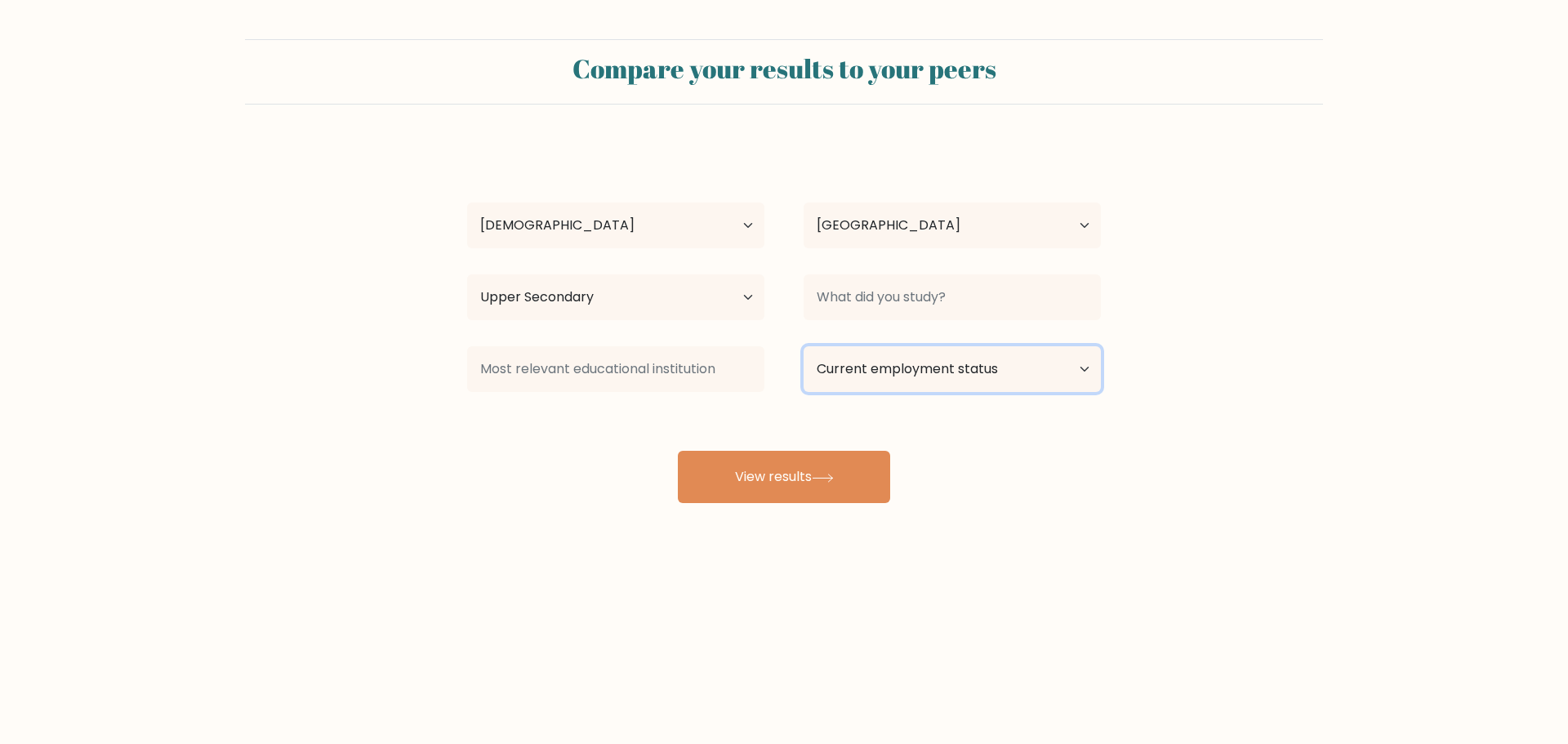
click at [961, 373] on select "Current employment status Employed Student Retired Other / prefer not to answer" at bounding box center [952, 369] width 297 height 45
select select "other"
click at [803, 346] on select "Current employment status Employed Student Retired Other / prefer not to answer" at bounding box center [952, 369] width 297 height 45
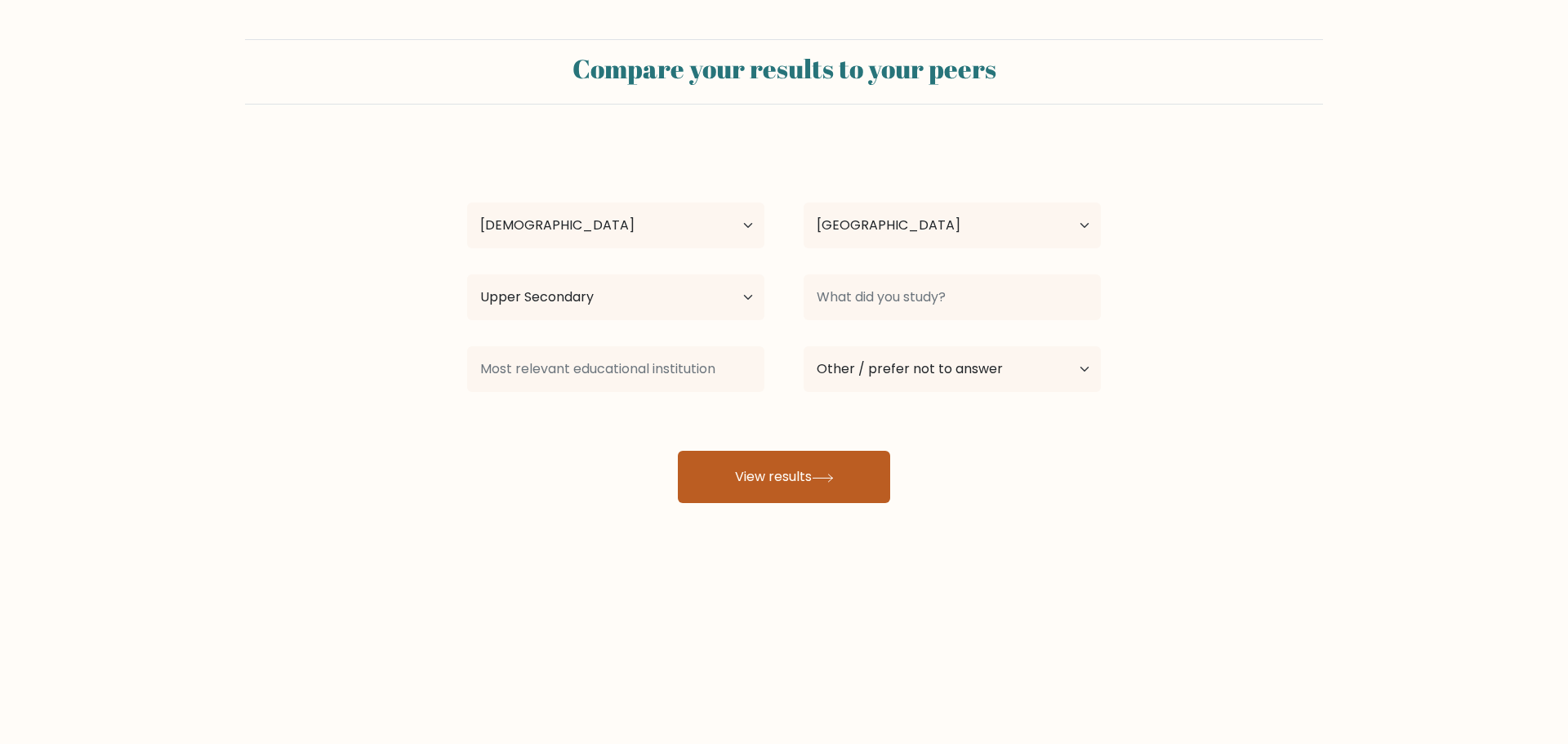
click at [853, 474] on button "View results" at bounding box center [784, 477] width 212 height 52
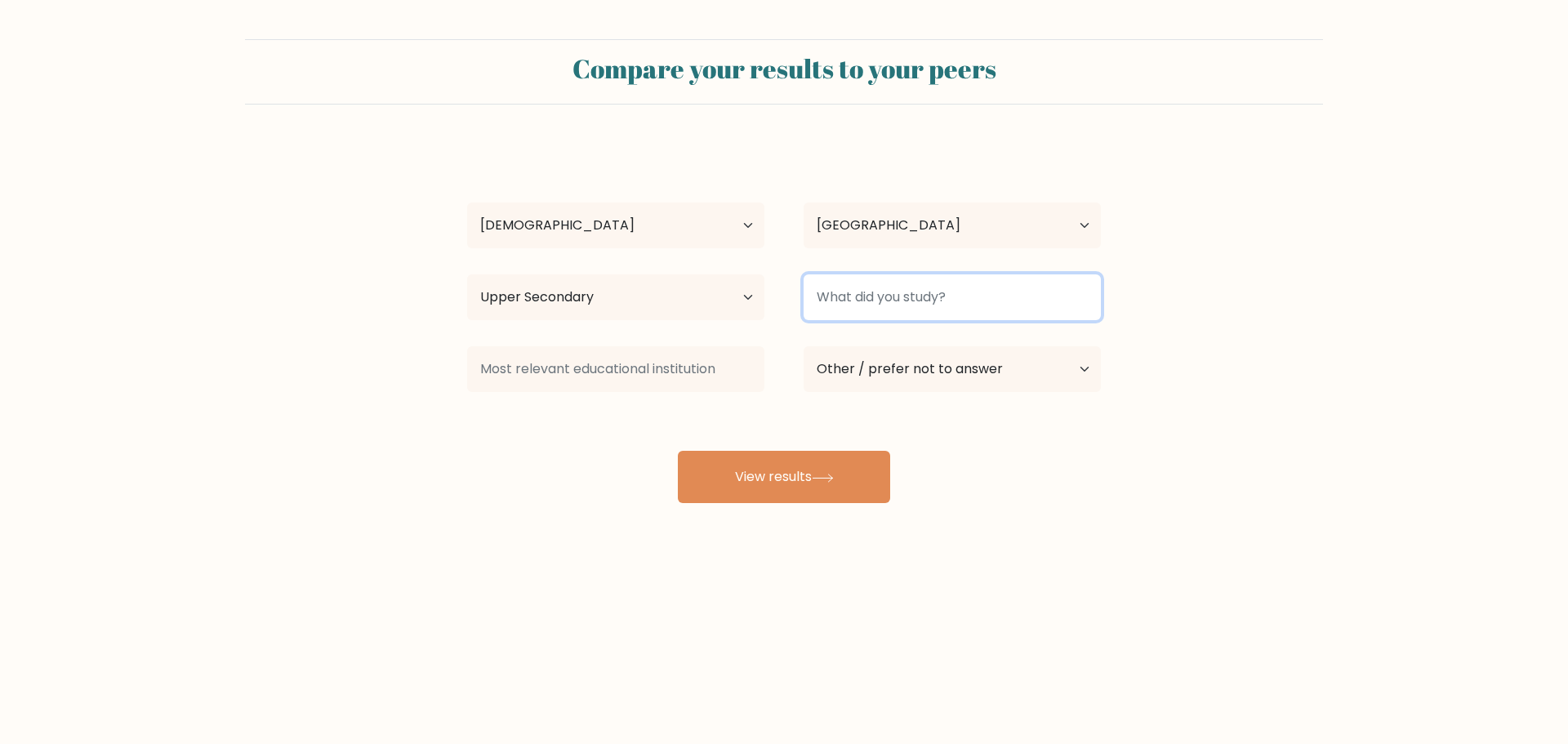
click at [997, 306] on input at bounding box center [952, 297] width 297 height 45
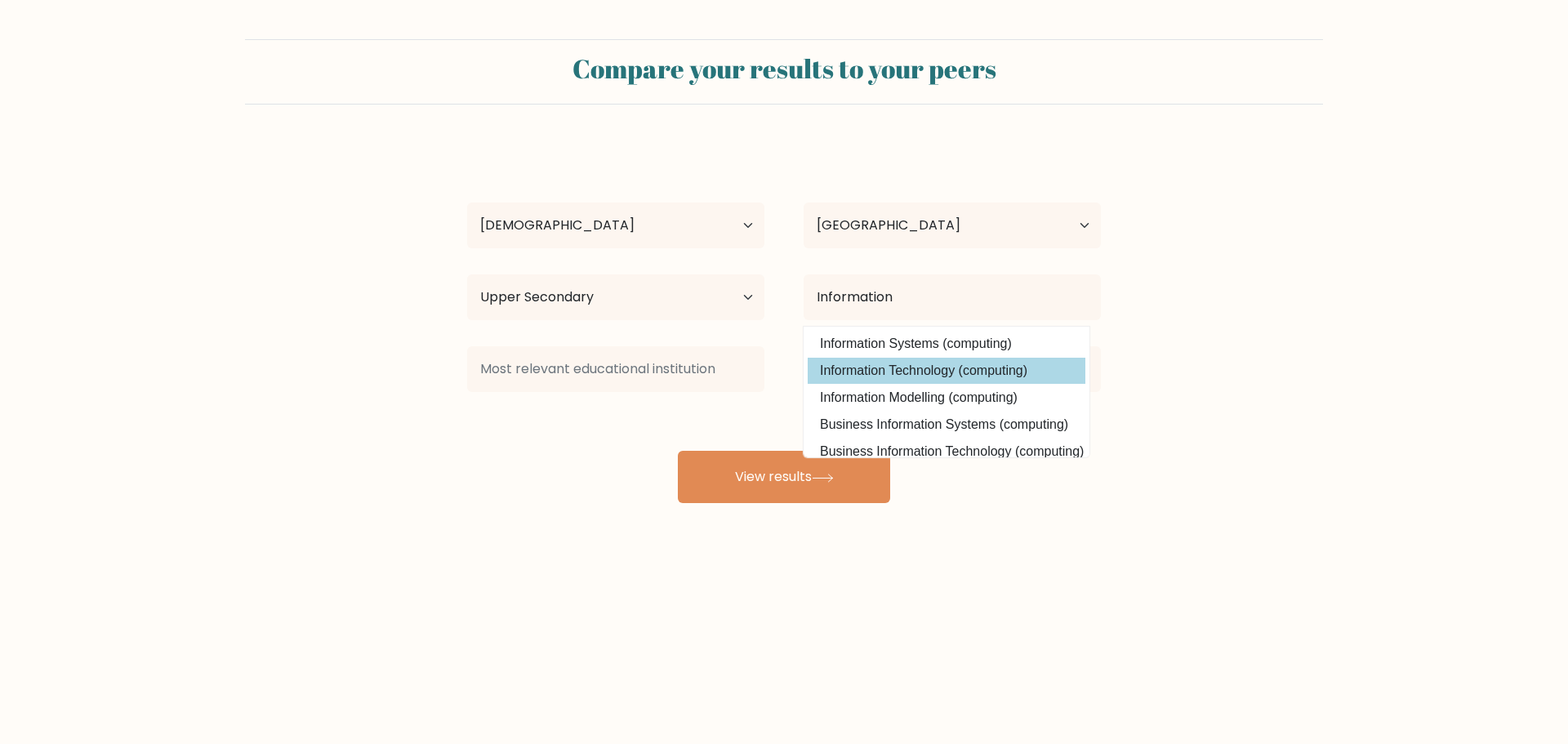
click at [897, 370] on option "Information Technology (computing)" at bounding box center [946, 371] width 278 height 26
type input "Information Technology"
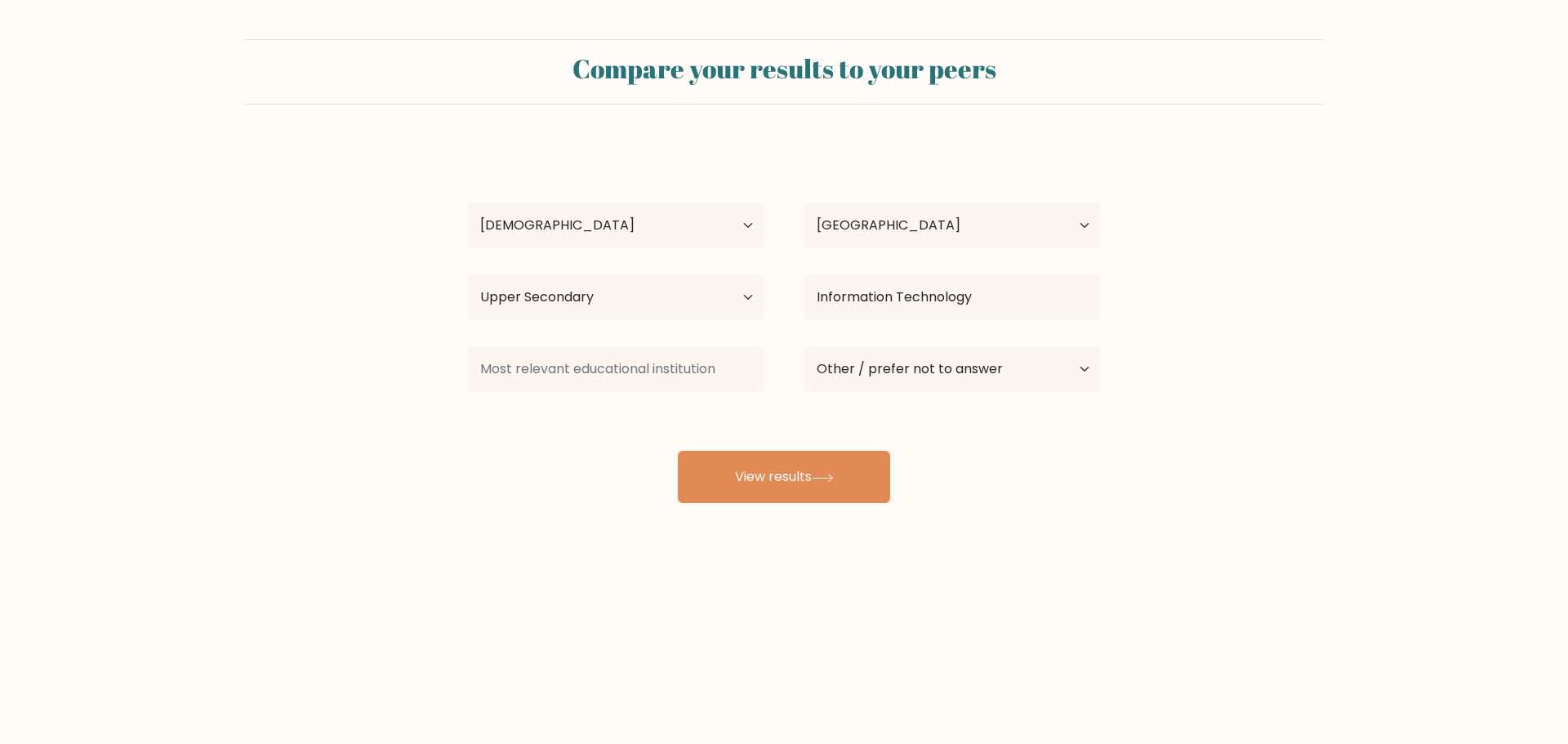
click at [1265, 436] on form "Compare your results to your peers Jomart Guayan Age Under 18 years old 18-24 y…" at bounding box center [784, 271] width 1568 height 464
click at [851, 479] on button "View results" at bounding box center [784, 477] width 212 height 52
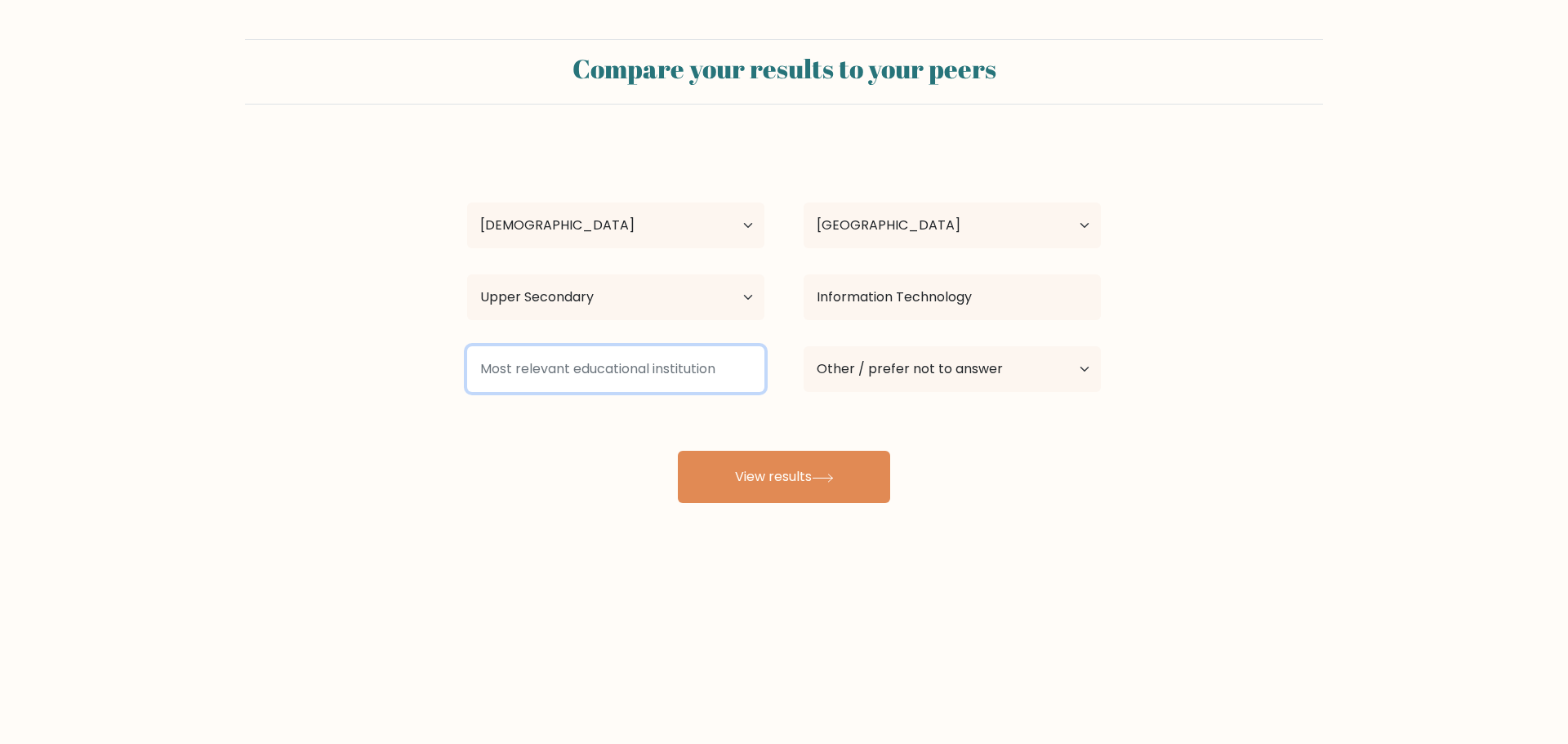
click at [711, 365] on input at bounding box center [615, 369] width 297 height 45
click at [724, 374] on input at bounding box center [615, 369] width 297 height 45
click at [672, 384] on input at bounding box center [615, 369] width 297 height 45
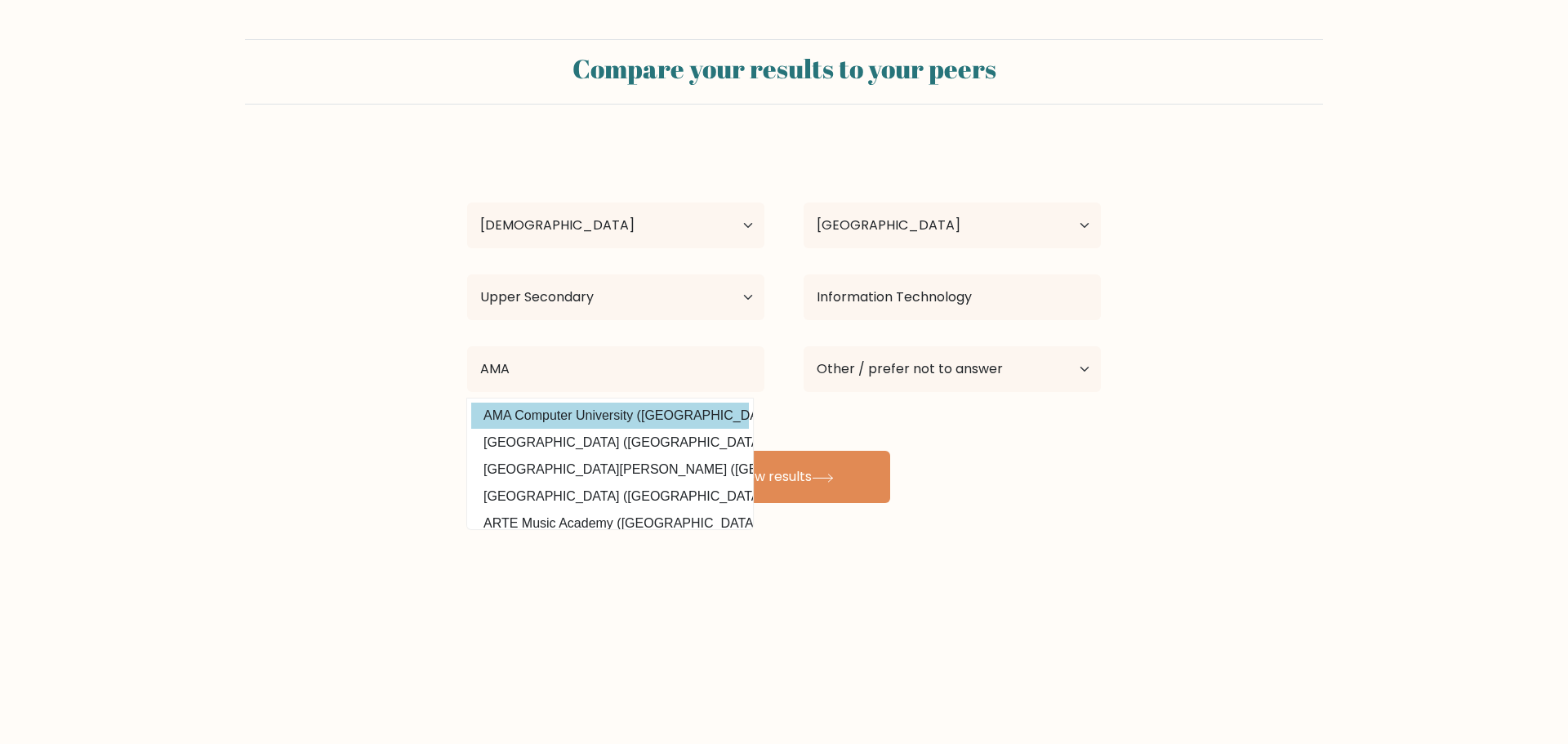
click at [631, 412] on option "AMA Computer University (Philippines)" at bounding box center [610, 416] width 278 height 26
type input "AMA Computer University"
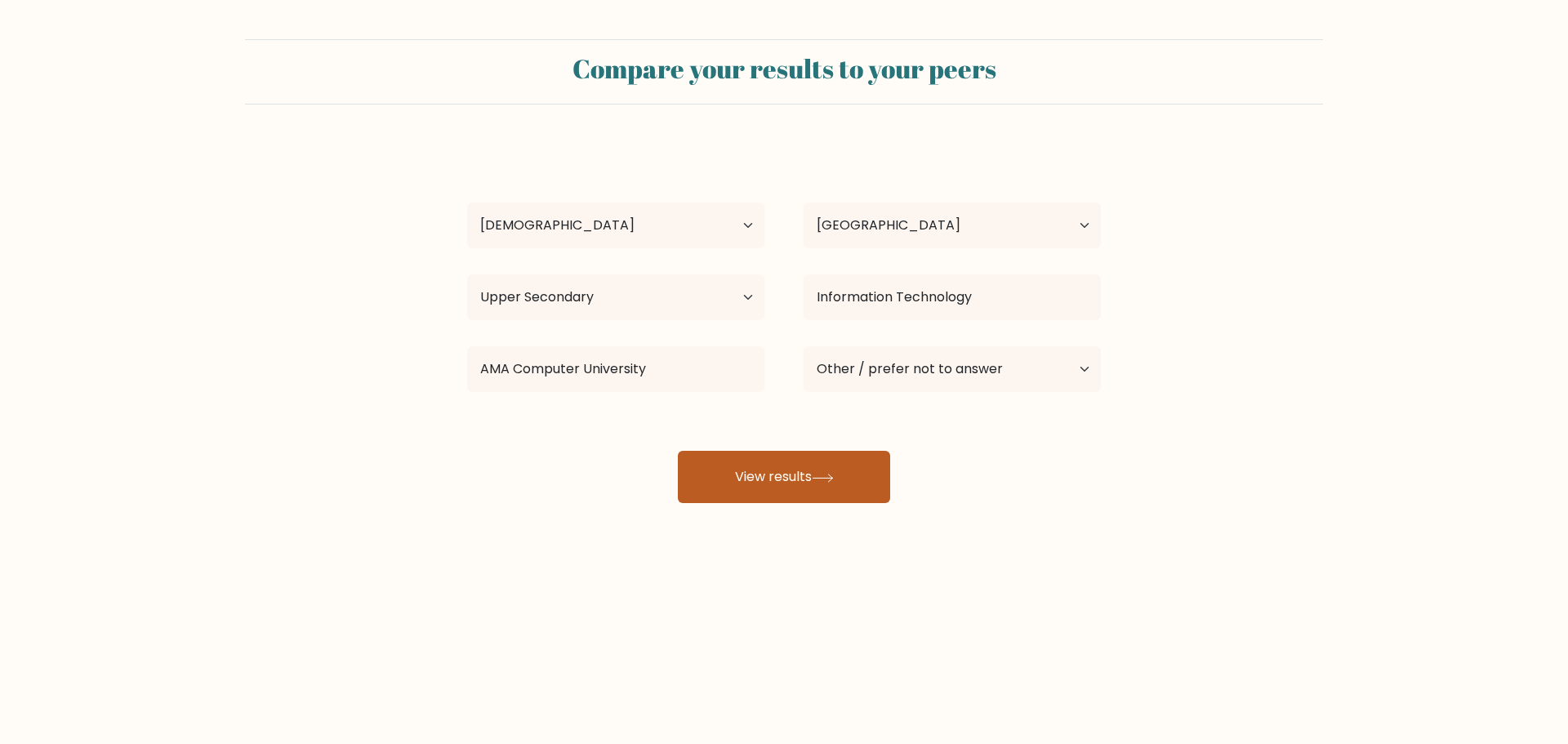
click at [820, 471] on button "View results" at bounding box center [784, 477] width 212 height 52
